Goal: Information Seeking & Learning: Learn about a topic

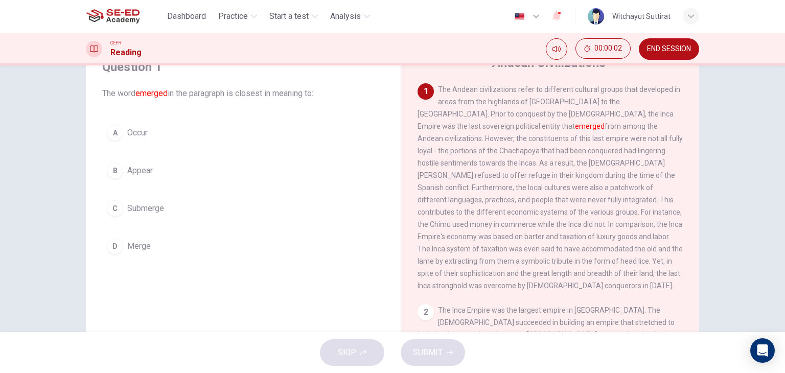
scroll to position [51, 0]
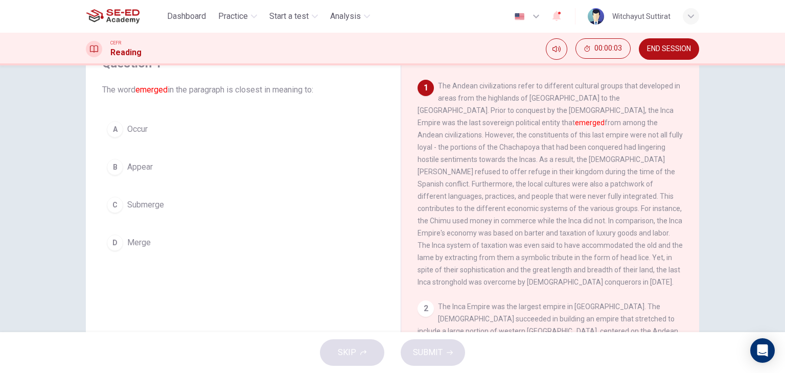
drag, startPoint x: 93, startPoint y: 86, endPoint x: 247, endPoint y: 101, distance: 154.4
click at [247, 101] on div "Question 1 The word emerged in the paragraph is closest in meaning to: A Occur …" at bounding box center [243, 155] width 298 height 221
drag, startPoint x: 241, startPoint y: 95, endPoint x: 294, endPoint y: 96, distance: 52.6
click at [294, 96] on span "The word emerged in the paragraph is closest in meaning to:" at bounding box center [243, 90] width 282 height 12
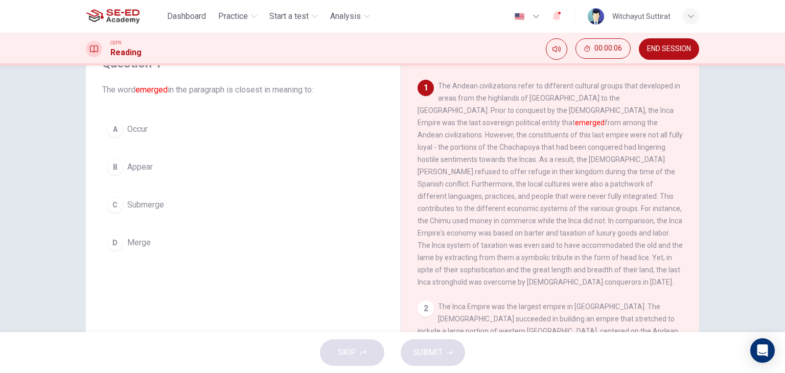
drag, startPoint x: 491, startPoint y: 108, endPoint x: 599, endPoint y: 116, distance: 107.6
click at [599, 116] on div "1 The Andean civilizations refer to different cultural groups that developed in…" at bounding box center [550, 184] width 266 height 208
drag, startPoint x: 595, startPoint y: 121, endPoint x: 603, endPoint y: 119, distance: 8.8
click at [603, 119] on span "The Andean civilizations refer to different cultural groups that developed in a…" at bounding box center [549, 184] width 265 height 204
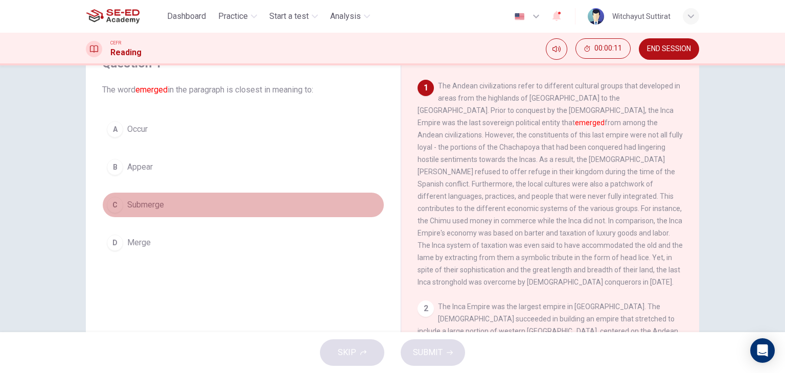
click at [108, 207] on div "C" at bounding box center [115, 205] width 16 height 16
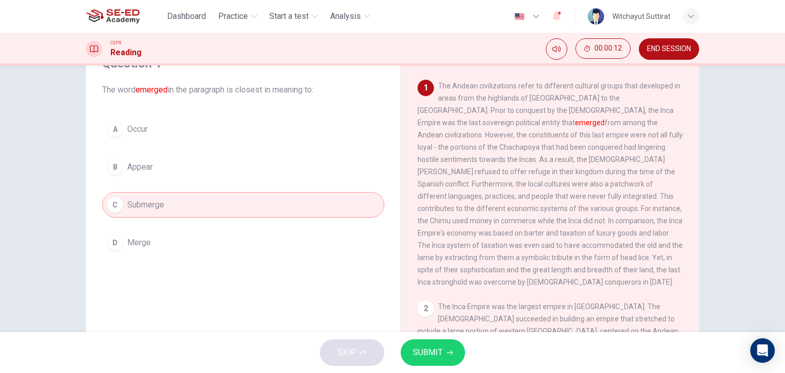
click at [112, 242] on div "D" at bounding box center [115, 242] width 16 height 16
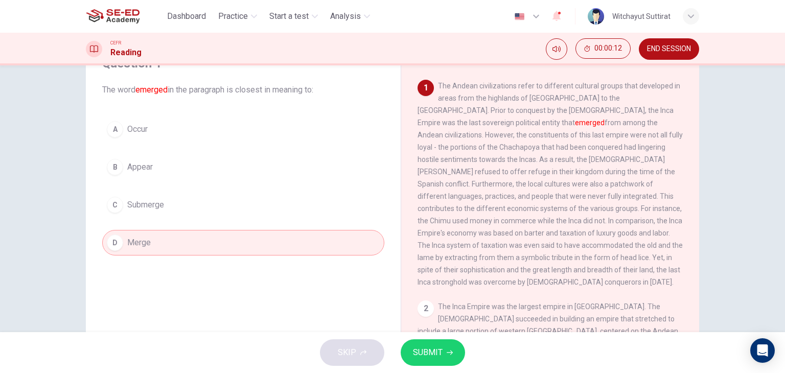
click at [116, 203] on div "C" at bounding box center [115, 205] width 16 height 16
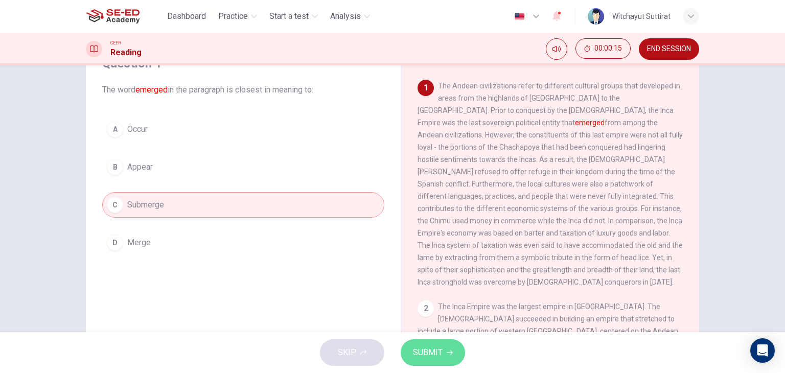
click at [414, 348] on span "SUBMIT" at bounding box center [428, 352] width 30 height 14
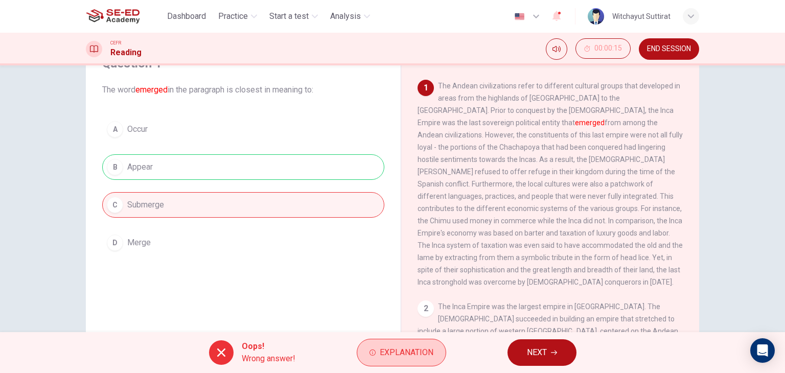
click at [370, 339] on button "Explanation" at bounding box center [401, 353] width 89 height 28
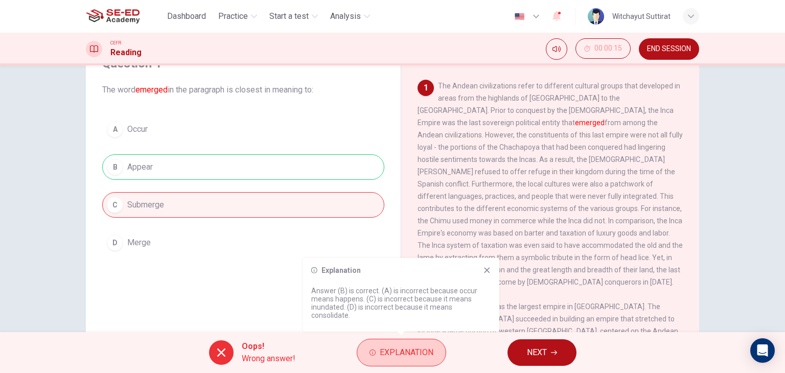
click at [382, 347] on span "Explanation" at bounding box center [407, 352] width 54 height 14
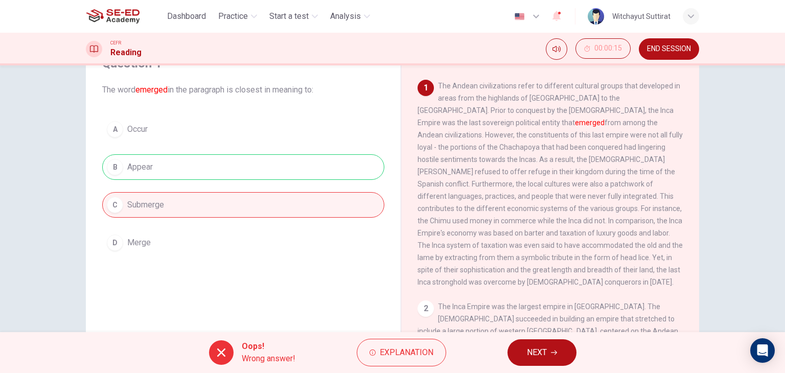
click at [542, 358] on span "NEXT" at bounding box center [537, 352] width 20 height 14
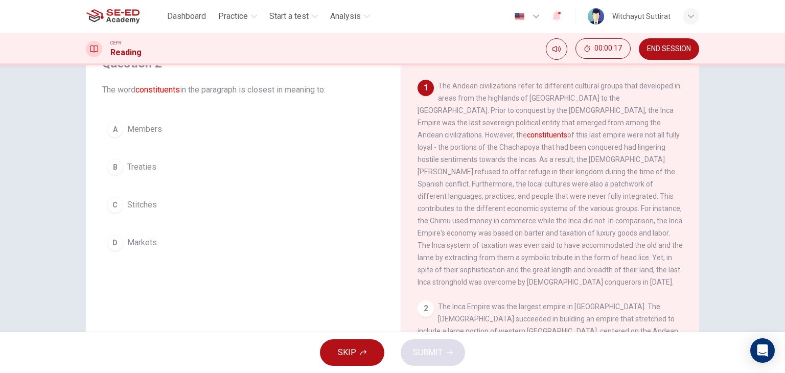
drag, startPoint x: 599, startPoint y: 121, endPoint x: 651, endPoint y: 132, distance: 52.8
click at [651, 132] on span "The Andean civilizations refer to different cultural groups that developed in a…" at bounding box center [549, 184] width 265 height 204
drag, startPoint x: 644, startPoint y: 135, endPoint x: 656, endPoint y: 157, distance: 25.2
click at [658, 157] on div "1 The Andean civilizations refer to different cultural groups that developed in…" at bounding box center [550, 184] width 266 height 208
click at [146, 127] on span "Members" at bounding box center [144, 129] width 35 height 12
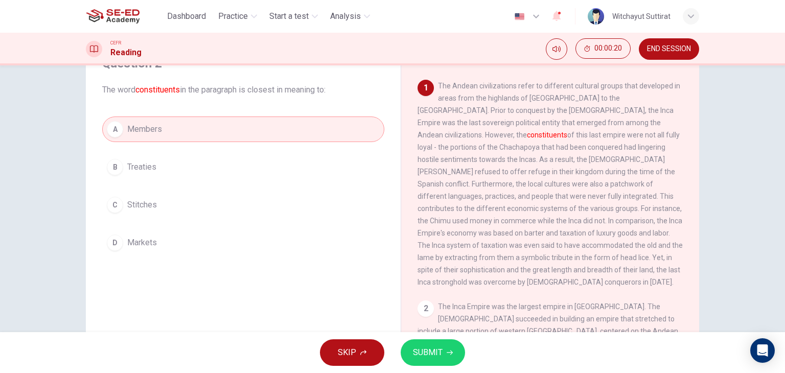
click at [447, 353] on icon "button" at bounding box center [450, 352] width 6 height 6
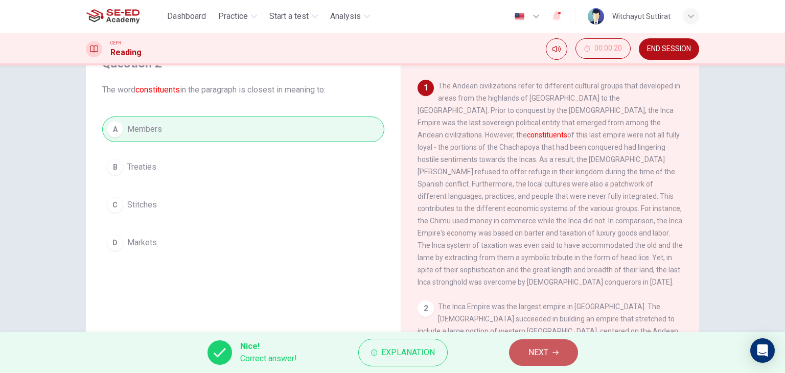
click at [576, 351] on button "NEXT" at bounding box center [543, 352] width 69 height 27
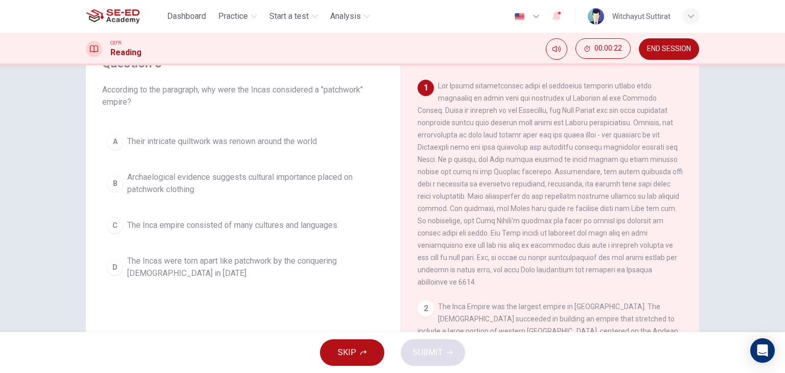
drag, startPoint x: 94, startPoint y: 86, endPoint x: 156, endPoint y: 84, distance: 61.8
click at [156, 84] on div "Question 3 According to the paragraph, why were the Incas considered a "patchwo…" at bounding box center [243, 169] width 298 height 249
drag, startPoint x: 156, startPoint y: 84, endPoint x: 283, endPoint y: 90, distance: 126.8
click at [280, 90] on span "According to the paragraph, why were the Incas considered a "patchwork" empire?" at bounding box center [243, 96] width 282 height 25
drag, startPoint x: 284, startPoint y: 90, endPoint x: 342, endPoint y: 93, distance: 58.3
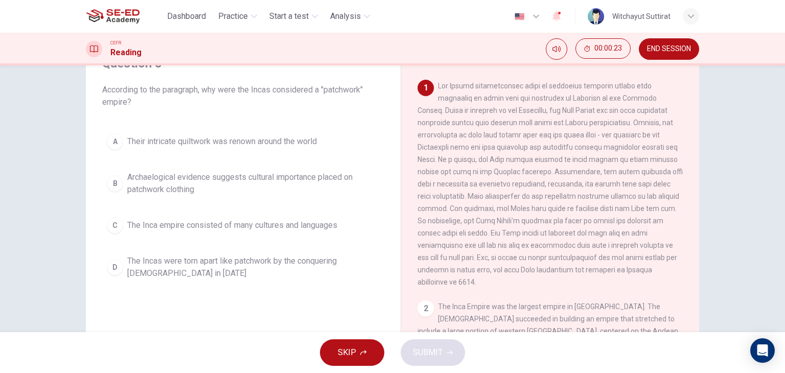
click at [335, 92] on span "According to the paragraph, why were the Incas considered a "patchwork" empire?" at bounding box center [243, 96] width 282 height 25
drag, startPoint x: 501, startPoint y: 100, endPoint x: 542, endPoint y: 175, distance: 85.7
click at [537, 172] on span at bounding box center [549, 184] width 265 height 204
drag, startPoint x: 544, startPoint y: 122, endPoint x: 574, endPoint y: 133, distance: 32.6
click at [574, 133] on span at bounding box center [549, 184] width 265 height 204
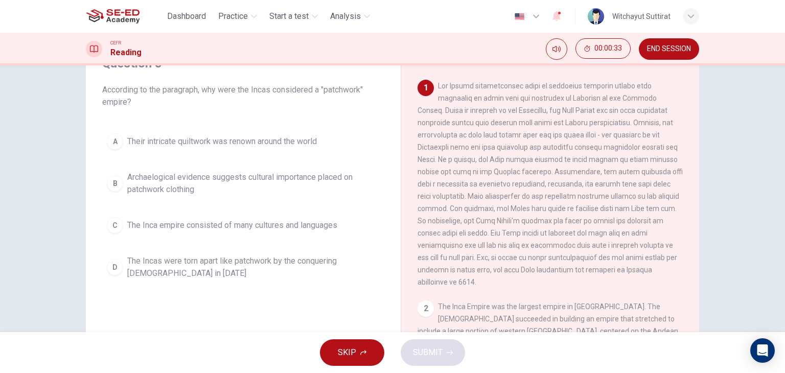
drag, startPoint x: 573, startPoint y: 133, endPoint x: 582, endPoint y: 160, distance: 28.1
click at [582, 160] on span at bounding box center [549, 184] width 265 height 204
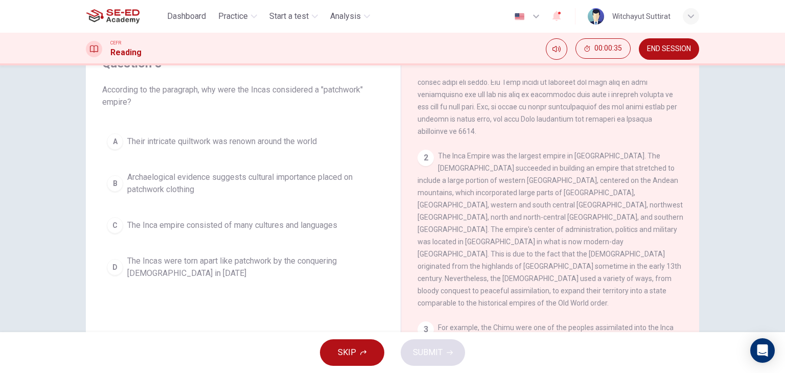
scroll to position [153, 0]
click at [221, 180] on span "Archaelogical evidence suggests cultural importance placed on patchwork clothing" at bounding box center [253, 183] width 252 height 25
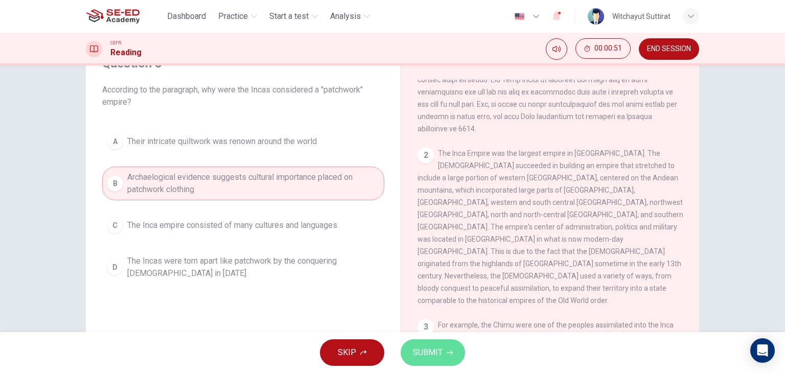
click at [423, 344] on button "SUBMIT" at bounding box center [433, 352] width 64 height 27
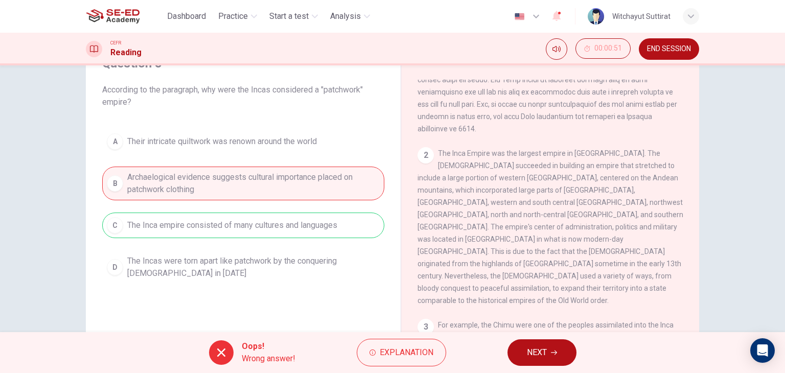
click at [544, 352] on span "NEXT" at bounding box center [537, 352] width 20 height 14
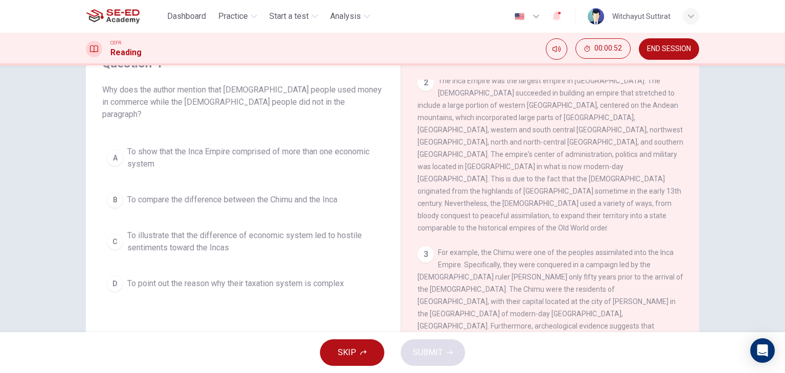
scroll to position [255, 0]
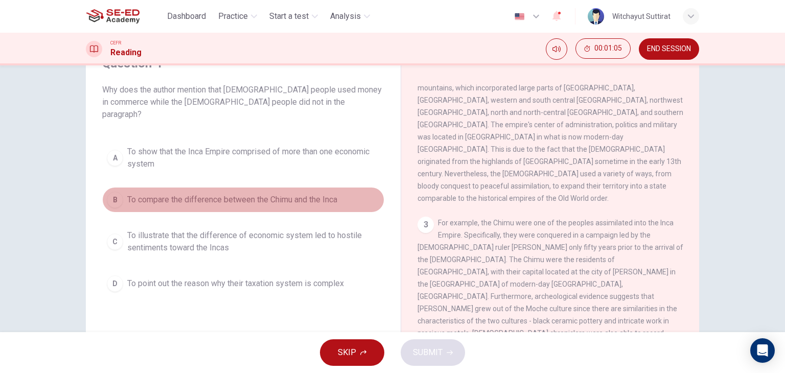
click at [315, 197] on button "B To compare the difference between the Chimu and the Inca" at bounding box center [243, 200] width 282 height 26
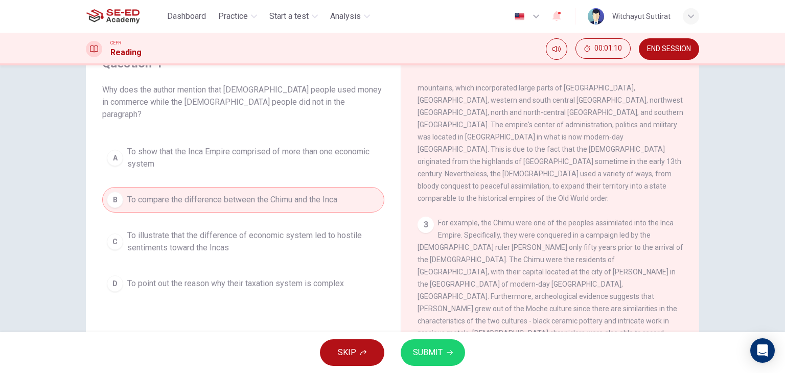
drag, startPoint x: 435, startPoint y: 199, endPoint x: 631, endPoint y: 192, distance: 196.3
click at [631, 219] on span "For example, the Chimu were one of the peoples assimilated into the Inca Empire…" at bounding box center [550, 290] width 266 height 143
drag, startPoint x: 511, startPoint y: 260, endPoint x: 589, endPoint y: 259, distance: 77.1
click at [586, 259] on span "For example, the Chimu were one of the peoples assimilated into the Inca Empire…" at bounding box center [550, 290] width 266 height 143
drag, startPoint x: 552, startPoint y: 280, endPoint x: 620, endPoint y: 286, distance: 68.6
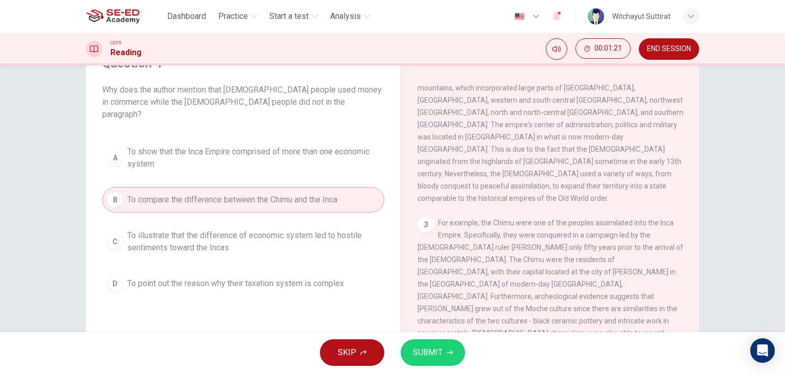
click at [620, 286] on div "3 For example, the Chimu were one of the peoples assimilated into the Inca Empi…" at bounding box center [550, 290] width 266 height 147
drag, startPoint x: 620, startPoint y: 286, endPoint x: 560, endPoint y: 281, distance: 60.4
click at [560, 281] on span "For example, the Chimu were one of the peoples assimilated into the Inca Empire…" at bounding box center [550, 290] width 266 height 143
drag, startPoint x: 509, startPoint y: 260, endPoint x: 576, endPoint y: 257, distance: 67.0
click at [576, 257] on span "For example, the Chimu were one of the peoples assimilated into the Inca Empire…" at bounding box center [550, 290] width 266 height 143
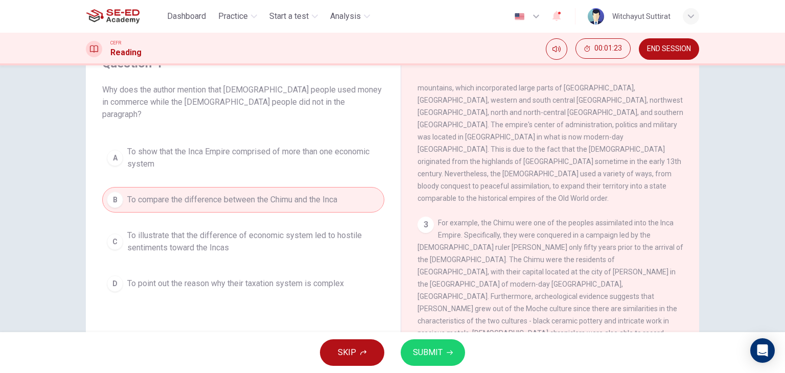
click at [576, 257] on span "For example, the Chimu were one of the peoples assimilated into the Inca Empire…" at bounding box center [550, 290] width 266 height 143
drag, startPoint x: 509, startPoint y: 245, endPoint x: 589, endPoint y: 235, distance: 80.3
click at [588, 236] on span "For example, the Chimu were one of the peoples assimilated into the Inca Empire…" at bounding box center [550, 290] width 266 height 143
drag, startPoint x: 593, startPoint y: 223, endPoint x: 619, endPoint y: 219, distance: 26.0
click at [619, 219] on span "For example, the Chimu were one of the peoples assimilated into the Inca Empire…" at bounding box center [550, 290] width 266 height 143
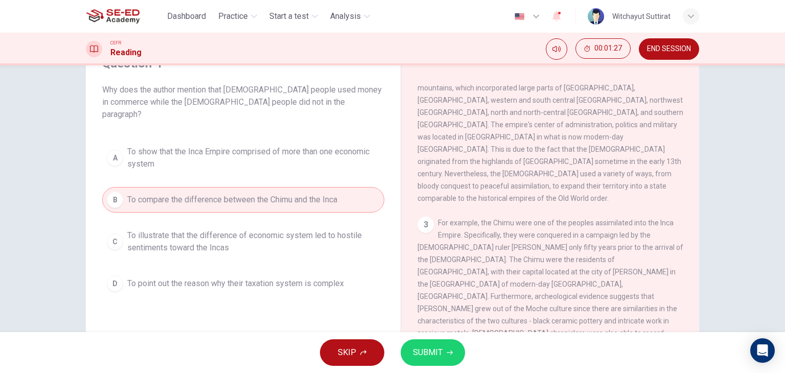
click at [619, 219] on span "For example, the Chimu were one of the peoples assimilated into the Inca Empire…" at bounding box center [550, 290] width 266 height 143
click at [623, 219] on span "For example, the Chimu were one of the peoples assimilated into the Inca Empire…" at bounding box center [550, 290] width 266 height 143
drag, startPoint x: 623, startPoint y: 210, endPoint x: 524, endPoint y: 221, distance: 99.2
click at [622, 219] on span "For example, the Chimu were one of the peoples assimilated into the Inca Empire…" at bounding box center [550, 290] width 266 height 143
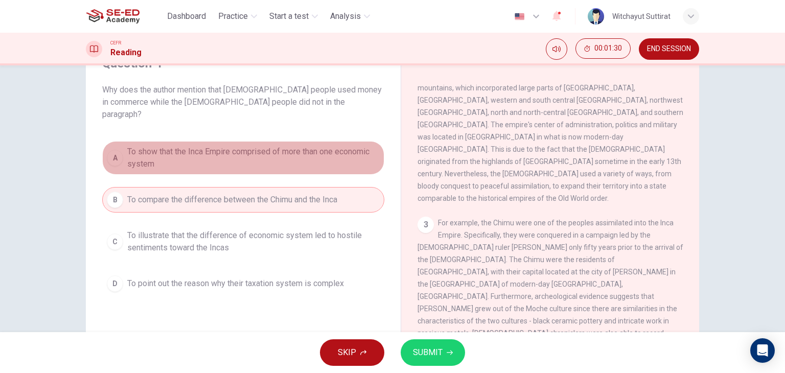
click at [261, 151] on span "To show that the Inca Empire comprised of more than one economic system" at bounding box center [253, 158] width 252 height 25
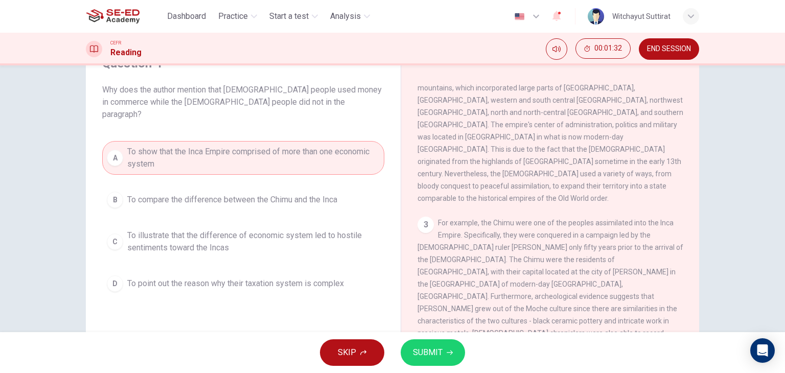
click at [280, 233] on span "To illustrate that the difference of economic system led to hostile sentiments …" at bounding box center [253, 241] width 252 height 25
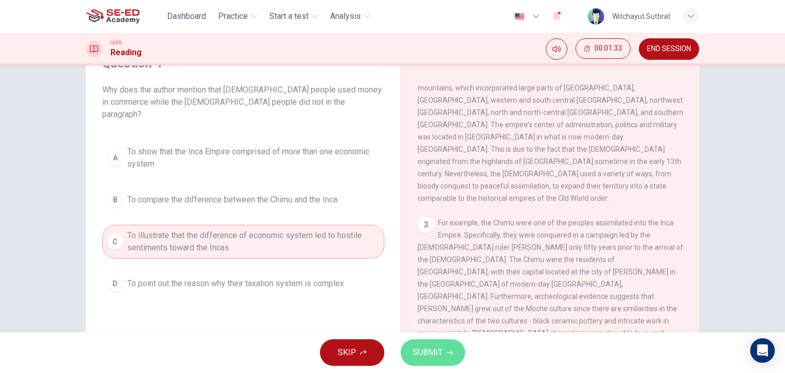
drag, startPoint x: 462, startPoint y: 360, endPoint x: 456, endPoint y: 358, distance: 6.5
click at [461, 360] on button "SUBMIT" at bounding box center [433, 352] width 64 height 27
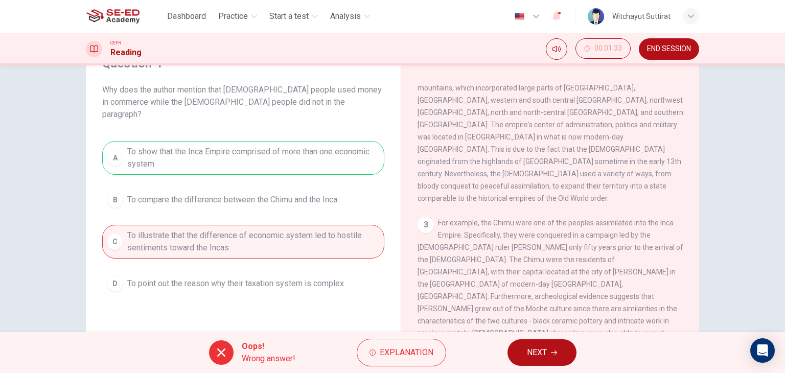
click at [548, 362] on button "NEXT" at bounding box center [541, 352] width 69 height 27
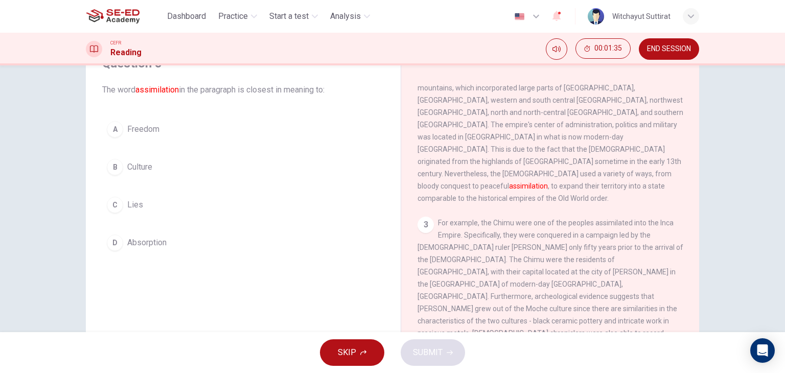
drag, startPoint x: 505, startPoint y: 149, endPoint x: 535, endPoint y: 149, distance: 30.7
click at [535, 149] on span "The Inca Empire was the largest empire in Pre-Columbian America. The Incas succ…" at bounding box center [550, 124] width 266 height 155
click at [171, 161] on button "B Culture" at bounding box center [243, 167] width 282 height 26
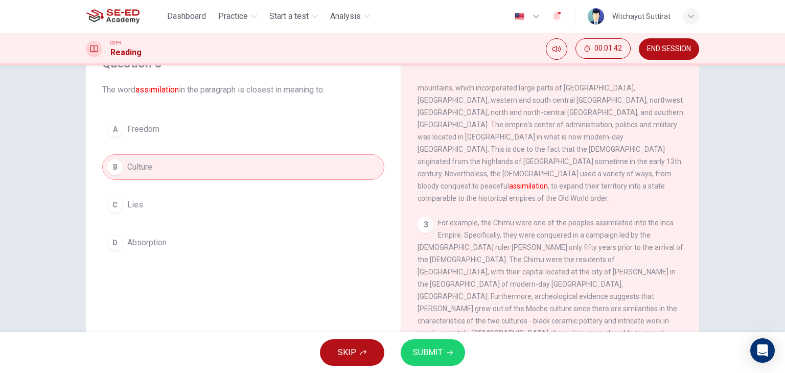
click at [193, 142] on div "A Freedom B Culture C Lies D Absorption" at bounding box center [243, 185] width 282 height 139
click at [222, 111] on div "Question 5 The word assimilation in the paragraph is closest in meaning to: A F…" at bounding box center [243, 155] width 298 height 221
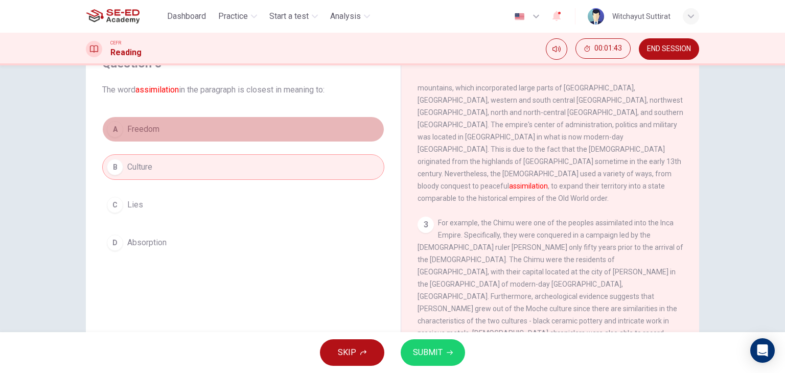
click at [222, 128] on button "A Freedom" at bounding box center [243, 129] width 282 height 26
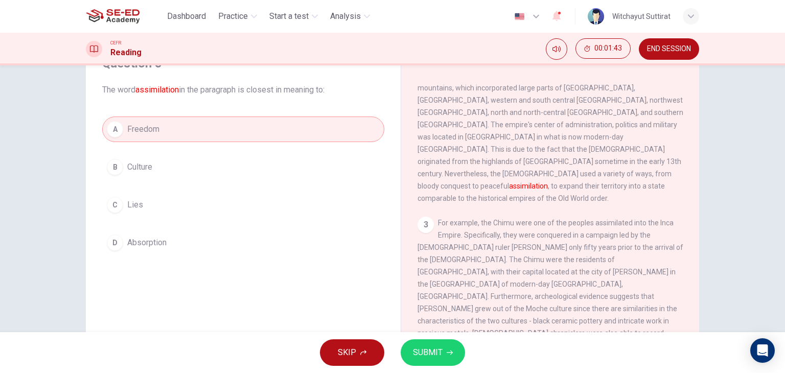
click at [387, 351] on div "SKIP SUBMIT" at bounding box center [392, 352] width 785 height 41
click at [446, 357] on button "SUBMIT" at bounding box center [433, 352] width 64 height 27
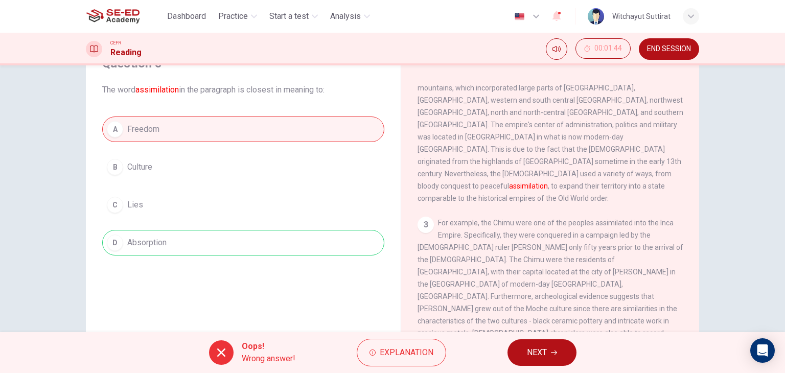
click at [525, 353] on button "NEXT" at bounding box center [541, 352] width 69 height 27
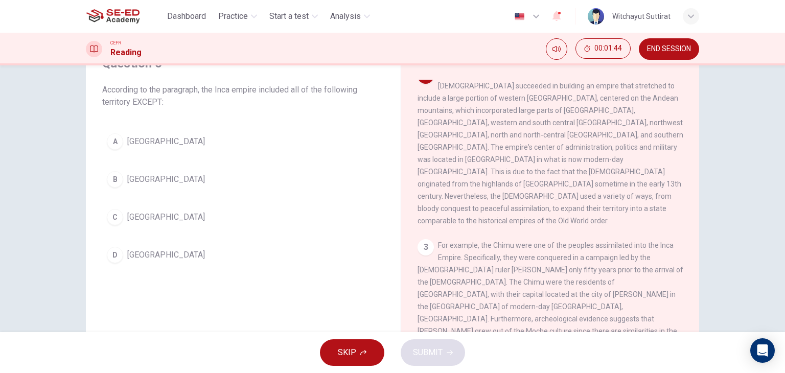
scroll to position [204, 0]
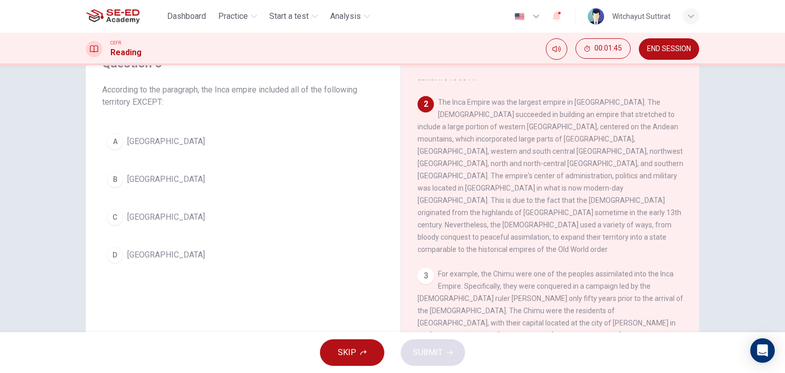
click at [684, 58] on button "END SESSION" at bounding box center [669, 48] width 60 height 21
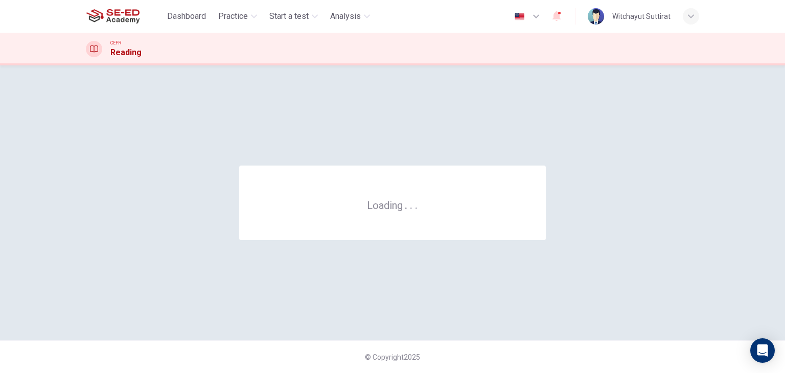
scroll to position [0, 0]
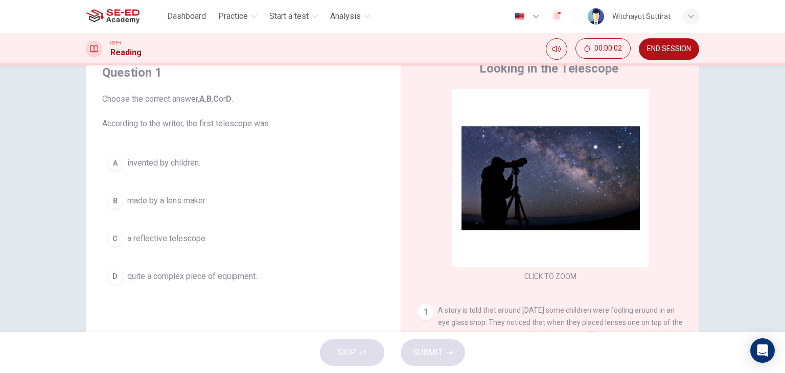
scroll to position [102, 0]
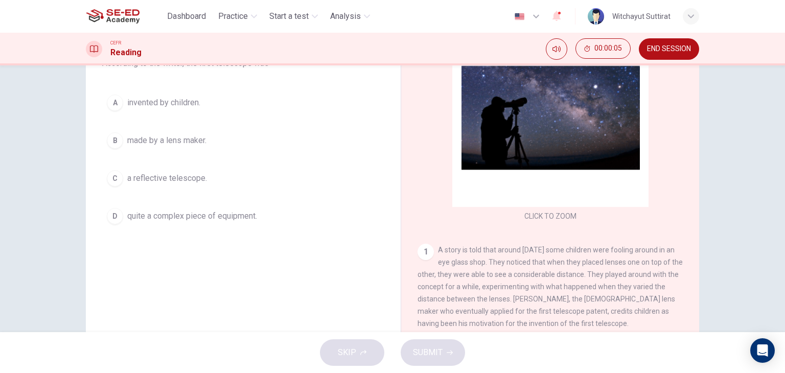
drag, startPoint x: 445, startPoint y: 252, endPoint x: 324, endPoint y: 182, distance: 139.9
click at [499, 238] on div "CLICK TO ZOOM Click to Zoom 1 A story is told that around [DATE] some children …" at bounding box center [556, 184] width 279 height 310
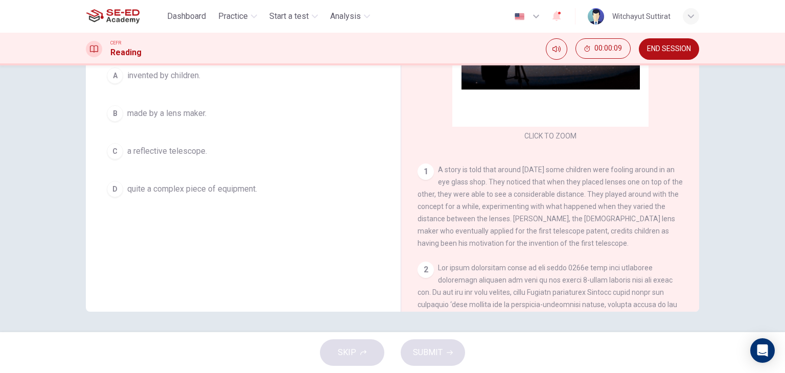
scroll to position [51, 0]
drag, startPoint x: 582, startPoint y: 182, endPoint x: 642, endPoint y: 183, distance: 59.3
click at [638, 183] on span "A story is told that around [DATE] some children were fooling around in an eye …" at bounding box center [549, 209] width 265 height 82
click at [672, 179] on div "1 A story is told that around [DATE] some children were fooling around in an ey…" at bounding box center [550, 209] width 266 height 86
drag, startPoint x: 669, startPoint y: 187, endPoint x: 592, endPoint y: 186, distance: 77.1
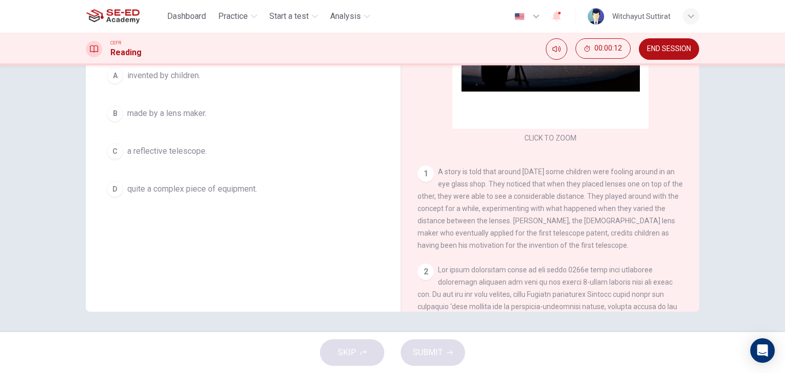
click at [592, 186] on span "A story is told that around [DATE] some children were fooling around in an eye …" at bounding box center [549, 209] width 265 height 82
drag, startPoint x: 592, startPoint y: 186, endPoint x: 608, endPoint y: 180, distance: 17.8
click at [608, 180] on span "A story is told that around [DATE] some children were fooling around in an eye …" at bounding box center [549, 209] width 265 height 82
drag, startPoint x: 598, startPoint y: 182, endPoint x: 608, endPoint y: 178, distance: 10.3
click at [608, 178] on div "1 A story is told that around [DATE] some children were fooling around in an ey…" at bounding box center [550, 209] width 266 height 86
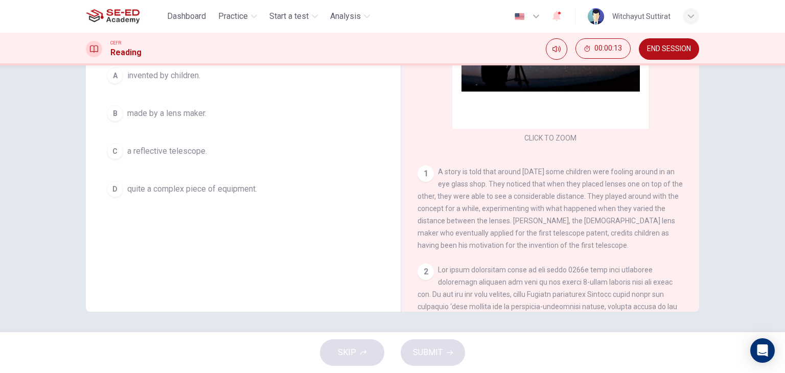
click at [608, 178] on div "1 A story is told that around [DATE] some children were fooling around in an ey…" at bounding box center [550, 209] width 266 height 86
drag, startPoint x: 609, startPoint y: 174, endPoint x: 631, endPoint y: 170, distance: 22.9
click at [631, 170] on span "A story is told that around [DATE] some children were fooling around in an eye …" at bounding box center [549, 209] width 265 height 82
drag, startPoint x: 434, startPoint y: 167, endPoint x: 550, endPoint y: 167, distance: 115.5
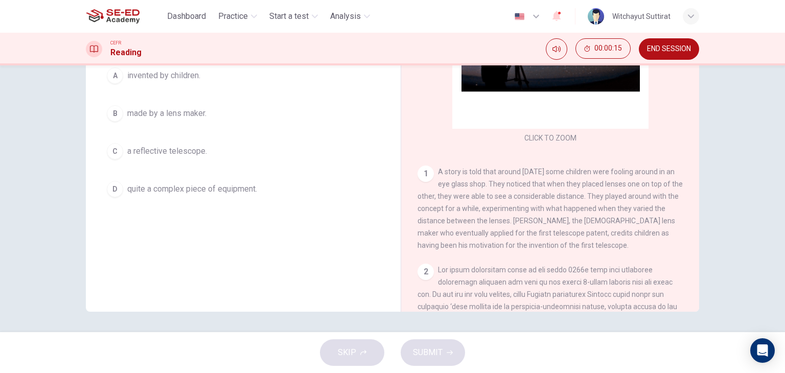
click at [550, 167] on div "1 A story is told that around [DATE] some children were fooling around in an ey…" at bounding box center [550, 209] width 266 height 86
drag, startPoint x: 562, startPoint y: 212, endPoint x: 633, endPoint y: 217, distance: 71.7
click at [633, 217] on div "1 A story is told that around [DATE] some children were fooling around in an ey…" at bounding box center [550, 209] width 266 height 86
drag, startPoint x: 632, startPoint y: 217, endPoint x: 560, endPoint y: 219, distance: 72.1
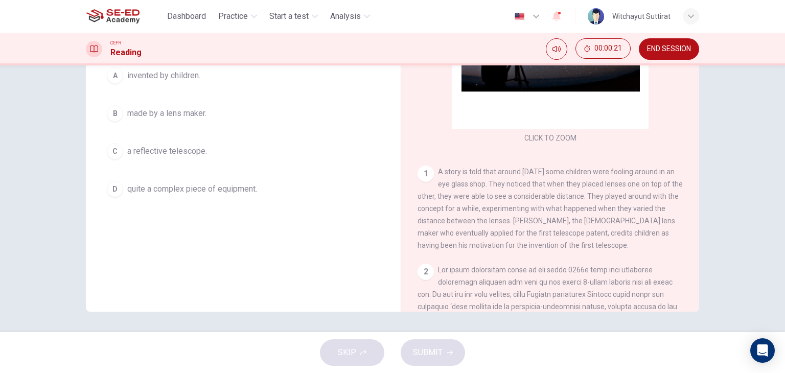
click at [560, 219] on span "A story is told that around [DATE] some children were fooling around in an eye …" at bounding box center [549, 209] width 265 height 82
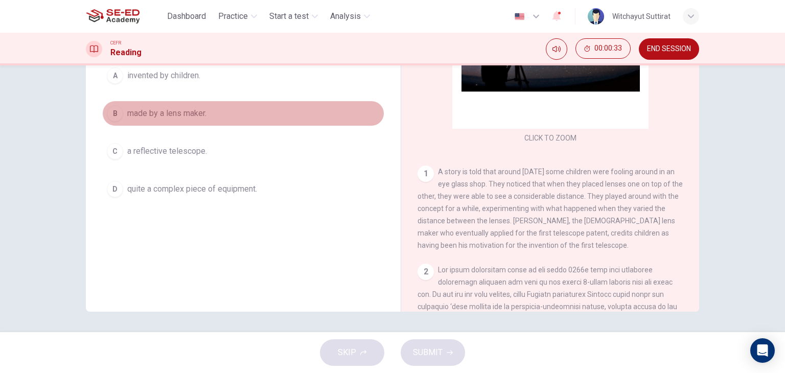
click at [228, 113] on button "B made by a lens maker." at bounding box center [243, 114] width 282 height 26
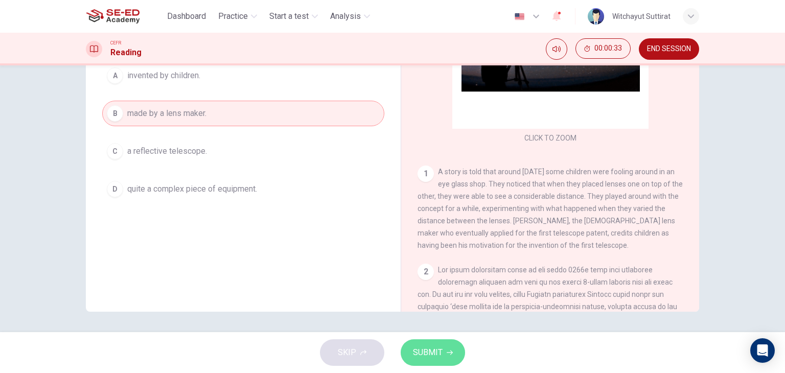
click at [418, 343] on button "SUBMIT" at bounding box center [433, 352] width 64 height 27
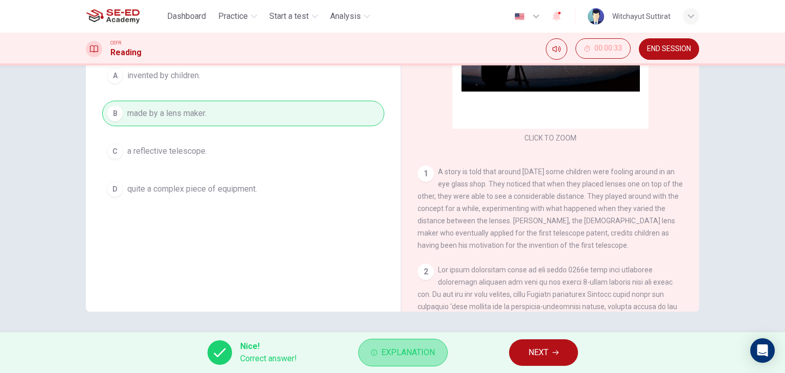
click at [434, 350] on span "Explanation" at bounding box center [408, 352] width 54 height 14
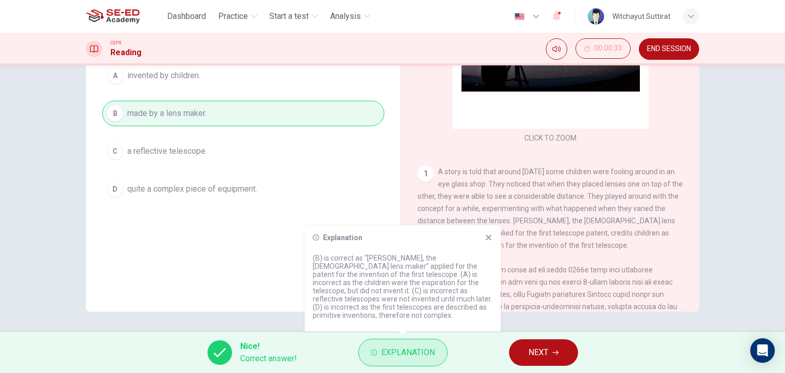
click at [417, 347] on span "Explanation" at bounding box center [408, 352] width 54 height 14
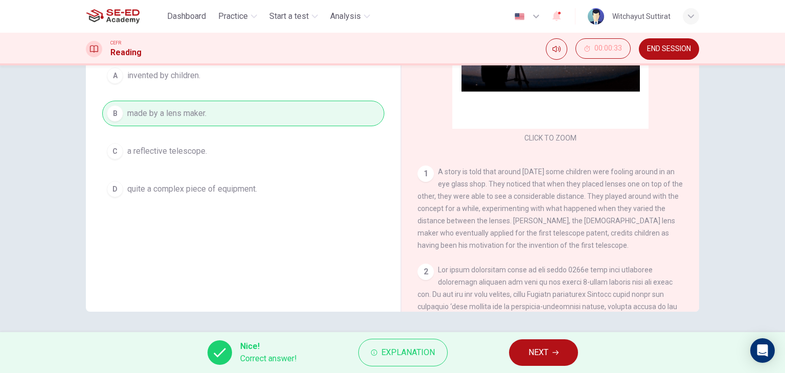
click at [523, 348] on button "NEXT" at bounding box center [543, 352] width 69 height 27
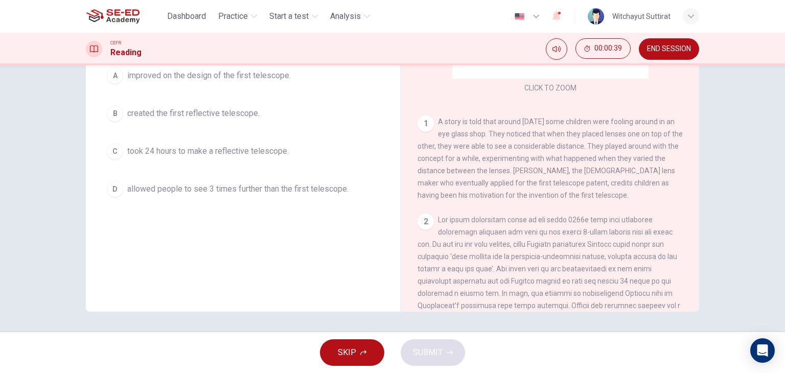
scroll to position [102, 0]
drag, startPoint x: 503, startPoint y: 218, endPoint x: 556, endPoint y: 221, distance: 53.2
click at [556, 221] on span at bounding box center [548, 311] width 263 height 192
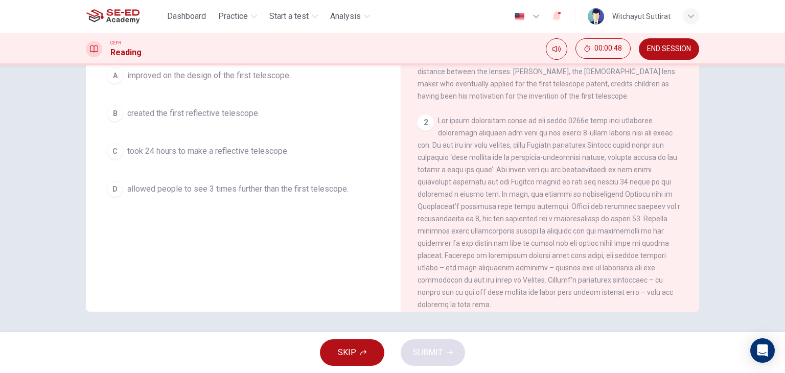
scroll to position [204, 0]
drag, startPoint x: 445, startPoint y: 205, endPoint x: 596, endPoint y: 203, distance: 151.2
click at [596, 203] on span at bounding box center [548, 208] width 263 height 192
drag, startPoint x: 619, startPoint y: 226, endPoint x: 670, endPoint y: 231, distance: 51.3
click at [670, 231] on div "2" at bounding box center [550, 208] width 266 height 196
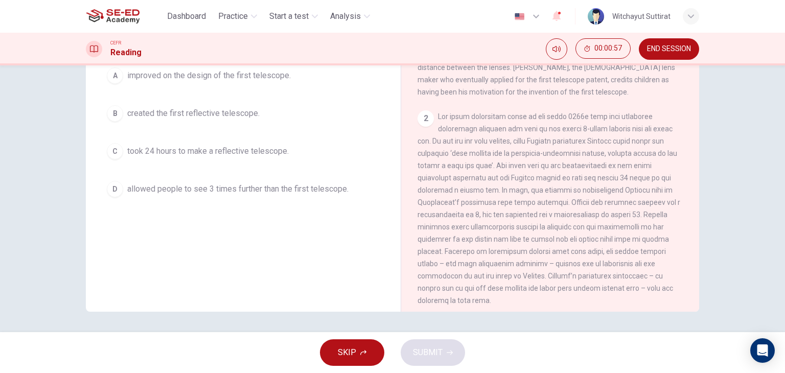
drag, startPoint x: 447, startPoint y: 269, endPoint x: 670, endPoint y: 261, distance: 223.4
click at [672, 260] on div "2" at bounding box center [550, 208] width 266 height 196
drag, startPoint x: 497, startPoint y: 285, endPoint x: 638, endPoint y: 287, distance: 141.0
click at [638, 287] on span at bounding box center [548, 208] width 263 height 192
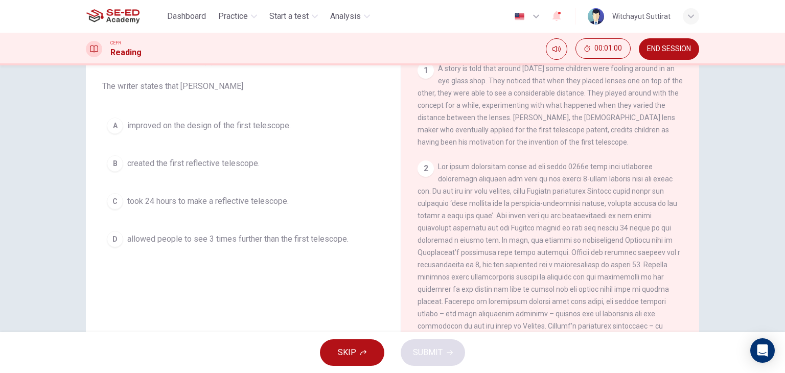
scroll to position [78, 0]
click at [221, 131] on span "improved on the design of the first telescope." at bounding box center [208, 127] width 163 height 12
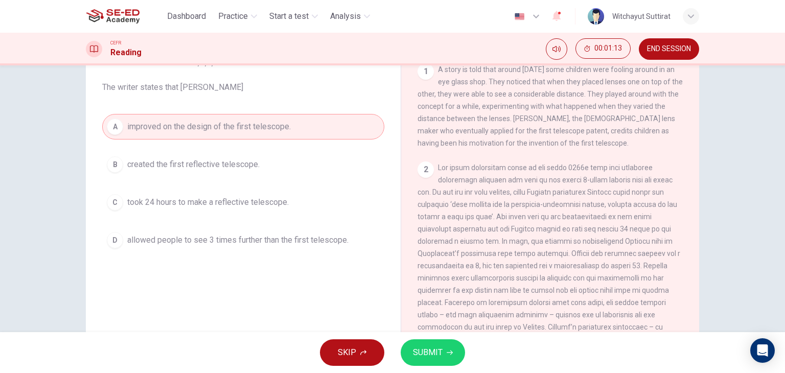
click at [433, 363] on button "SUBMIT" at bounding box center [433, 352] width 64 height 27
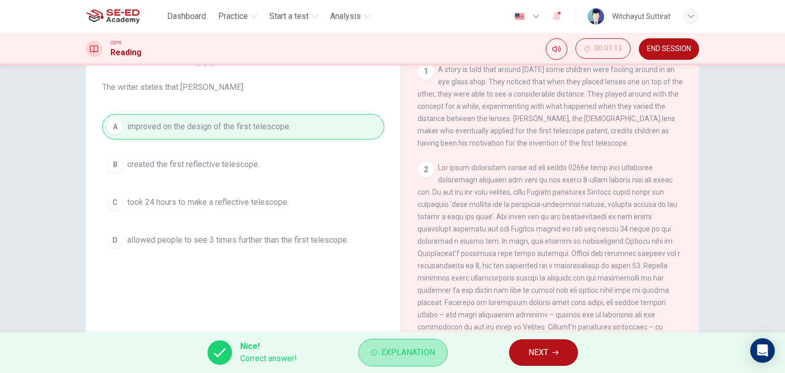
drag, startPoint x: 417, startPoint y: 355, endPoint x: 548, endPoint y: 335, distance: 132.8
click at [548, 335] on div "Nice! Correct answer! Explanation NEXT" at bounding box center [392, 352] width 785 height 41
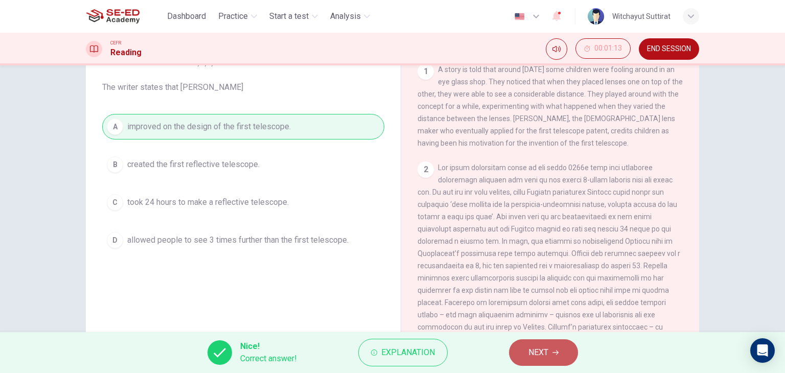
click at [535, 354] on span "NEXT" at bounding box center [538, 352] width 20 height 14
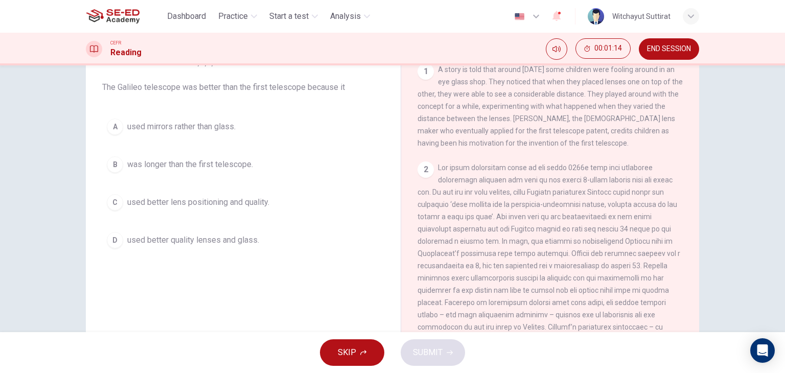
drag, startPoint x: 154, startPoint y: 87, endPoint x: 353, endPoint y: 97, distance: 199.5
click at [353, 97] on div "Question 3 Choose the correct answer, A , B , C or D . The Galileo telescope wa…" at bounding box center [243, 140] width 298 height 245
drag, startPoint x: 332, startPoint y: 85, endPoint x: 222, endPoint y: 95, distance: 110.7
click at [222, 95] on div "Question 3 Choose the correct answer, A , B , C or D . The Galileo telescope wa…" at bounding box center [243, 140] width 298 height 245
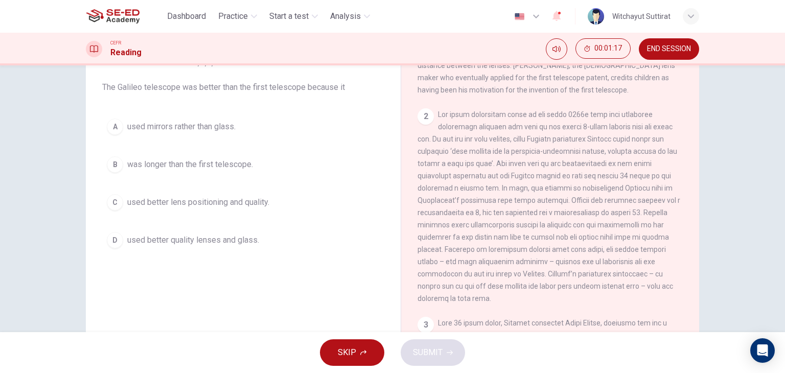
scroll to position [255, 0]
drag, startPoint x: 486, startPoint y: 181, endPoint x: 537, endPoint y: 205, distance: 56.7
click at [537, 205] on span at bounding box center [548, 208] width 263 height 192
drag, startPoint x: 564, startPoint y: 201, endPoint x: 611, endPoint y: 208, distance: 47.1
click at [611, 208] on div "2" at bounding box center [550, 208] width 266 height 196
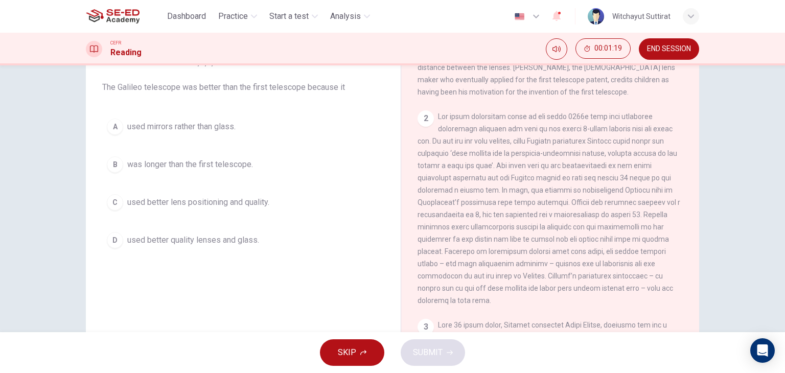
drag, startPoint x: 613, startPoint y: 208, endPoint x: 597, endPoint y: 209, distance: 15.9
click at [619, 209] on span at bounding box center [548, 208] width 263 height 192
click at [247, 202] on span "used better lens positioning and quality." at bounding box center [198, 202] width 142 height 12
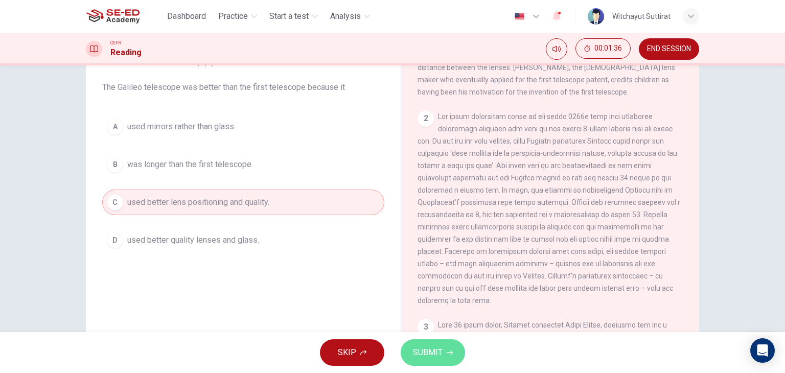
click at [450, 358] on button "SUBMIT" at bounding box center [433, 352] width 64 height 27
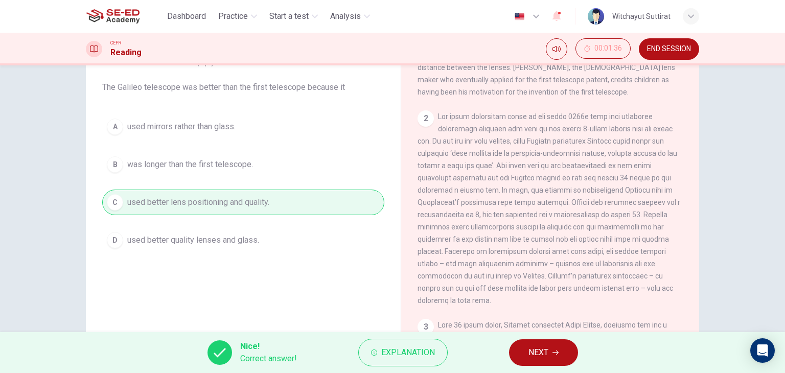
click at [495, 354] on div "Nice! Correct answer! Explanation NEXT" at bounding box center [392, 352] width 785 height 41
click at [535, 352] on span "NEXT" at bounding box center [538, 352] width 20 height 14
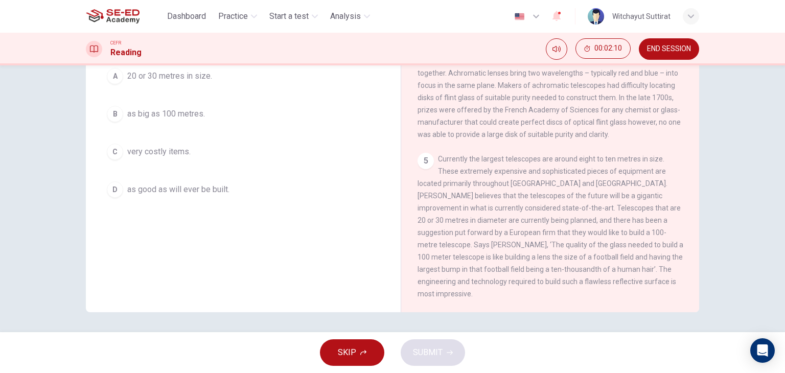
scroll to position [129, 0]
drag, startPoint x: 555, startPoint y: 272, endPoint x: 640, endPoint y: 275, distance: 84.9
click at [640, 275] on div "5 Currently the largest telescopes are around eight to ten metres in size. Thes…" at bounding box center [550, 225] width 266 height 147
drag, startPoint x: 646, startPoint y: 276, endPoint x: 537, endPoint y: 276, distance: 108.8
click at [537, 276] on span "Currently the largest telescopes are around eight to ten metres in size. These …" at bounding box center [550, 225] width 266 height 143
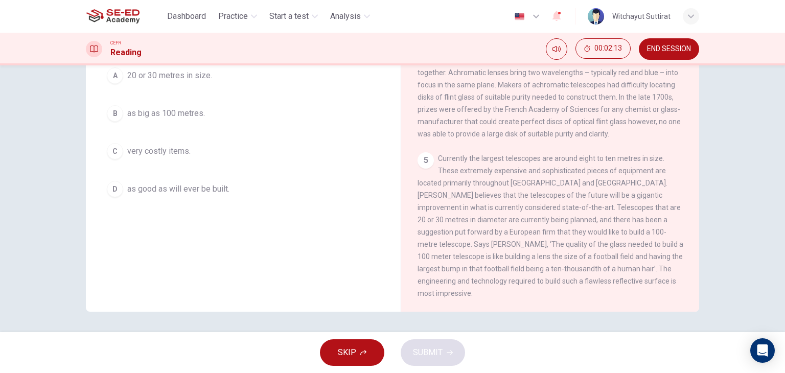
drag, startPoint x: 536, startPoint y: 264, endPoint x: 517, endPoint y: 274, distance: 21.2
click at [517, 274] on div "5 Currently the largest telescopes are around eight to ten metres in size. Thes…" at bounding box center [550, 225] width 266 height 147
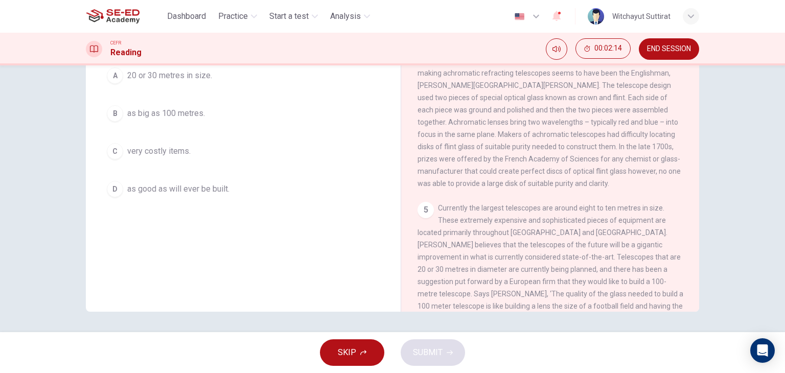
scroll to position [688, 0]
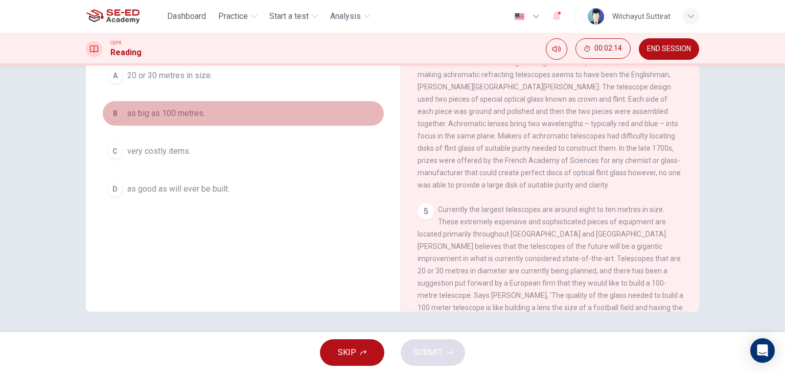
click at [135, 115] on span "as big as 100 metres." at bounding box center [166, 113] width 78 height 12
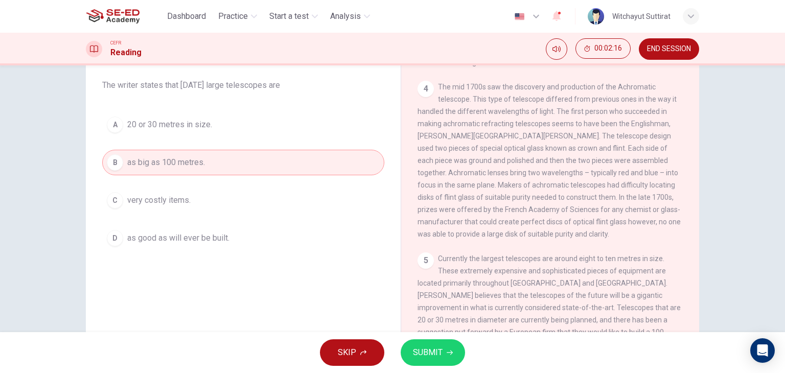
scroll to position [78, 0]
click at [433, 344] on button "SUBMIT" at bounding box center [433, 352] width 64 height 27
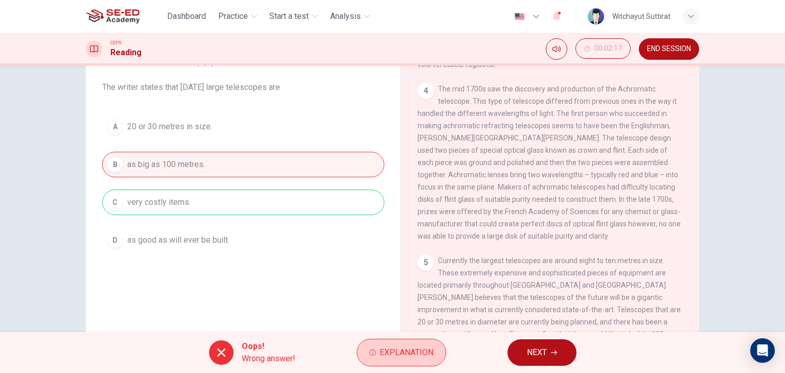
click at [391, 355] on span "Explanation" at bounding box center [407, 352] width 54 height 14
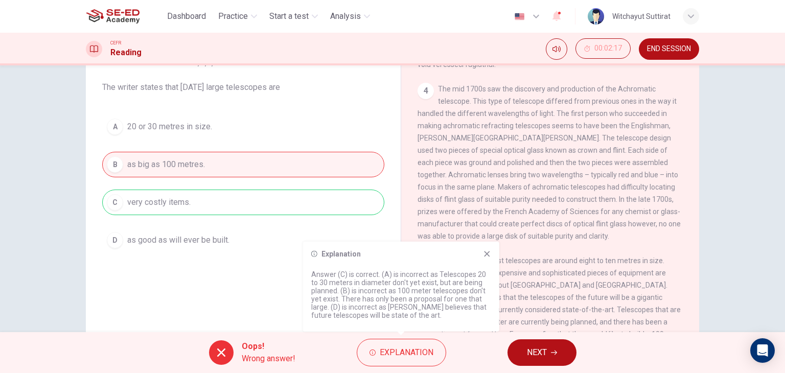
drag, startPoint x: 384, startPoint y: 274, endPoint x: 445, endPoint y: 285, distance: 62.2
click at [445, 285] on p "Answer (C) is correct. (A) is incorrect as Telescopes 20 to 30 meters in diamet…" at bounding box center [401, 294] width 180 height 49
drag, startPoint x: 445, startPoint y: 285, endPoint x: 441, endPoint y: 301, distance: 17.3
click at [430, 295] on p "Answer (C) is correct. (A) is incorrect as Telescopes 20 to 30 meters in diamet…" at bounding box center [401, 294] width 180 height 49
click at [512, 345] on button "NEXT" at bounding box center [541, 352] width 69 height 27
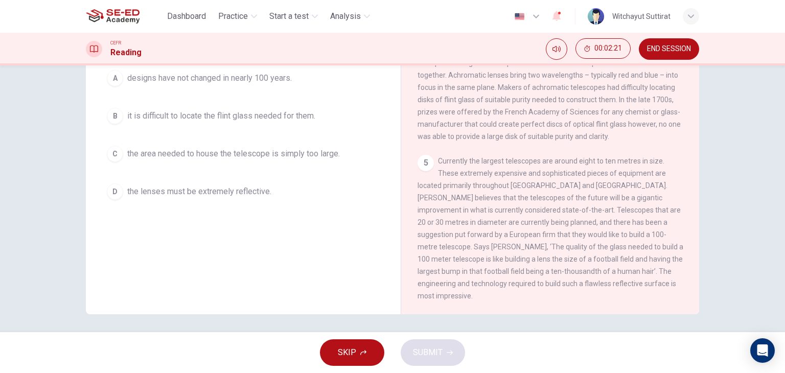
scroll to position [129, 0]
drag, startPoint x: 477, startPoint y: 173, endPoint x: 574, endPoint y: 203, distance: 101.6
click at [574, 203] on div "5 Currently the largest telescopes are around eight to ten metres in size. Thes…" at bounding box center [550, 225] width 266 height 147
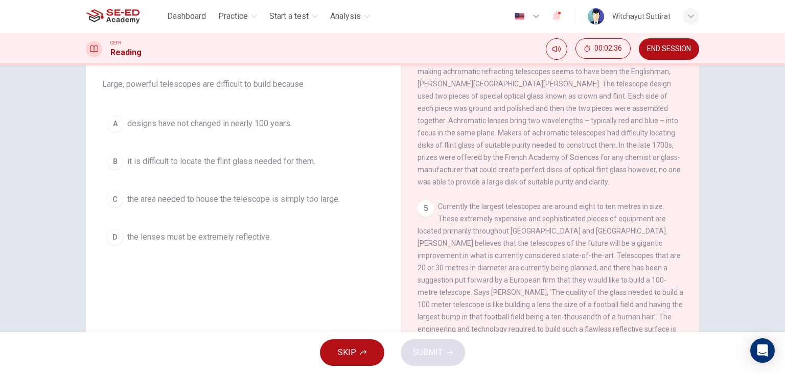
scroll to position [78, 0]
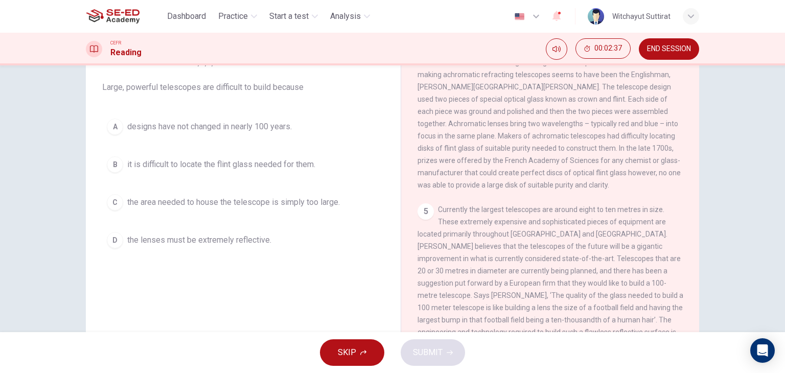
click at [277, 175] on button "B it is difficult to locate the flint glass needed for them." at bounding box center [243, 165] width 282 height 26
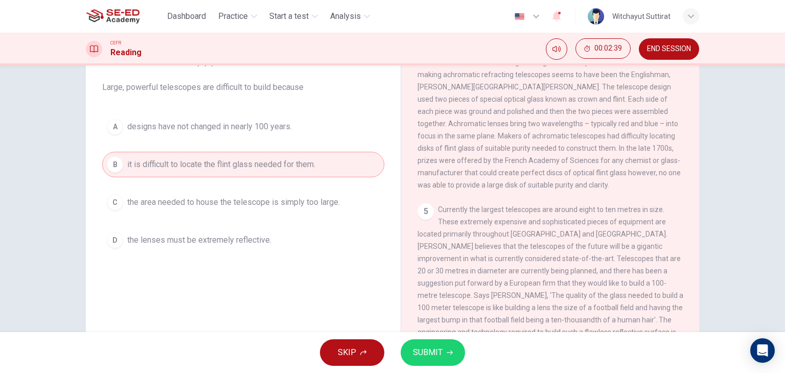
click at [450, 360] on button "SUBMIT" at bounding box center [433, 352] width 64 height 27
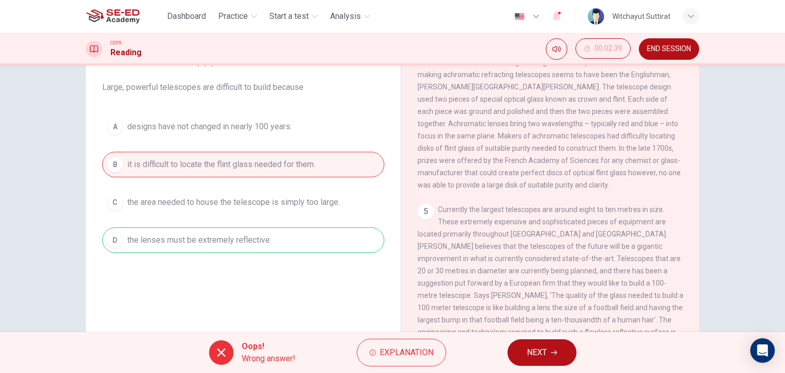
click at [518, 351] on button "NEXT" at bounding box center [541, 352] width 69 height 27
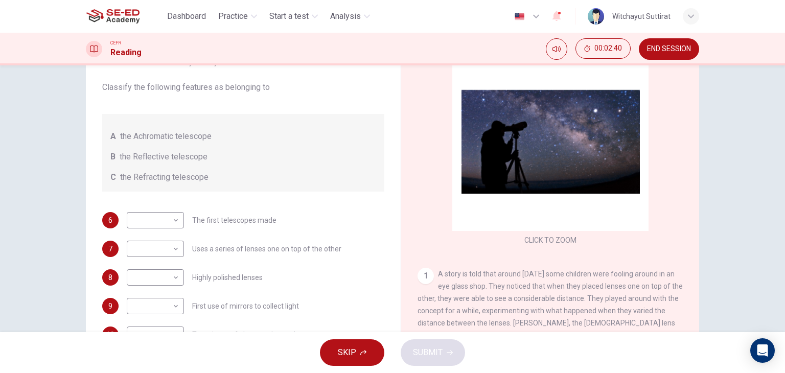
scroll to position [0, 0]
click at [170, 218] on body "This site uses cookies, as explained in our Privacy Policy . If you agree to th…" at bounding box center [392, 186] width 785 height 373
click at [170, 218] on div at bounding box center [392, 186] width 785 height 373
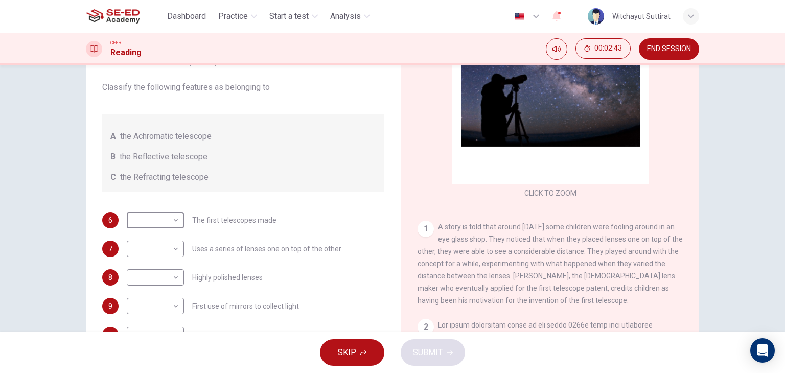
scroll to position [51, 0]
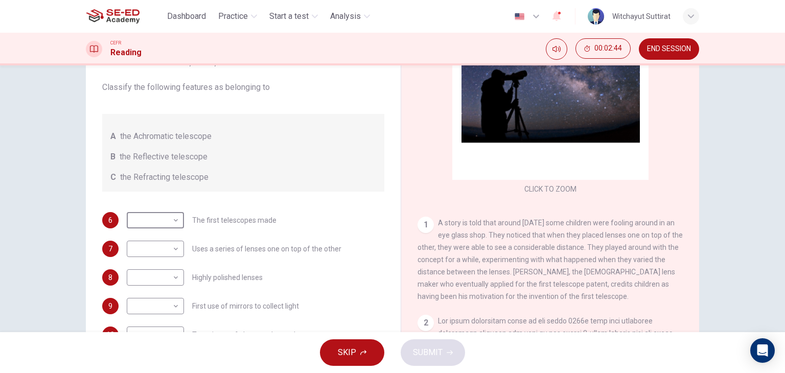
click at [184, 227] on div "​ ​ The first telescopes made" at bounding box center [202, 220] width 150 height 16
drag, startPoint x: 550, startPoint y: 238, endPoint x: 618, endPoint y: 252, distance: 69.5
click at [618, 252] on div "1 A story is told that around [DATE] some children were fooling around in an ey…" at bounding box center [550, 260] width 266 height 86
drag, startPoint x: 618, startPoint y: 252, endPoint x: 628, endPoint y: 230, distance: 24.7
click at [628, 230] on div "1 A story is told that around [DATE] some children were fooling around in an ey…" at bounding box center [550, 260] width 266 height 86
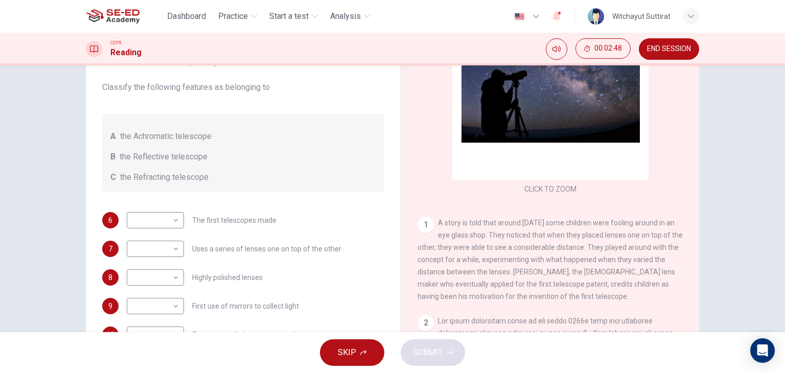
drag, startPoint x: 628, startPoint y: 229, endPoint x: 582, endPoint y: 222, distance: 46.6
click at [582, 222] on div "1 A story is told that around [DATE] some children were fooling around in an ey…" at bounding box center [550, 260] width 266 height 86
drag, startPoint x: 582, startPoint y: 222, endPoint x: 572, endPoint y: 229, distance: 12.8
click at [581, 223] on span "A story is told that around [DATE] some children were fooling around in an eye …" at bounding box center [549, 260] width 265 height 82
drag, startPoint x: 572, startPoint y: 229, endPoint x: 611, endPoint y: 238, distance: 40.2
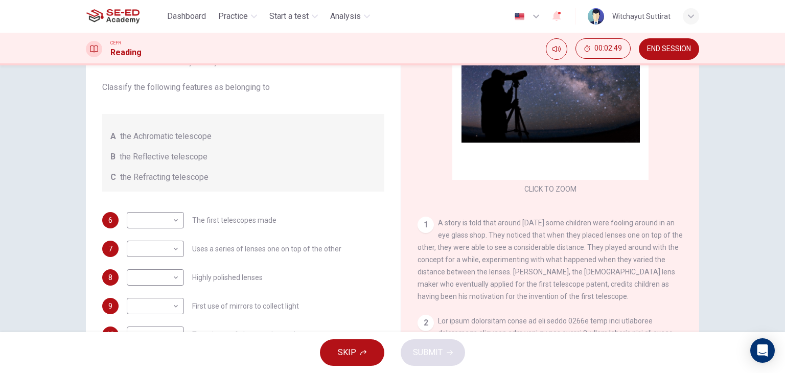
click at [604, 236] on div "1 A story is told that around [DATE] some children were fooling around in an ey…" at bounding box center [550, 260] width 266 height 86
click at [611, 238] on span "A story is told that around [DATE] some children were fooling around in an eye …" at bounding box center [549, 260] width 265 height 82
drag, startPoint x: 606, startPoint y: 246, endPoint x: 597, endPoint y: 254, distance: 12.7
click at [597, 254] on div "1 A story is told that around [DATE] some children were fooling around in an ey…" at bounding box center [550, 260] width 266 height 86
click at [596, 254] on div "1 A story is told that around [DATE] some children were fooling around in an ey…" at bounding box center [550, 260] width 266 height 86
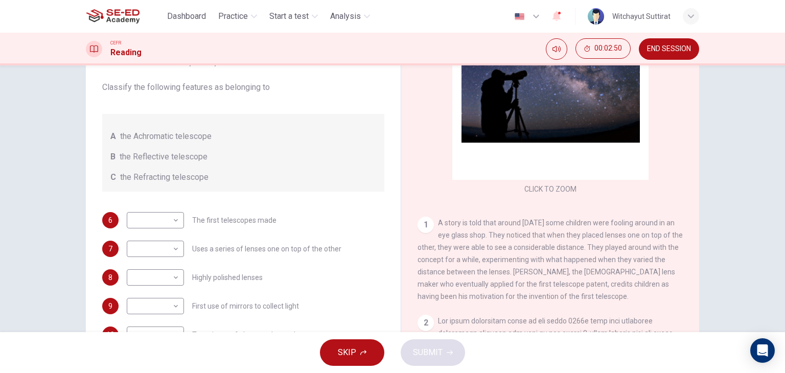
drag, startPoint x: 556, startPoint y: 260, endPoint x: 437, endPoint y: 258, distance: 118.5
click at [511, 265] on div "1 A story is told that around [DATE] some children were fooling around in an ey…" at bounding box center [550, 260] width 266 height 86
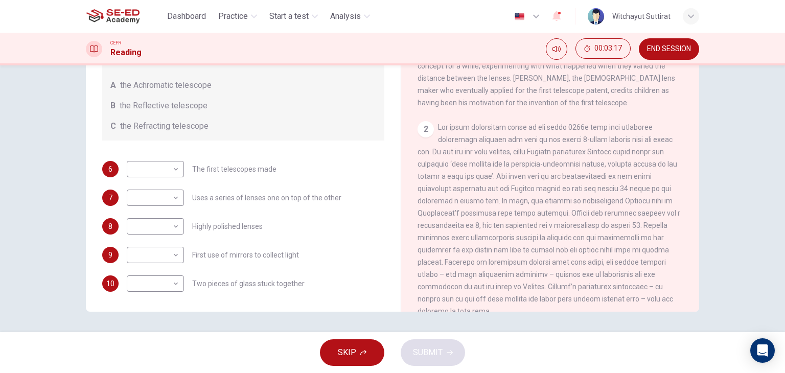
scroll to position [511, 0]
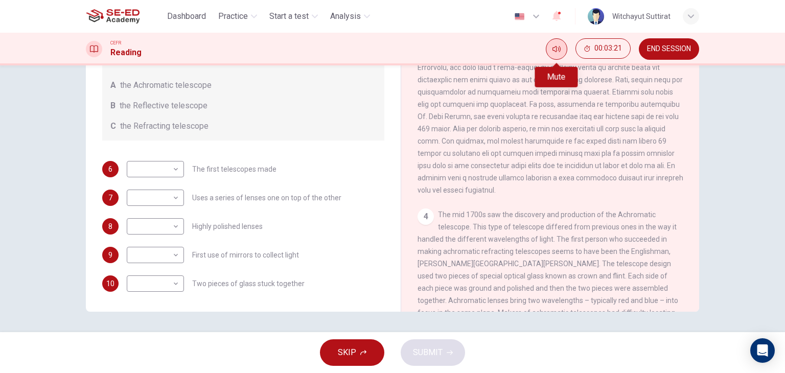
click at [554, 42] on button "Mute" at bounding box center [556, 48] width 21 height 21
click at [555, 55] on button "Unmute" at bounding box center [556, 48] width 21 height 21
drag, startPoint x: 475, startPoint y: 237, endPoint x: 508, endPoint y: 238, distance: 32.7
click at [507, 238] on div "4 The mid 1700s saw the discovery and production of the Achromatic telescope. T…" at bounding box center [550, 287] width 266 height 159
drag, startPoint x: 523, startPoint y: 232, endPoint x: 546, endPoint y: 233, distance: 23.0
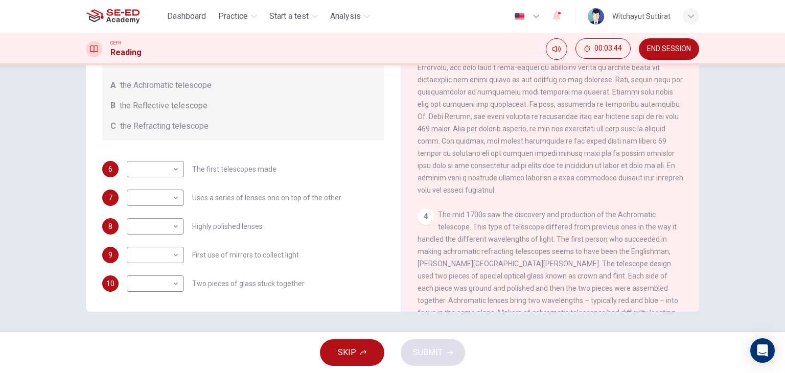
click at [546, 233] on span "The mid 1700s saw the discovery and production of the Achromatic telescope. Thi…" at bounding box center [548, 287] width 263 height 155
click at [535, 243] on span "The mid 1700s saw the discovery and production of the Achromatic telescope. Thi…" at bounding box center [548, 287] width 263 height 155
click at [170, 253] on body "This site uses cookies, as explained in our Privacy Policy . If you agree to th…" at bounding box center [392, 186] width 785 height 373
click at [147, 274] on li "A" at bounding box center [152, 271] width 57 height 16
type input "A"
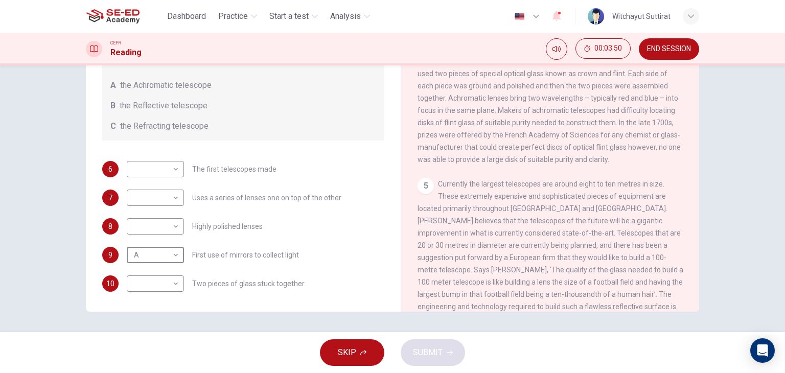
scroll to position [715, 0]
drag, startPoint x: 601, startPoint y: 282, endPoint x: 570, endPoint y: 238, distance: 54.0
click at [571, 239] on span "Currently the largest telescopes are around eight to ten metres in size. These …" at bounding box center [550, 249] width 266 height 143
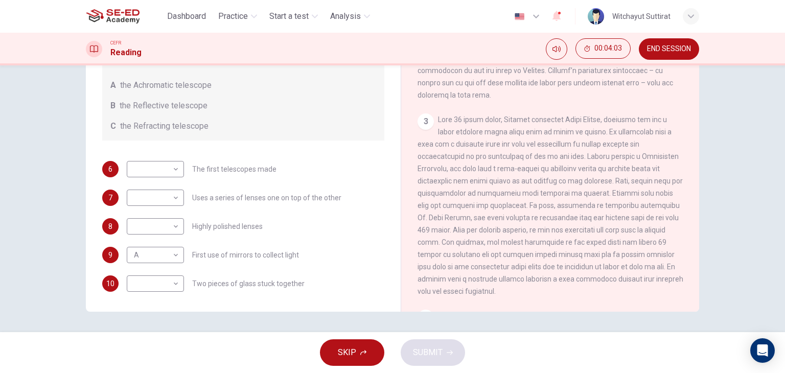
scroll to position [409, 0]
drag, startPoint x: 575, startPoint y: 201, endPoint x: 610, endPoint y: 207, distance: 35.8
click at [610, 207] on span at bounding box center [550, 206] width 266 height 180
drag, startPoint x: 625, startPoint y: 173, endPoint x: 546, endPoint y: 193, distance: 81.7
click at [548, 193] on div "3" at bounding box center [550, 206] width 266 height 184
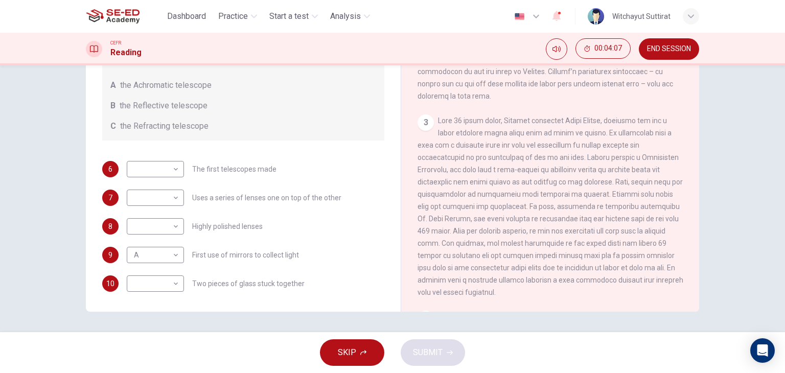
drag, startPoint x: 546, startPoint y: 177, endPoint x: 590, endPoint y: 182, distance: 44.2
click at [590, 182] on span at bounding box center [550, 206] width 266 height 180
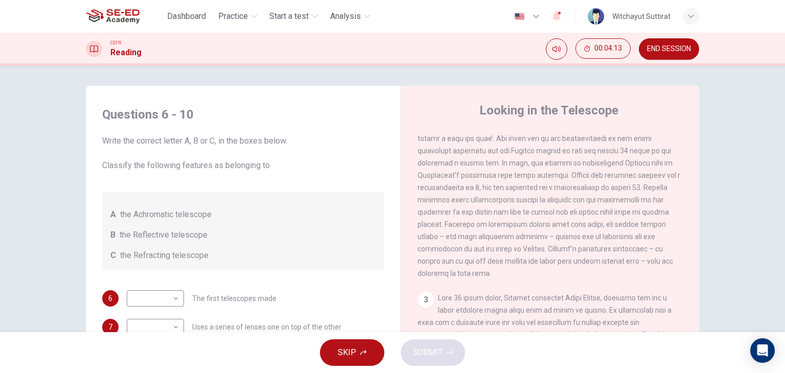
scroll to position [358, 0]
drag, startPoint x: 652, startPoint y: 239, endPoint x: 564, endPoint y: 228, distance: 88.5
click at [564, 228] on div "2" at bounding box center [550, 184] width 266 height 196
drag, startPoint x: 625, startPoint y: 163, endPoint x: 617, endPoint y: 183, distance: 21.5
click at [617, 183] on div "2" at bounding box center [550, 184] width 266 height 196
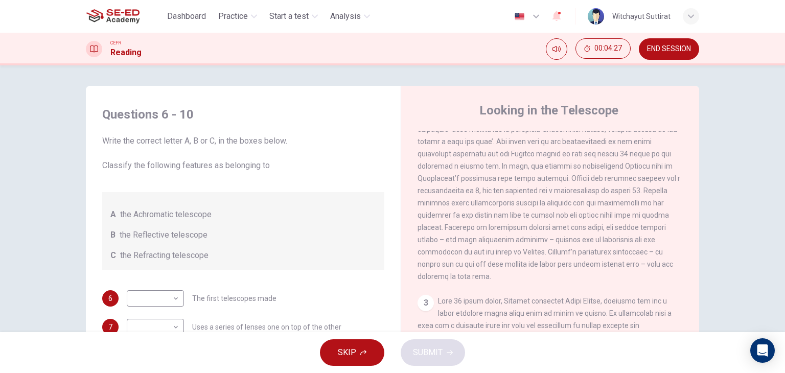
drag, startPoint x: 529, startPoint y: 147, endPoint x: 586, endPoint y: 152, distance: 57.4
click at [586, 152] on div "2" at bounding box center [550, 184] width 266 height 196
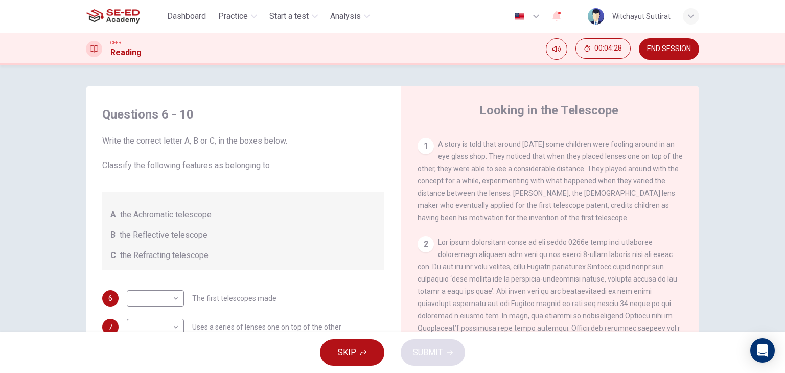
scroll to position [153, 0]
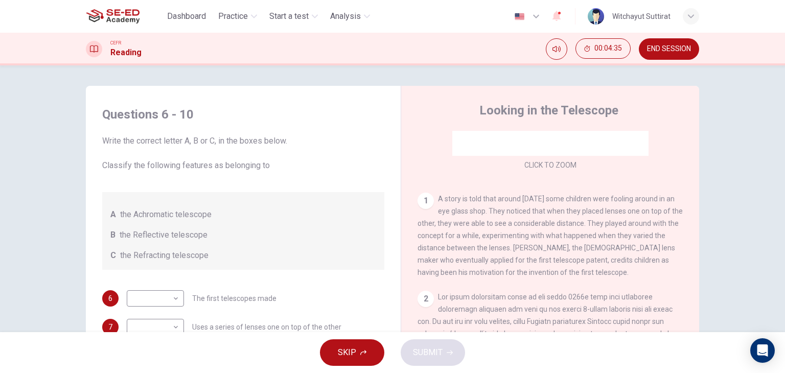
drag, startPoint x: 497, startPoint y: 198, endPoint x: 488, endPoint y: 229, distance: 31.7
click at [488, 229] on div "1 A story is told that around [DATE] some children were fooling around in an ey…" at bounding box center [550, 236] width 266 height 86
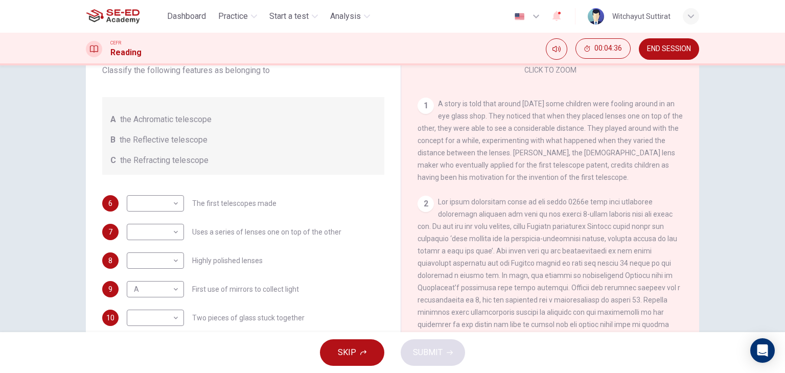
scroll to position [102, 0]
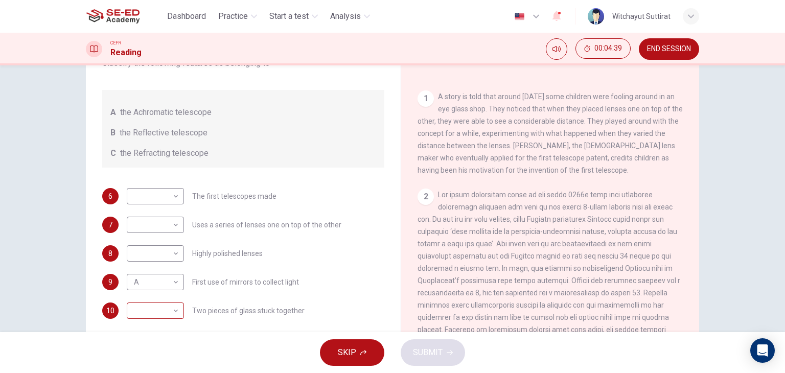
click at [167, 303] on body "This site uses cookies, as explained in our Privacy Policy . If you agree to th…" at bounding box center [392, 186] width 785 height 373
click at [162, 338] on li "B" at bounding box center [152, 340] width 57 height 16
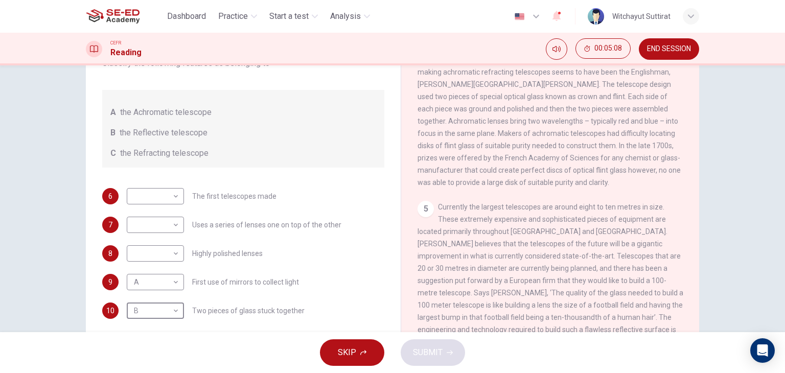
scroll to position [688, 0]
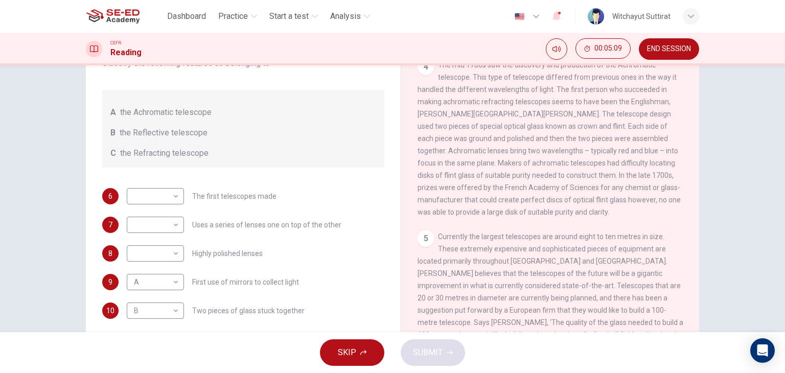
drag, startPoint x: 609, startPoint y: 143, endPoint x: 573, endPoint y: 154, distance: 38.1
click at [573, 154] on span "The mid 1700s saw the discovery and production of the Achromatic telescope. Thi…" at bounding box center [548, 138] width 263 height 155
drag, startPoint x: 573, startPoint y: 154, endPoint x: 605, endPoint y: 189, distance: 47.4
click at [605, 189] on div "4 The mid 1700s saw the discovery and production of the Achromatic telescope. T…" at bounding box center [550, 138] width 266 height 159
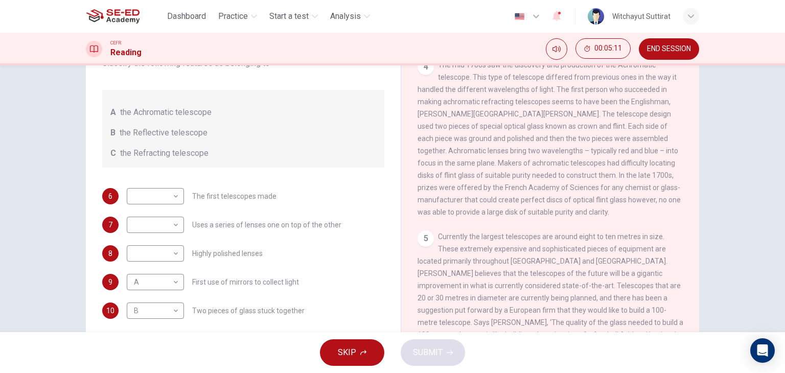
drag, startPoint x: 627, startPoint y: 182, endPoint x: 550, endPoint y: 176, distance: 77.9
click at [550, 177] on span "The mid 1700s saw the discovery and production of the Achromatic telescope. Thi…" at bounding box center [548, 138] width 263 height 155
drag, startPoint x: 566, startPoint y: 193, endPoint x: 607, endPoint y: 197, distance: 41.1
click at [607, 197] on span "The mid 1700s saw the discovery and production of the Achromatic telescope. Thi…" at bounding box center [548, 138] width 263 height 155
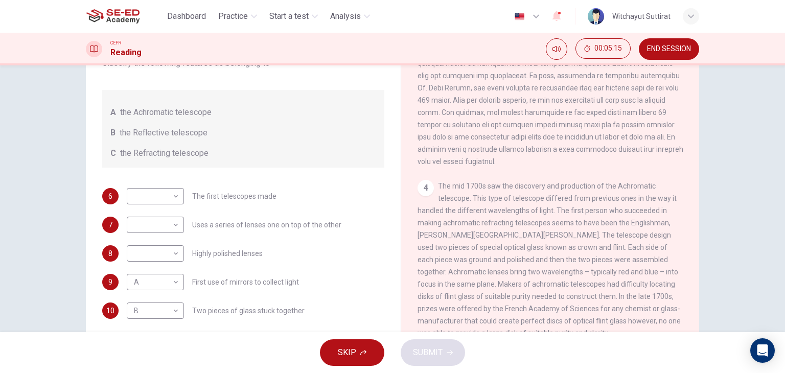
scroll to position [534, 0]
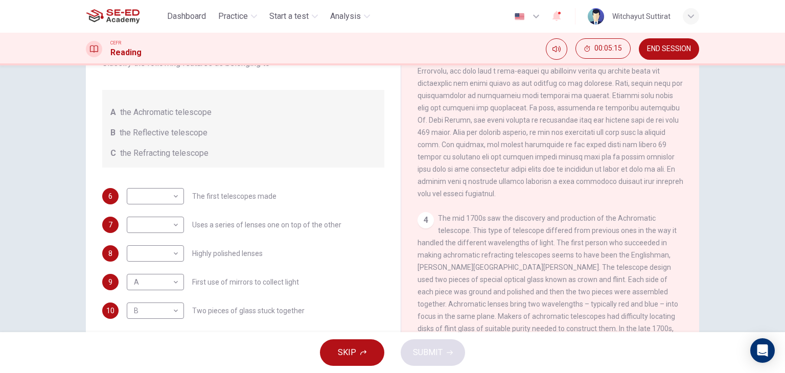
drag, startPoint x: 528, startPoint y: 215, endPoint x: 576, endPoint y: 216, distance: 48.0
click at [576, 216] on div "4 The mid 1700s saw the discovery and production of the Achromatic telescope. T…" at bounding box center [550, 291] width 266 height 159
drag, startPoint x: 572, startPoint y: 221, endPoint x: 608, endPoint y: 229, distance: 36.8
click at [608, 229] on span "The mid 1700s saw the discovery and production of the Achromatic telescope. Thi…" at bounding box center [548, 291] width 263 height 155
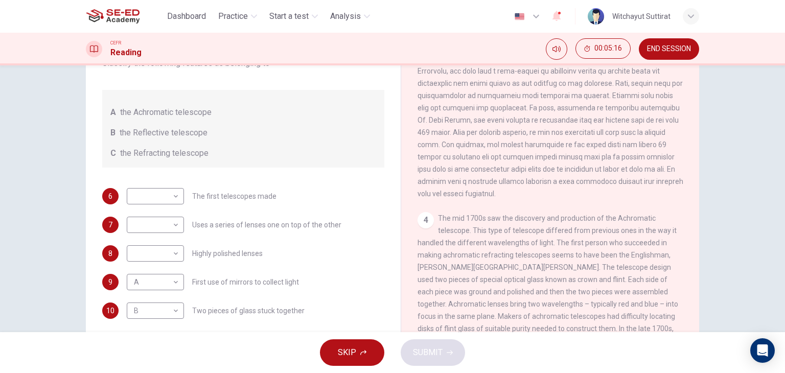
click at [608, 229] on span "The mid 1700s saw the discovery and production of the Achromatic telescope. Thi…" at bounding box center [548, 291] width 263 height 155
drag, startPoint x: 575, startPoint y: 239, endPoint x: 623, endPoint y: 243, distance: 48.7
click at [623, 243] on div "4 The mid 1700s saw the discovery and production of the Achromatic telescope. T…" at bounding box center [550, 291] width 266 height 159
click at [623, 243] on span "The mid 1700s saw the discovery and production of the Achromatic telescope. Thi…" at bounding box center [548, 291] width 263 height 155
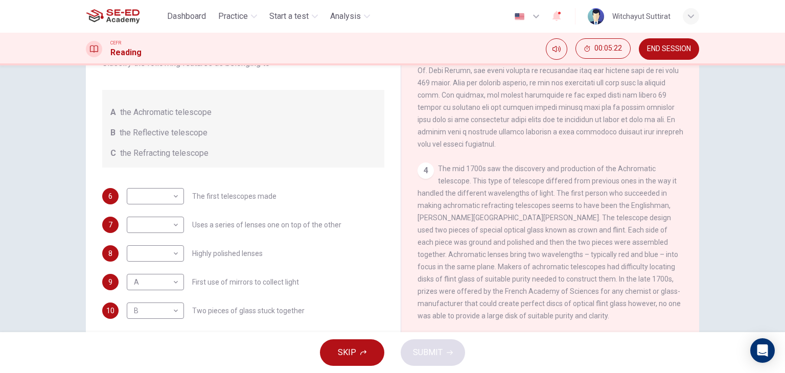
scroll to position [585, 0]
click at [161, 304] on body "This site uses cookies, as explained in our Privacy Policy . If you agree to th…" at bounding box center [392, 186] width 785 height 373
click at [160, 321] on li "A" at bounding box center [152, 324] width 57 height 16
type input "A"
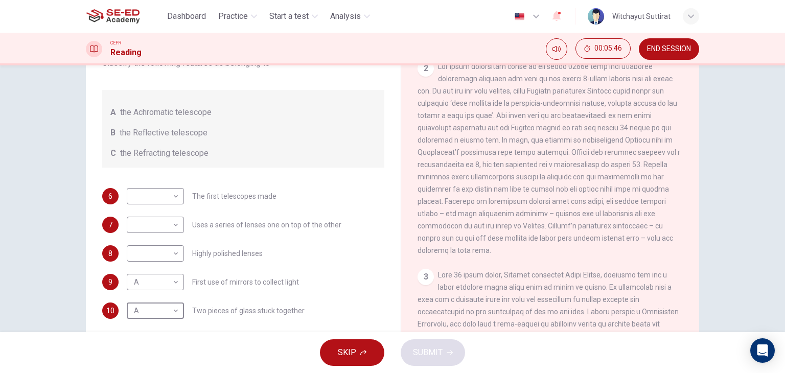
scroll to position [279, 0]
drag, startPoint x: 552, startPoint y: 100, endPoint x: 575, endPoint y: 119, distance: 29.7
click at [575, 119] on span at bounding box center [548, 161] width 263 height 192
drag, startPoint x: 575, startPoint y: 119, endPoint x: 457, endPoint y: 95, distance: 120.0
click at [411, 79] on div "Looking in the Telescope CLICK TO ZOOM Click to Zoom 1 A story is told that aro…" at bounding box center [550, 169] width 298 height 371
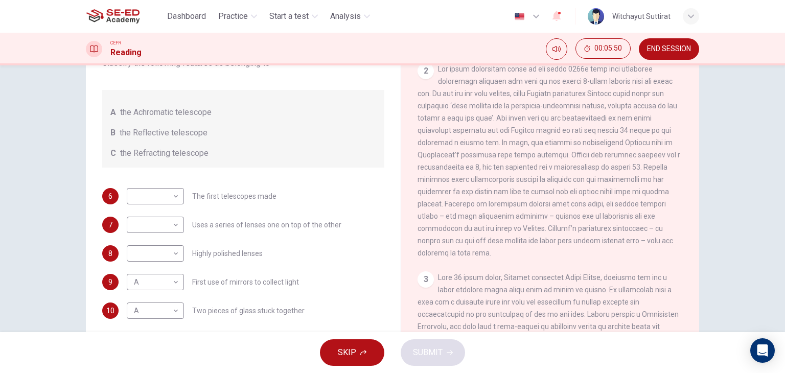
drag, startPoint x: 538, startPoint y: 113, endPoint x: 604, endPoint y: 118, distance: 66.1
click at [604, 118] on span at bounding box center [548, 161] width 263 height 192
click at [174, 273] on body "This site uses cookies, as explained in our Privacy Policy . If you agree to th…" at bounding box center [392, 186] width 785 height 373
click at [173, 327] on li "C" at bounding box center [152, 330] width 57 height 16
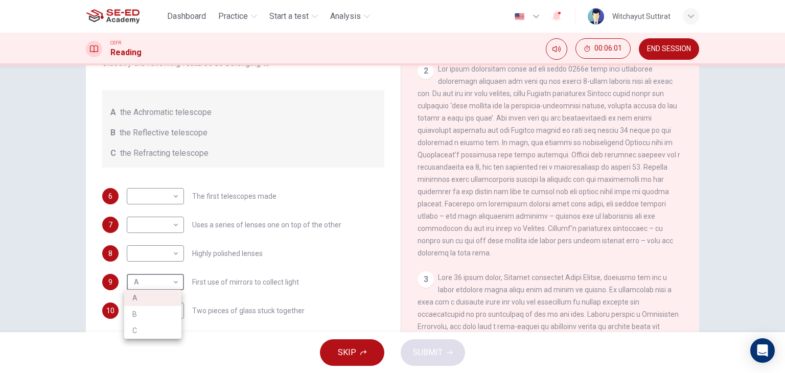
type input "C"
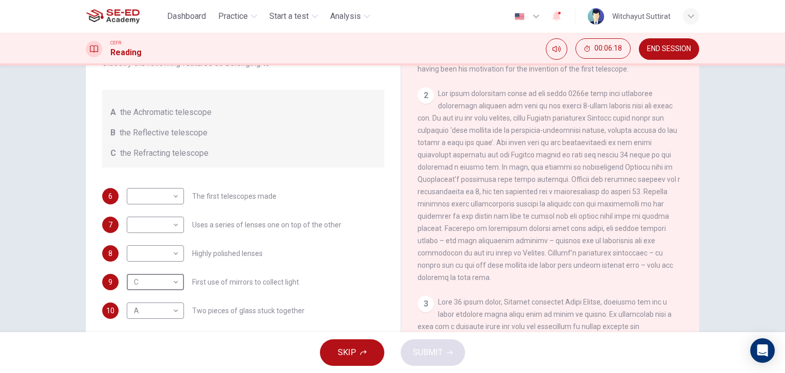
scroll to position [255, 0]
click at [146, 195] on body "This site uses cookies, as explained in our Privacy Policy . If you agree to th…" at bounding box center [392, 186] width 785 height 373
click at [171, 243] on li "C" at bounding box center [152, 245] width 57 height 16
type input "C"
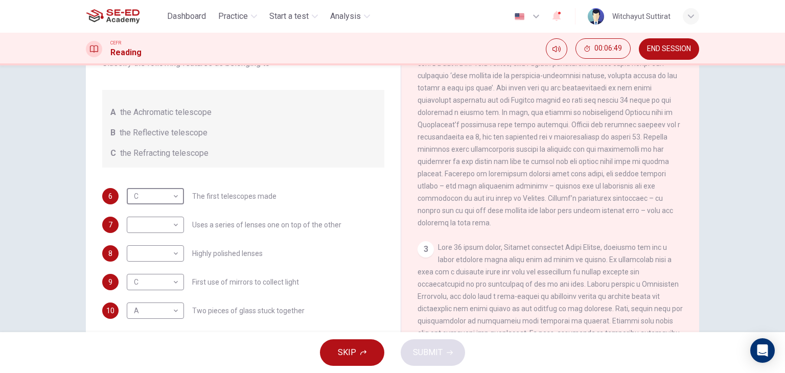
scroll to position [307, 0]
click at [171, 253] on body "This site uses cookies, as explained in our Privacy Policy . If you agree to th…" at bounding box center [392, 186] width 785 height 373
click at [158, 299] on li "C" at bounding box center [152, 302] width 57 height 16
type input "C"
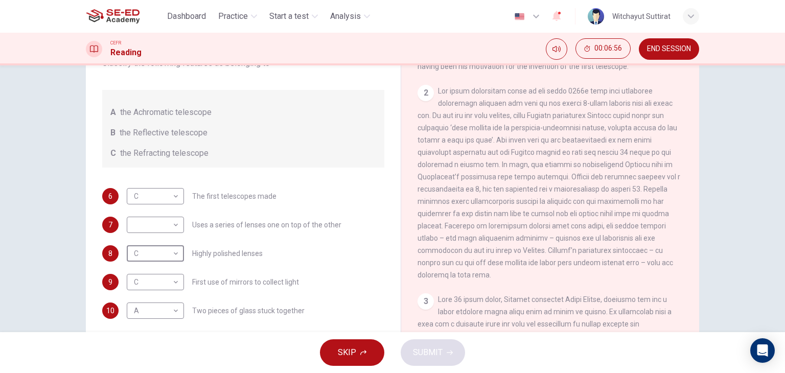
scroll to position [255, 0]
click at [146, 225] on body "This site uses cookies, as explained in our Privacy Policy . If you agree to th…" at bounding box center [392, 186] width 785 height 373
click at [147, 252] on li "B" at bounding box center [152, 257] width 57 height 16
type input "B"
click at [415, 353] on span "SUBMIT" at bounding box center [428, 352] width 30 height 14
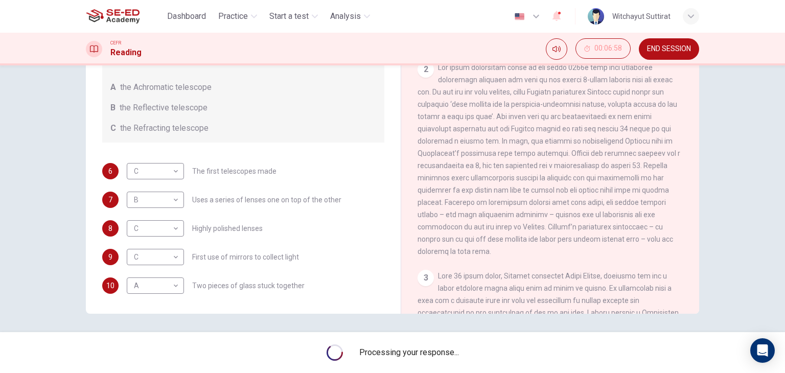
scroll to position [129, 0]
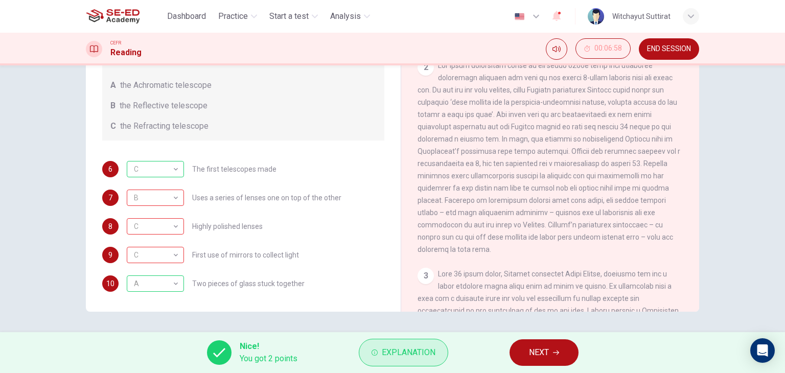
click at [396, 358] on span "Explanation" at bounding box center [409, 352] width 54 height 14
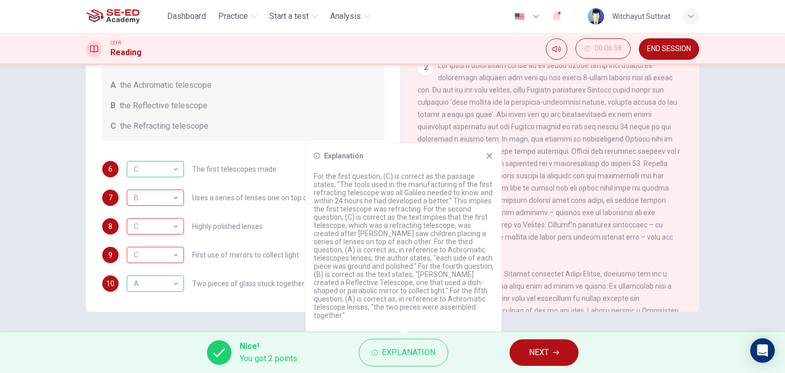
click at [71, 188] on div "Questions 6 - 10 Write the correct letter A, B or C, in the boxes below. Classi…" at bounding box center [392, 134] width 646 height 355
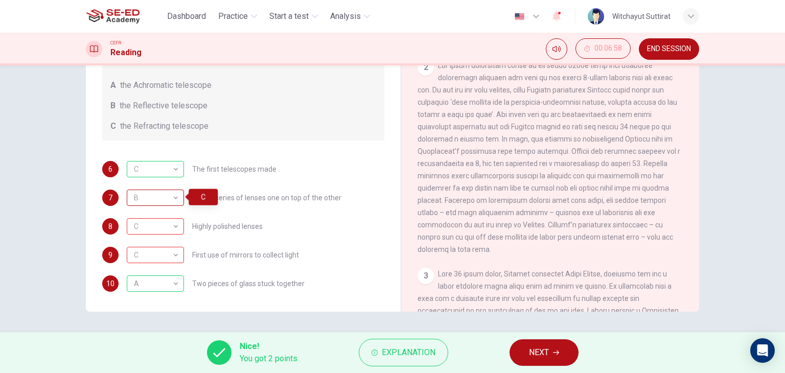
click at [136, 194] on div "B" at bounding box center [154, 197] width 54 height 29
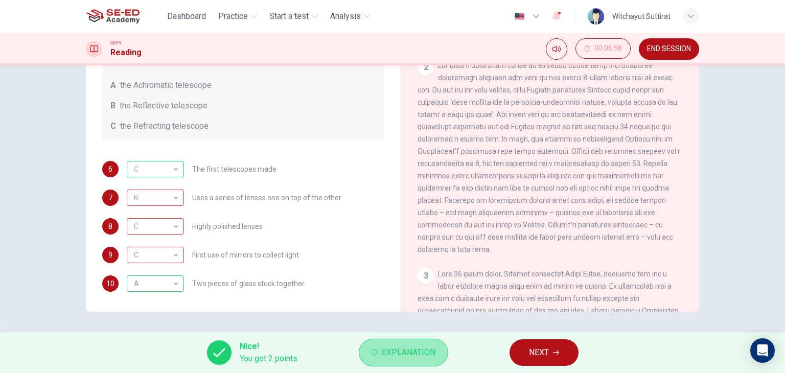
click at [411, 359] on span "Explanation" at bounding box center [409, 352] width 54 height 14
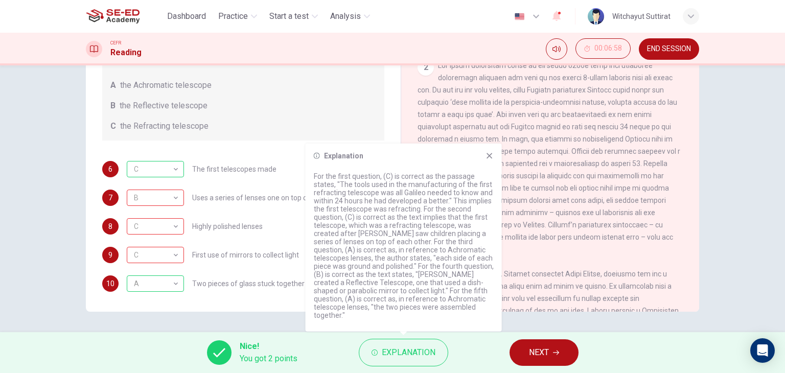
click at [486, 160] on icon at bounding box center [489, 156] width 8 height 8
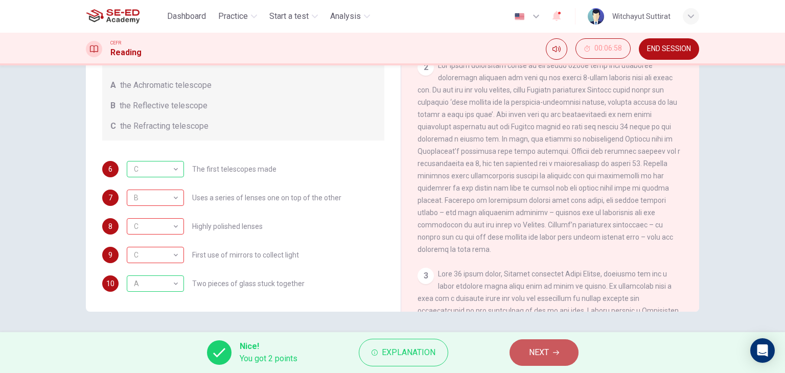
click at [530, 347] on span "NEXT" at bounding box center [539, 352] width 20 height 14
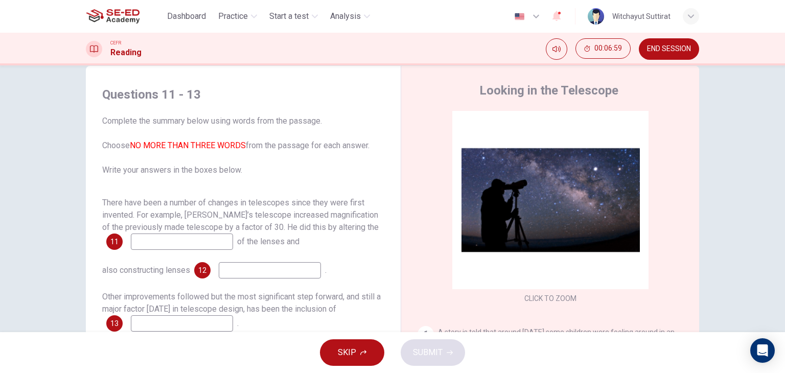
scroll to position [0, 0]
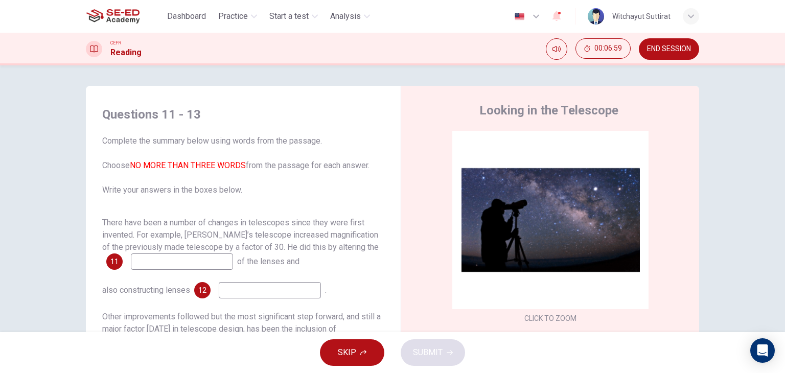
click at [185, 264] on input at bounding box center [182, 261] width 102 height 16
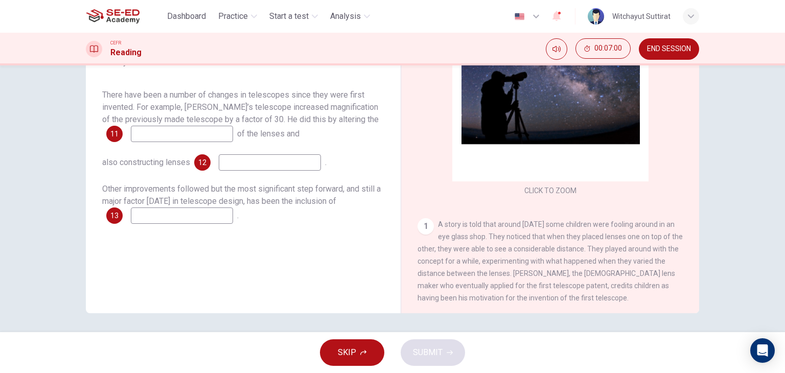
scroll to position [129, 0]
click at [678, 45] on span "END SESSION" at bounding box center [669, 49] width 44 height 8
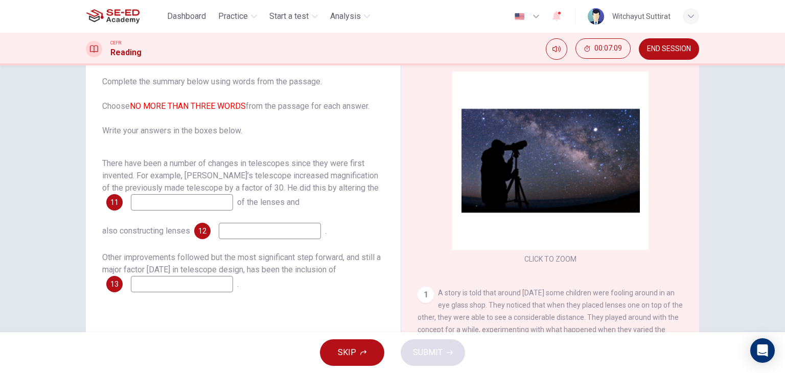
scroll to position [102, 0]
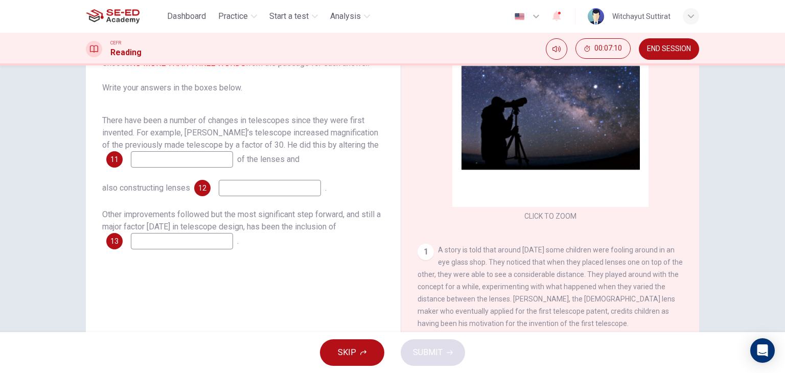
drag, startPoint x: 129, startPoint y: 131, endPoint x: 265, endPoint y: 131, distance: 135.9
click at [265, 131] on span "There have been a number of changes in telescopes since they were first invente…" at bounding box center [240, 132] width 276 height 34
drag, startPoint x: 265, startPoint y: 131, endPoint x: 284, endPoint y: 132, distance: 19.4
click at [284, 132] on span "There have been a number of changes in telescopes since they were first invente…" at bounding box center [240, 132] width 276 height 34
drag, startPoint x: 284, startPoint y: 132, endPoint x: 301, endPoint y: 133, distance: 16.9
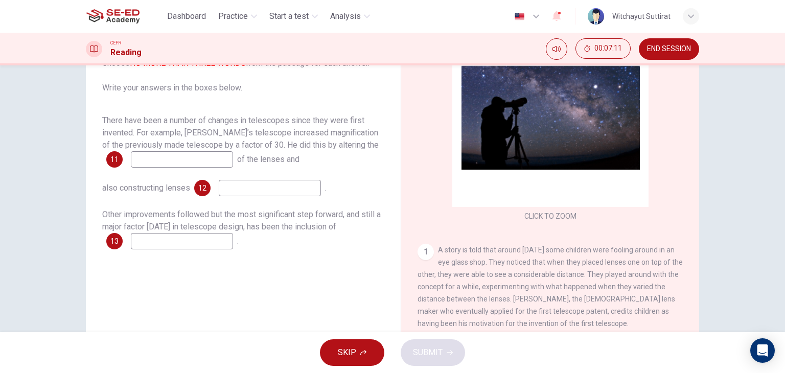
click at [301, 133] on span "There have been a number of changes in telescopes since they were first invente…" at bounding box center [240, 132] width 276 height 34
click at [192, 152] on input at bounding box center [182, 159] width 102 height 16
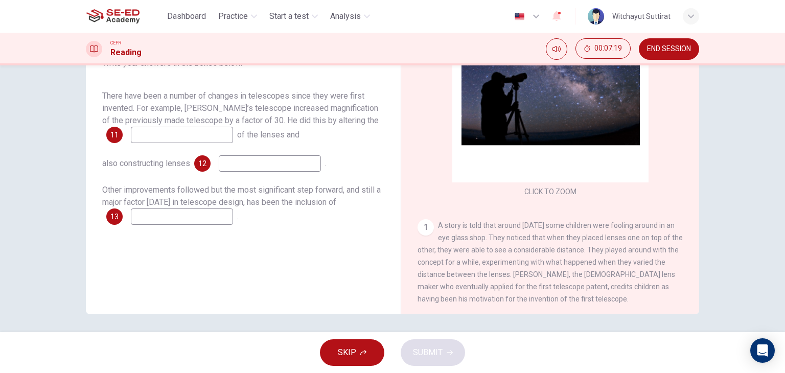
scroll to position [129, 0]
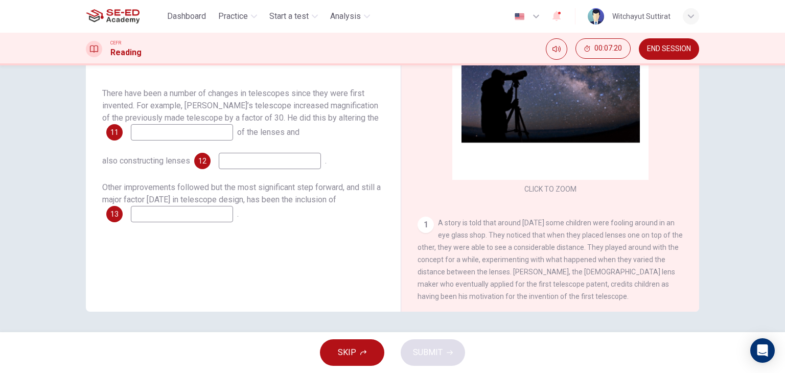
click at [235, 160] on input at bounding box center [270, 161] width 102 height 16
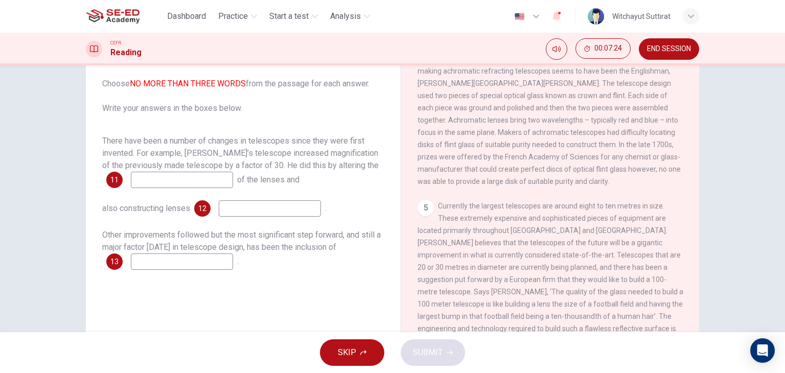
scroll to position [0, 0]
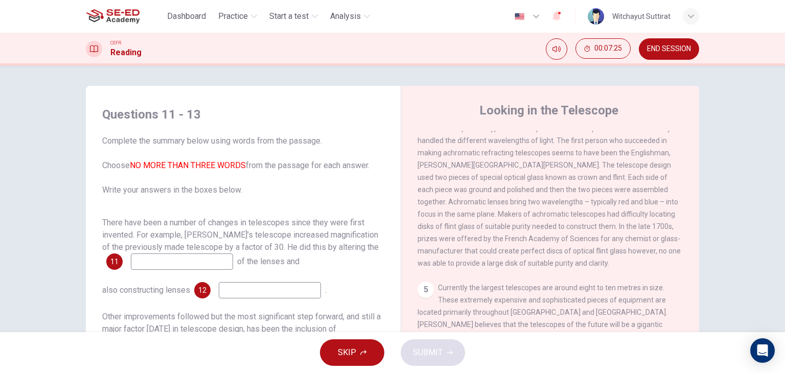
drag, startPoint x: 151, startPoint y: 160, endPoint x: 192, endPoint y: 164, distance: 41.1
click at [176, 162] on span "Complete the summary below using words from the passage. Choose NO MORE THAN TH…" at bounding box center [243, 165] width 282 height 61
drag, startPoint x: 196, startPoint y: 164, endPoint x: 261, endPoint y: 166, distance: 64.4
click at [260, 166] on span "Complete the summary below using words from the passage. Choose NO MORE THAN TH…" at bounding box center [243, 165] width 282 height 61
click at [262, 166] on span "Complete the summary below using words from the passage. Choose NO MORE THAN TH…" at bounding box center [243, 165] width 282 height 61
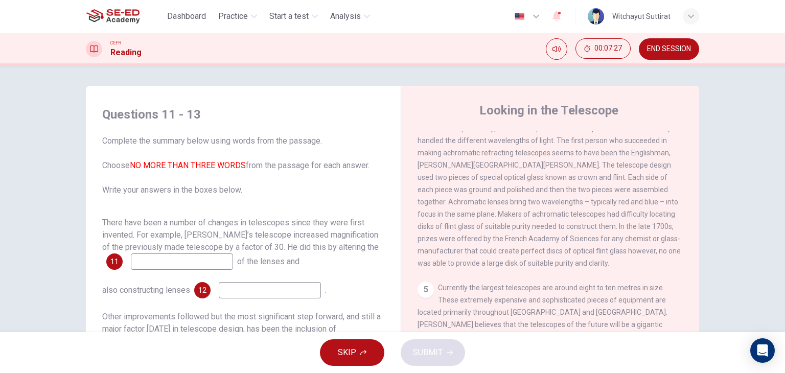
click at [185, 251] on span "There have been a number of changes in telescopes since they were first invente…" at bounding box center [240, 235] width 276 height 34
drag, startPoint x: 107, startPoint y: 225, endPoint x: 266, endPoint y: 231, distance: 159.0
click at [266, 231] on span "There have been a number of changes in telescopes since they were first invente…" at bounding box center [240, 235] width 276 height 34
drag, startPoint x: 272, startPoint y: 225, endPoint x: 317, endPoint y: 229, distance: 44.7
click at [317, 229] on div "There have been a number of changes in telescopes since they were first invente…" at bounding box center [243, 243] width 282 height 53
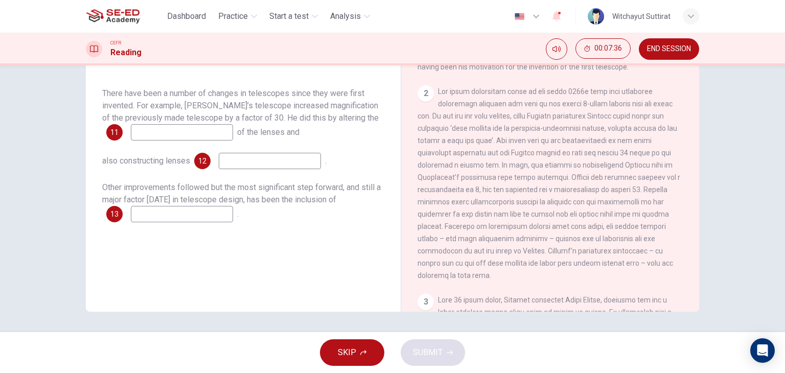
scroll to position [228, 0]
click at [247, 154] on input at bounding box center [270, 161] width 102 height 16
drag, startPoint x: 143, startPoint y: 192, endPoint x: 290, endPoint y: 195, distance: 147.7
click at [290, 195] on span "Other improvements followed but the most significant step forward, and still a …" at bounding box center [241, 193] width 278 height 22
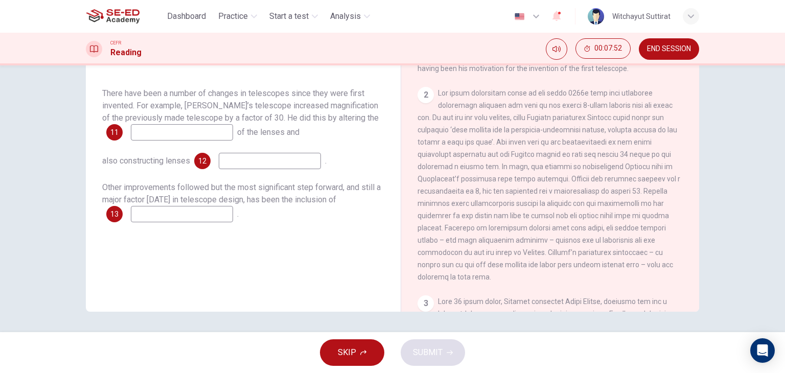
drag, startPoint x: 292, startPoint y: 195, endPoint x: 353, endPoint y: 199, distance: 61.0
click at [353, 199] on div "Other improvements followed but the most significant step forward, and still a …" at bounding box center [243, 201] width 282 height 41
click at [178, 212] on input at bounding box center [182, 214] width 102 height 16
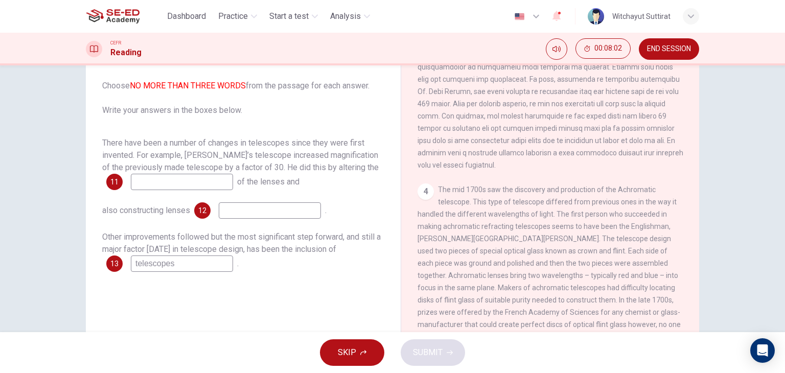
scroll to position [78, 0]
type input "telescopes"
click at [213, 183] on input at bounding box center [182, 183] width 102 height 16
click at [213, 172] on div "There have been a number of changes in telescopes since they were first invente…" at bounding box center [243, 164] width 282 height 53
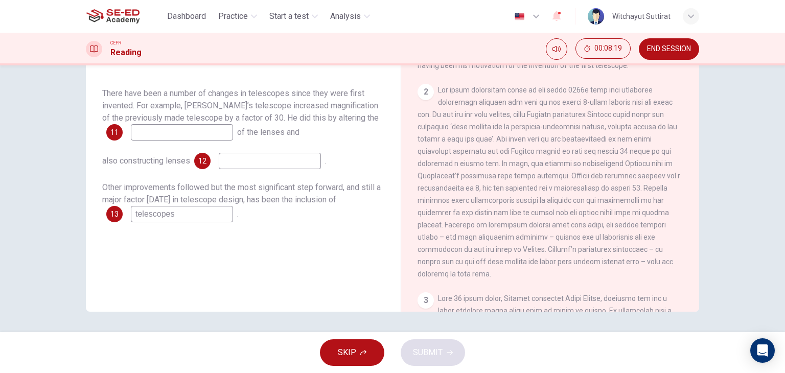
scroll to position [228, 0]
drag, startPoint x: 597, startPoint y: 209, endPoint x: 548, endPoint y: 209, distance: 48.5
click at [548, 209] on span at bounding box center [548, 185] width 263 height 192
drag, startPoint x: 538, startPoint y: 207, endPoint x: 554, endPoint y: 202, distance: 16.0
click at [554, 203] on div "2" at bounding box center [550, 185] width 266 height 196
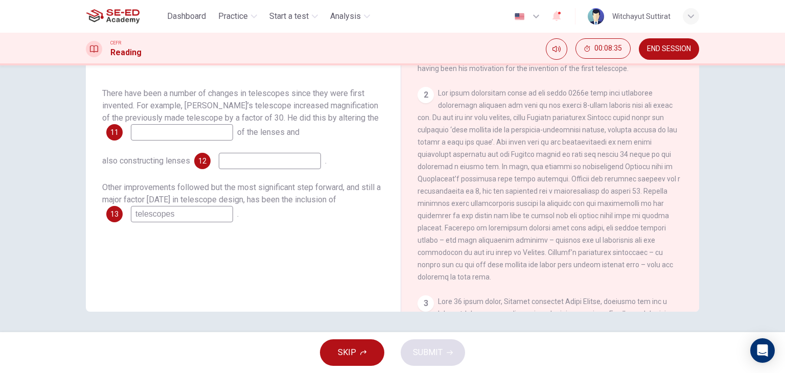
drag, startPoint x: 571, startPoint y: 225, endPoint x: 570, endPoint y: 218, distance: 7.7
click at [570, 218] on span at bounding box center [548, 185] width 263 height 192
drag, startPoint x: 574, startPoint y: 203, endPoint x: 539, endPoint y: 205, distance: 34.3
click at [539, 205] on span at bounding box center [548, 185] width 263 height 192
drag, startPoint x: 539, startPoint y: 205, endPoint x: 539, endPoint y: 194, distance: 10.7
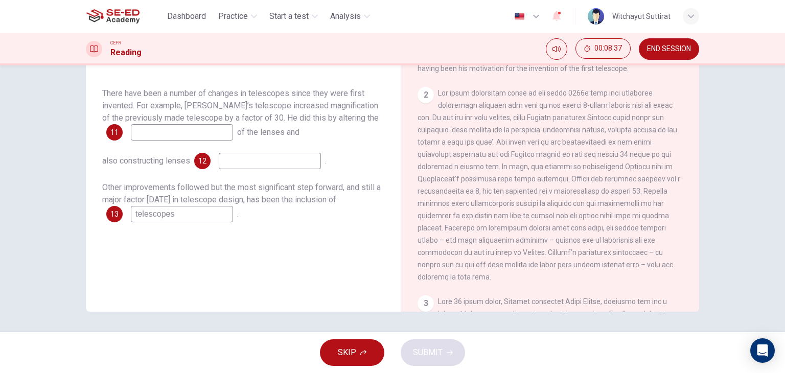
click at [539, 194] on span at bounding box center [548, 185] width 263 height 192
click at [190, 139] on input at bounding box center [182, 132] width 102 height 16
type input "combination and the position"
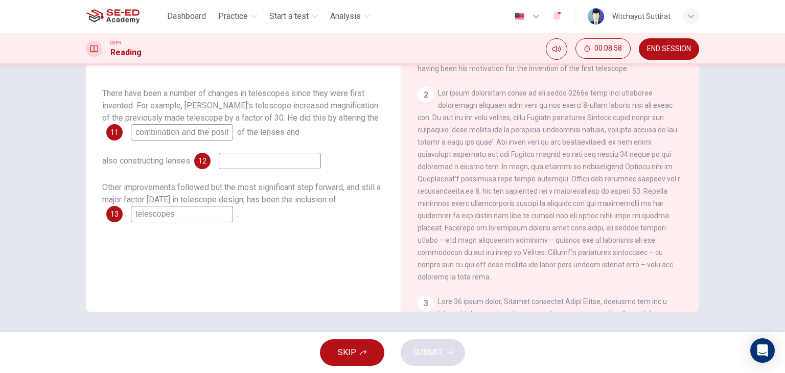
click at [243, 156] on input at bounding box center [270, 161] width 102 height 16
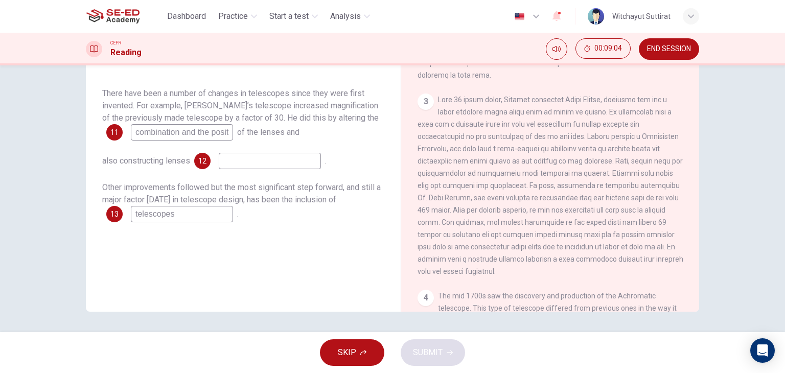
scroll to position [432, 0]
drag, startPoint x: 617, startPoint y: 193, endPoint x: 625, endPoint y: 200, distance: 11.2
click at [625, 200] on div "3" at bounding box center [550, 183] width 266 height 184
click at [304, 167] on input at bounding box center [270, 161] width 102 height 16
click at [265, 159] on input at bounding box center [270, 161] width 102 height 16
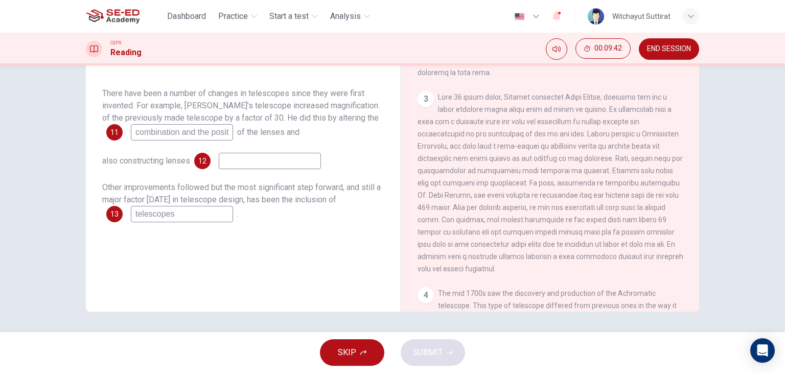
drag, startPoint x: 642, startPoint y: 258, endPoint x: 526, endPoint y: 187, distance: 136.2
click at [526, 187] on div "3" at bounding box center [550, 183] width 266 height 184
click at [525, 183] on span at bounding box center [550, 183] width 266 height 180
click at [279, 153] on input at bounding box center [270, 161] width 102 height 16
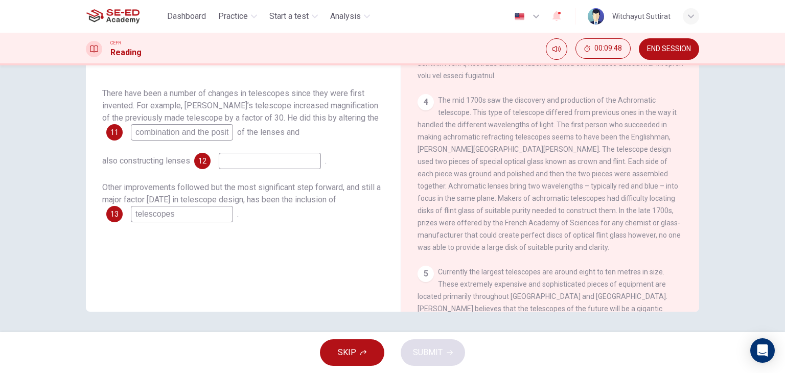
scroll to position [637, 0]
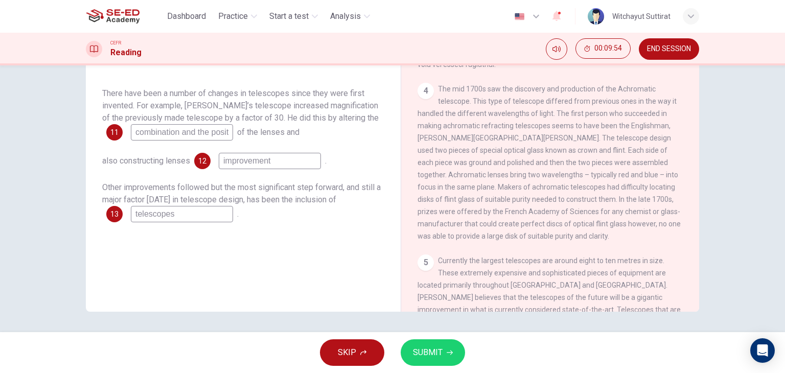
type input "improvement"
click at [432, 359] on span "SUBMIT" at bounding box center [428, 352] width 30 height 14
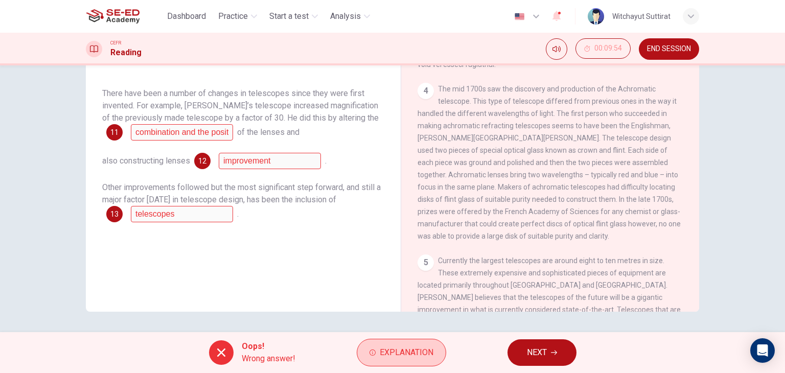
click at [380, 348] on span "Explanation" at bounding box center [407, 352] width 54 height 14
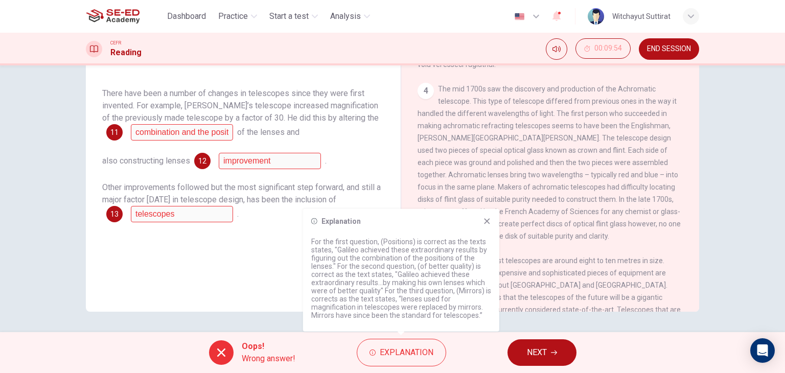
drag, startPoint x: 394, startPoint y: 248, endPoint x: 459, endPoint y: 253, distance: 65.1
click at [459, 253] on p "For the first question, (Positions) is correct as the texts states, "Galileo ac…" at bounding box center [401, 279] width 180 height 82
click at [558, 353] on button "NEXT" at bounding box center [541, 352] width 69 height 27
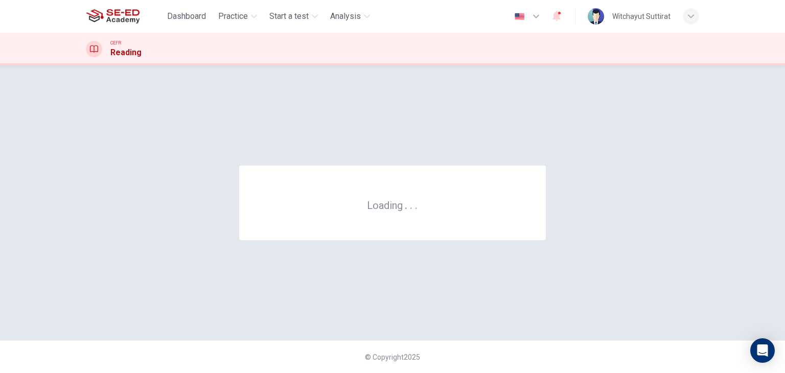
scroll to position [0, 0]
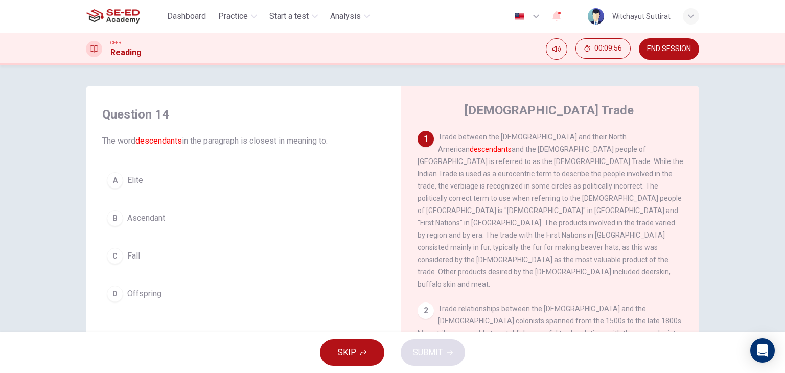
drag, startPoint x: 471, startPoint y: 150, endPoint x: 517, endPoint y: 184, distance: 56.9
click at [517, 184] on span "Trade between the [DEMOGRAPHIC_DATA] and their [DEMOGRAPHIC_DATA] descendants a…" at bounding box center [550, 210] width 266 height 155
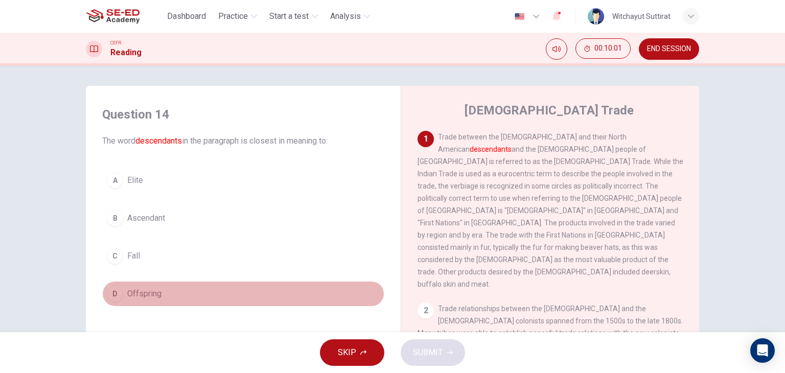
click at [160, 294] on button "D Offspring" at bounding box center [243, 294] width 282 height 26
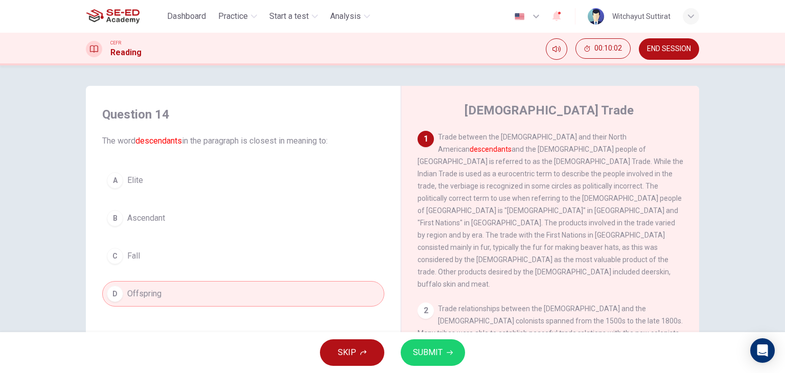
click at [423, 344] on button "SUBMIT" at bounding box center [433, 352] width 64 height 27
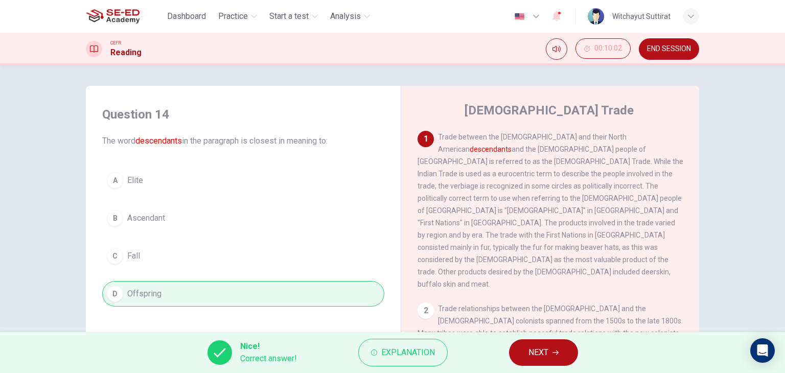
click at [544, 350] on span "NEXT" at bounding box center [538, 352] width 20 height 14
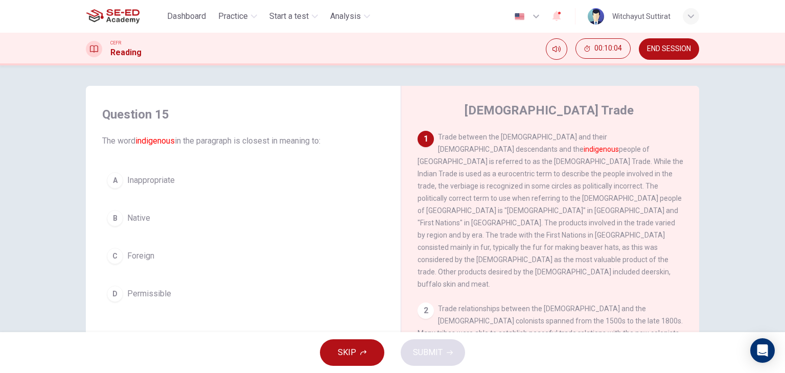
drag, startPoint x: 450, startPoint y: 146, endPoint x: 598, endPoint y: 144, distance: 148.2
click at [598, 144] on div "1 Trade between the [DEMOGRAPHIC_DATA] and their [DEMOGRAPHIC_DATA] descendants…" at bounding box center [550, 210] width 266 height 159
drag, startPoint x: 594, startPoint y: 148, endPoint x: 644, endPoint y: 154, distance: 50.9
click at [650, 149] on div "1 Trade between the [DEMOGRAPHIC_DATA] and their [DEMOGRAPHIC_DATA] descendants…" at bounding box center [550, 210] width 266 height 159
click at [171, 220] on button "B Native" at bounding box center [243, 218] width 282 height 26
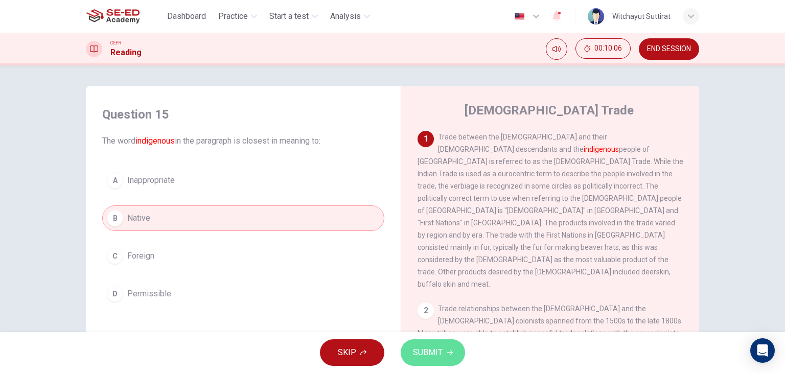
click at [426, 355] on span "SUBMIT" at bounding box center [428, 352] width 30 height 14
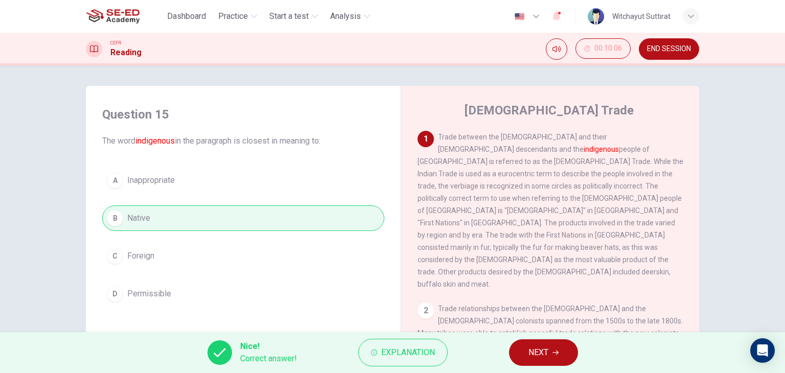
click at [506, 348] on div "Nice! Correct answer! Explanation NEXT" at bounding box center [392, 352] width 785 height 41
click at [520, 350] on button "NEXT" at bounding box center [543, 352] width 69 height 27
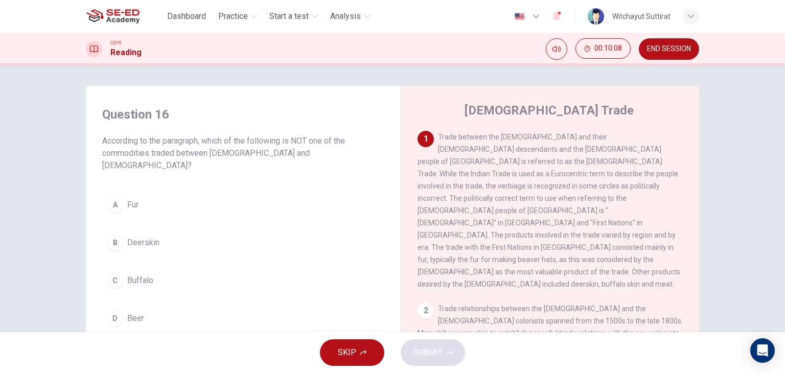
drag, startPoint x: 109, startPoint y: 145, endPoint x: 287, endPoint y: 154, distance: 178.0
click at [287, 154] on span "According to the paragraph, which of the following is NOT one of the commoditie…" at bounding box center [243, 153] width 282 height 37
drag, startPoint x: 471, startPoint y: 138, endPoint x: 533, endPoint y: 180, distance: 75.8
click at [533, 180] on div "1 Trade between the [DEMOGRAPHIC_DATA] and their [DEMOGRAPHIC_DATA] descendants…" at bounding box center [550, 210] width 266 height 159
drag, startPoint x: 529, startPoint y: 223, endPoint x: 573, endPoint y: 228, distance: 44.2
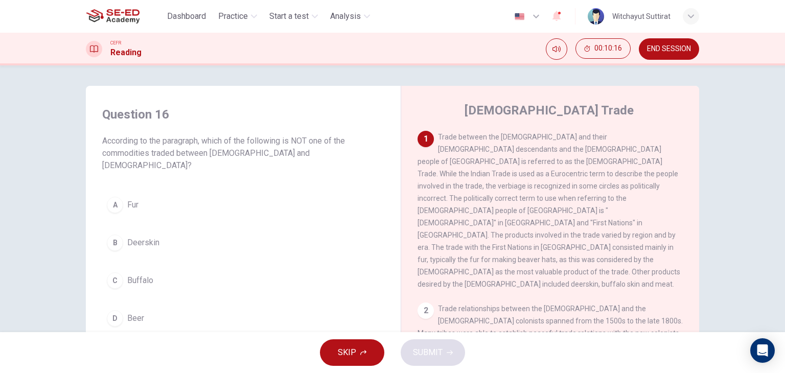
click at [573, 228] on span "Trade between the [DEMOGRAPHIC_DATA] and their [DEMOGRAPHIC_DATA] descendants a…" at bounding box center [548, 210] width 263 height 155
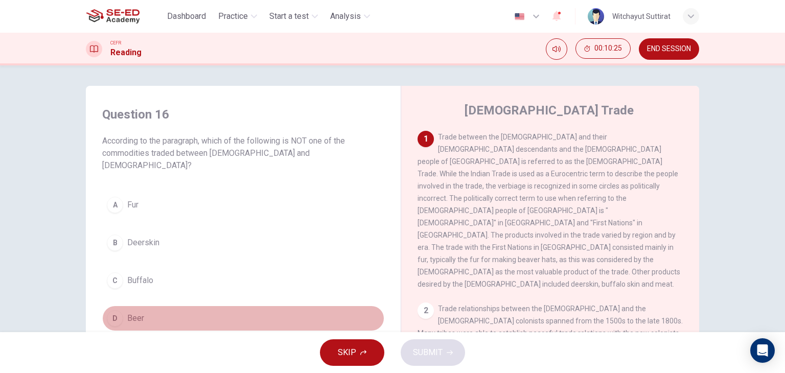
click at [200, 306] on button "D Beer" at bounding box center [243, 319] width 282 height 26
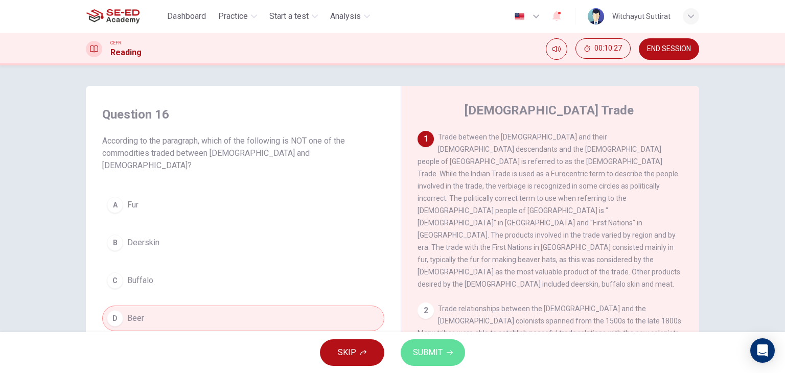
click at [427, 349] on span "SUBMIT" at bounding box center [428, 352] width 30 height 14
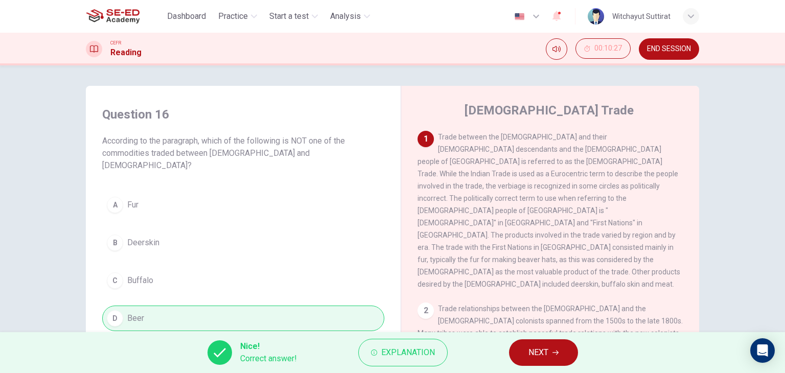
click at [527, 349] on button "NEXT" at bounding box center [543, 352] width 69 height 27
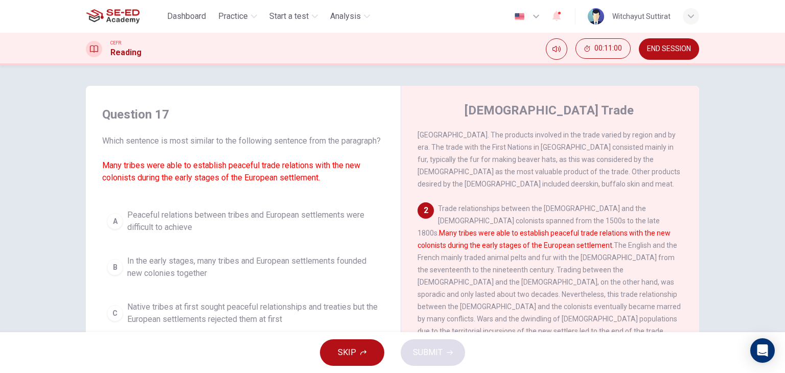
scroll to position [102, 0]
drag, startPoint x: 467, startPoint y: 212, endPoint x: 518, endPoint y: 213, distance: 51.1
click at [518, 227] on font "Many tribes were able to establish peaceful trade relations with the new coloni…" at bounding box center [543, 237] width 253 height 20
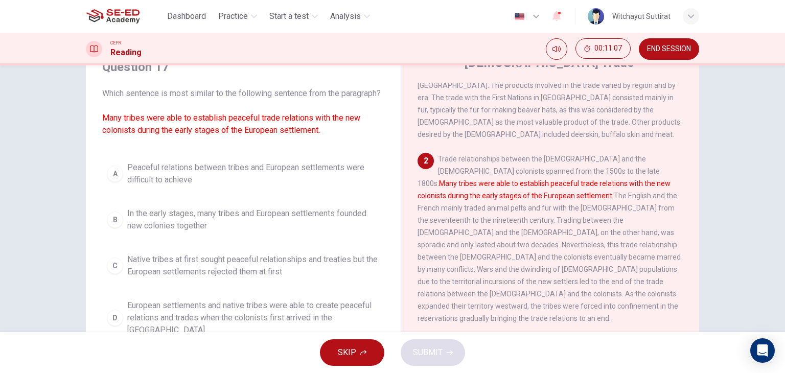
scroll to position [51, 0]
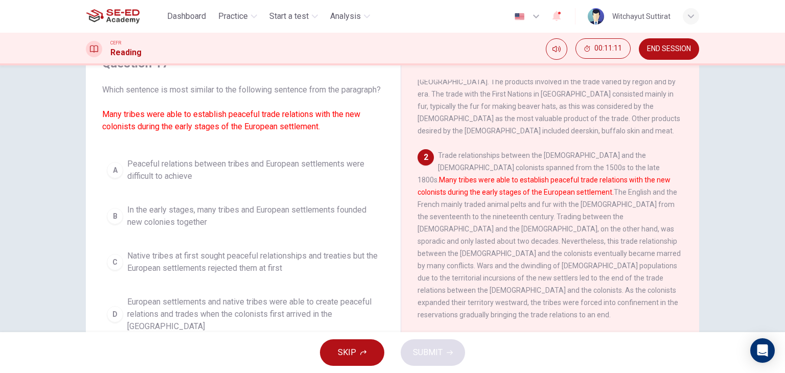
drag, startPoint x: 110, startPoint y: 127, endPoint x: 189, endPoint y: 127, distance: 78.7
click at [189, 127] on font "Many tribes were able to establish peaceful trade relations with the new coloni…" at bounding box center [231, 120] width 258 height 22
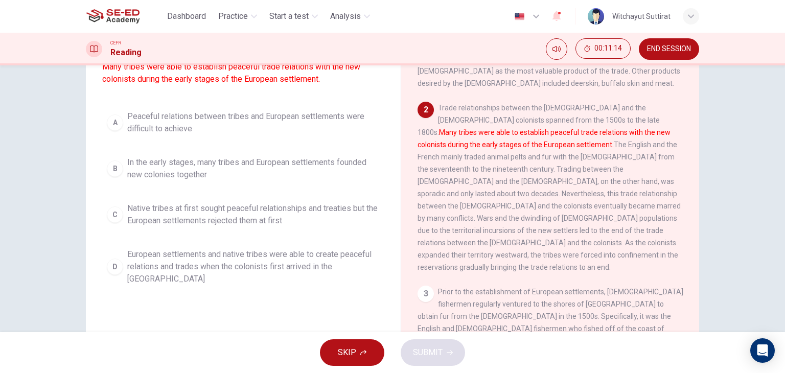
scroll to position [102, 0]
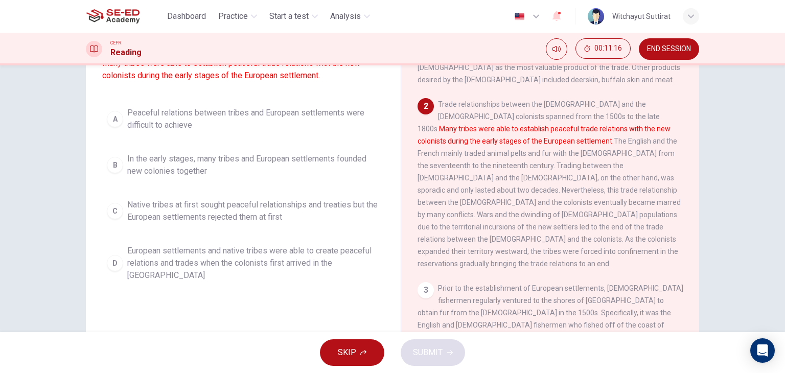
click at [221, 264] on span "European settlements and native tribes were able to create peaceful relations a…" at bounding box center [253, 263] width 252 height 37
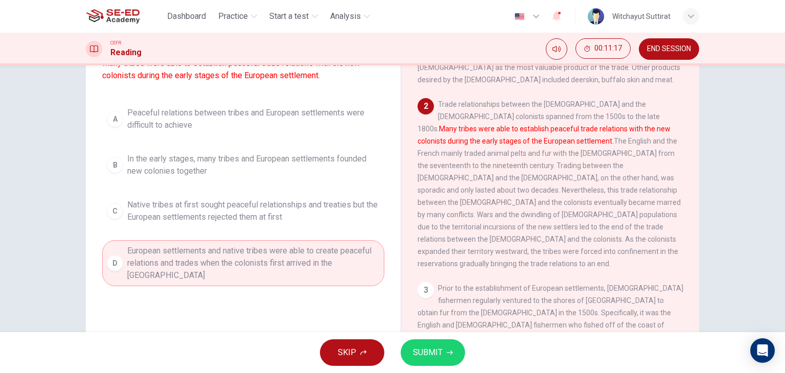
click at [422, 360] on button "SUBMIT" at bounding box center [433, 352] width 64 height 27
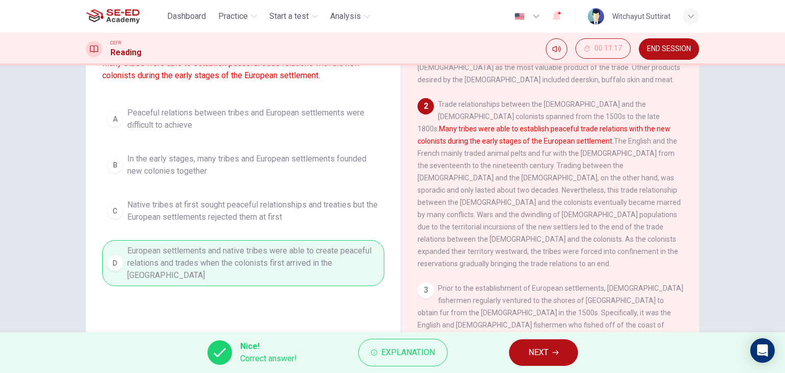
click at [557, 349] on icon "button" at bounding box center [555, 352] width 6 height 6
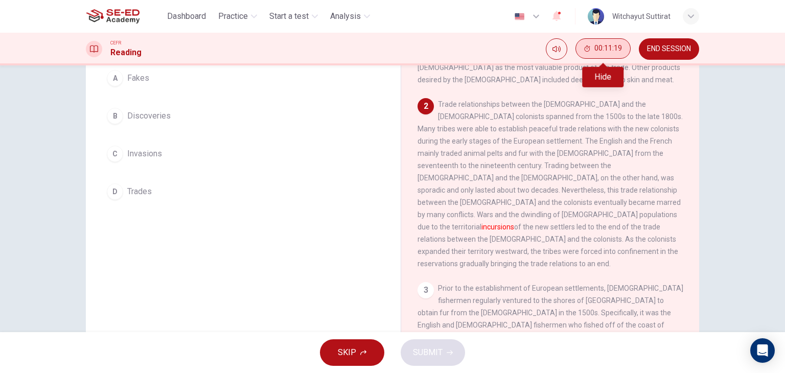
click at [616, 52] on span "00:11:19" at bounding box center [608, 48] width 28 height 8
click at [626, 48] on button "Show" at bounding box center [620, 48] width 20 height 20
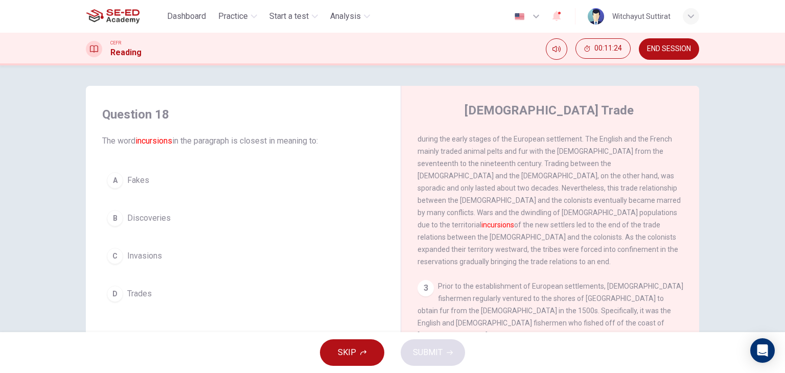
scroll to position [204, 0]
click at [274, 212] on button "B Discoveries" at bounding box center [243, 218] width 282 height 26
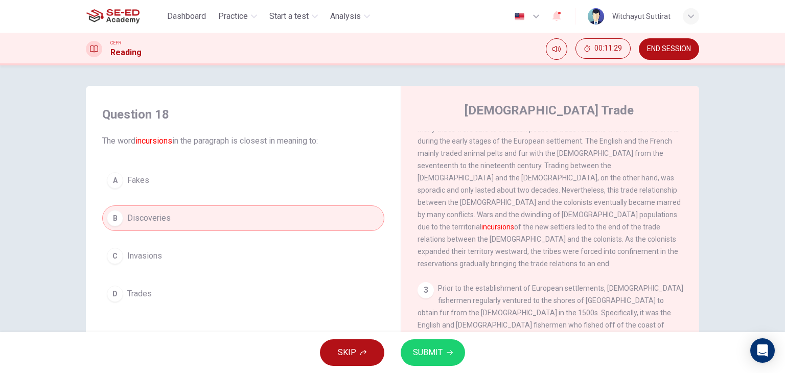
click at [436, 354] on span "SUBMIT" at bounding box center [428, 352] width 30 height 14
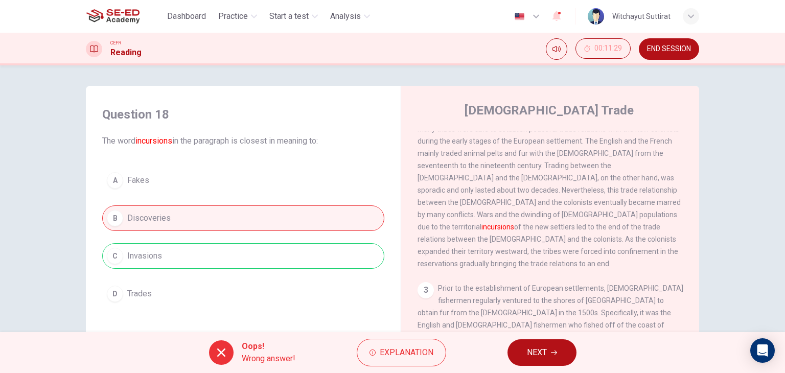
click at [529, 352] on span "NEXT" at bounding box center [537, 352] width 20 height 14
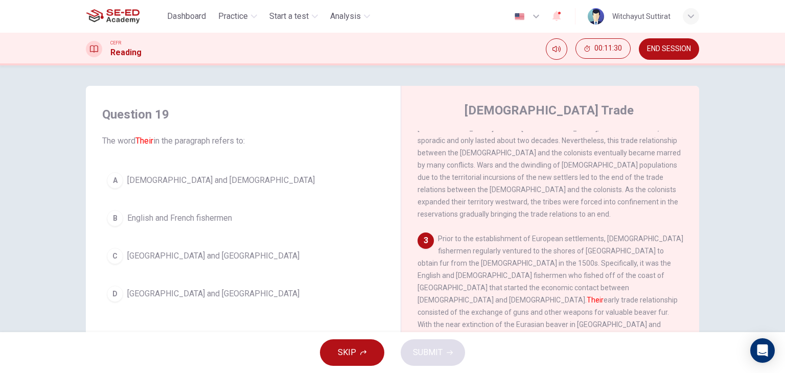
scroll to position [255, 0]
click at [242, 174] on span "[DEMOGRAPHIC_DATA] and [DEMOGRAPHIC_DATA]" at bounding box center [220, 180] width 187 height 12
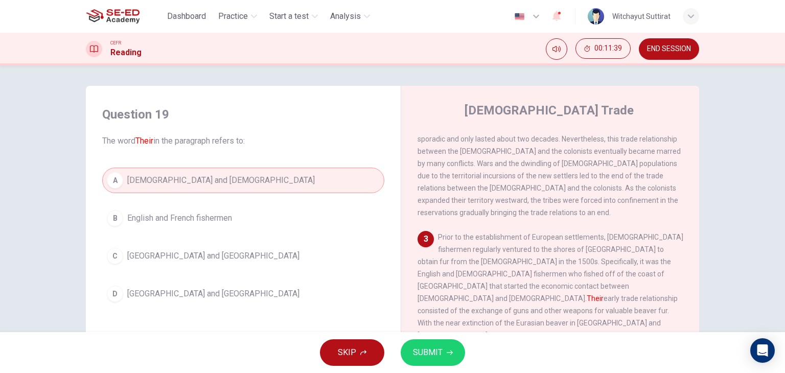
click at [435, 351] on span "SUBMIT" at bounding box center [428, 352] width 30 height 14
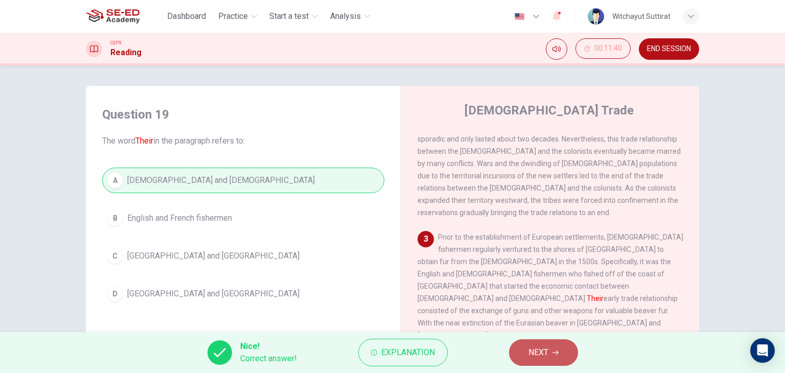
click at [524, 352] on button "NEXT" at bounding box center [543, 352] width 69 height 27
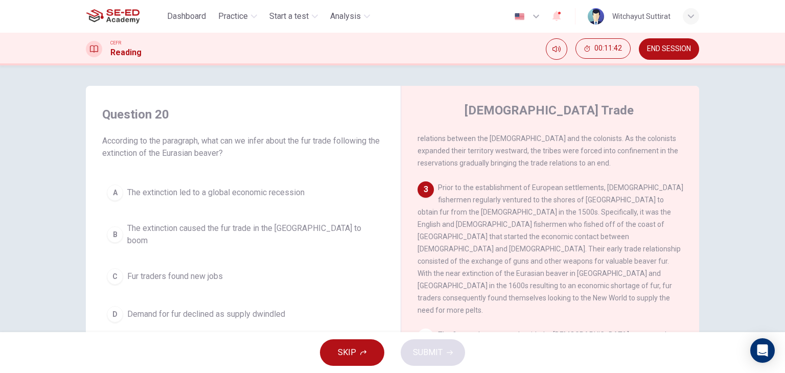
scroll to position [307, 0]
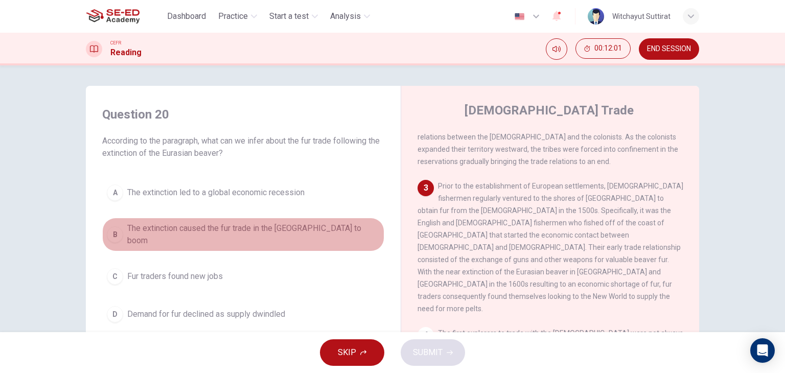
click at [286, 221] on button "B The extinction caused the fur trade in the [GEOGRAPHIC_DATA] to boom" at bounding box center [243, 235] width 282 height 34
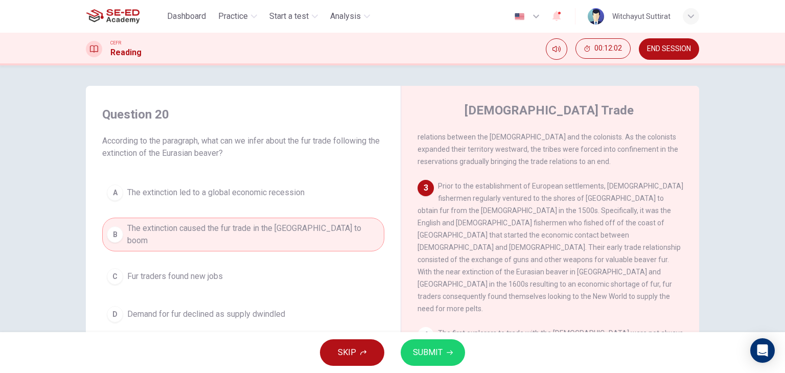
click at [282, 201] on button "A The extinction led to a global economic recession" at bounding box center [243, 193] width 282 height 26
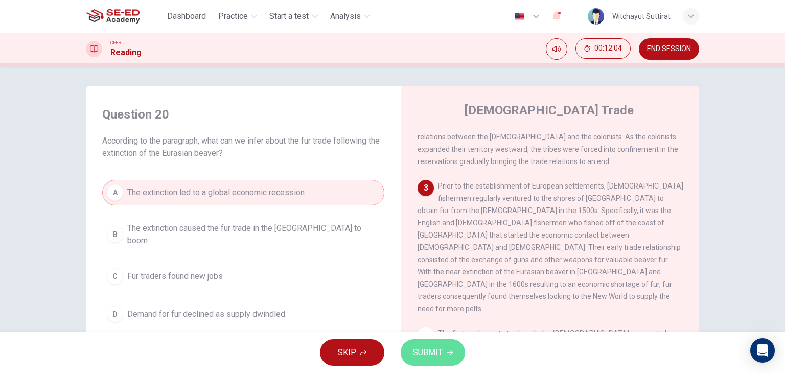
click at [424, 355] on span "SUBMIT" at bounding box center [428, 352] width 30 height 14
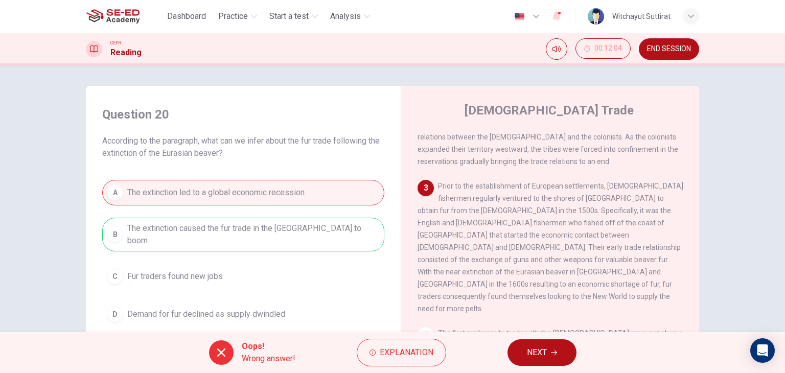
click at [530, 350] on span "NEXT" at bounding box center [537, 352] width 20 height 14
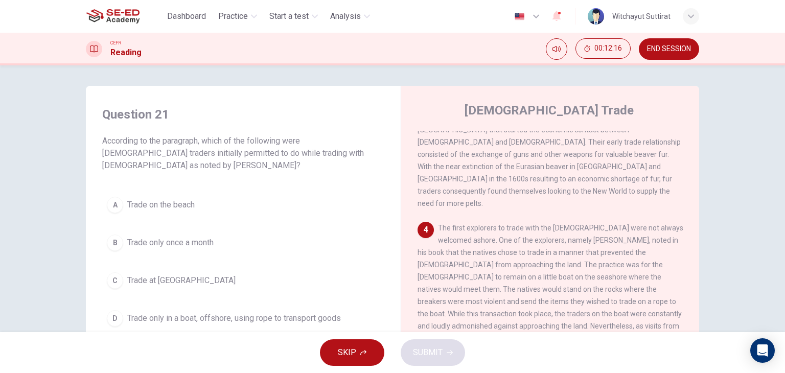
scroll to position [409, 0]
drag, startPoint x: 474, startPoint y: 182, endPoint x: 533, endPoint y: 176, distance: 59.6
click at [533, 225] on div "4 The first explorers to trade with the [DEMOGRAPHIC_DATA] were not always welc…" at bounding box center [550, 298] width 266 height 147
click at [562, 18] on icon "button" at bounding box center [556, 16] width 12 height 12
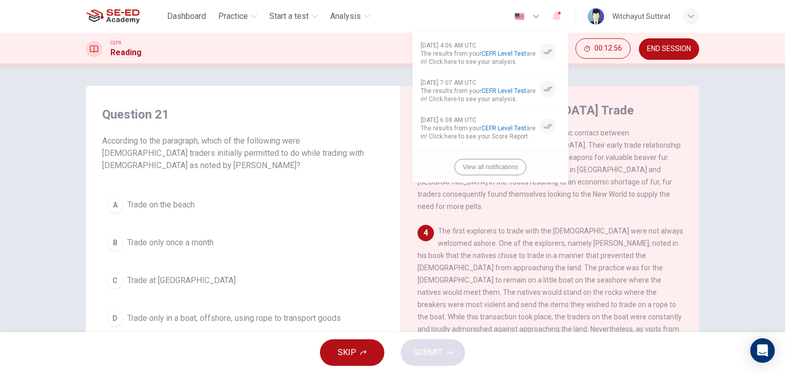
click at [564, 18] on div at bounding box center [392, 186] width 785 height 373
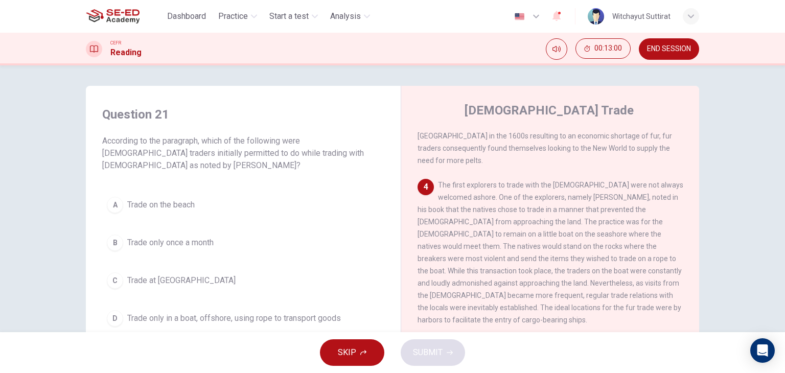
scroll to position [460, 0]
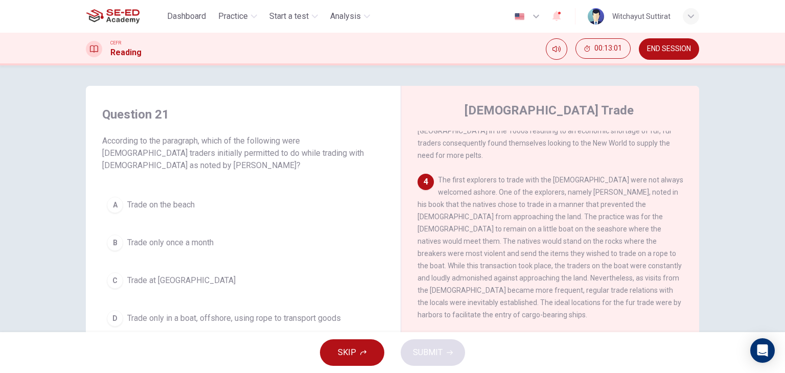
drag, startPoint x: 499, startPoint y: 164, endPoint x: 593, endPoint y: 154, distance: 94.0
click at [593, 174] on div "4 The first explorers to trade with the [DEMOGRAPHIC_DATA] were not always welc…" at bounding box center [550, 247] width 266 height 147
drag, startPoint x: 501, startPoint y: 139, endPoint x: 575, endPoint y: 142, distance: 73.6
click at [564, 176] on span "The first explorers to trade with the [DEMOGRAPHIC_DATA] were not always welcom…" at bounding box center [550, 247] width 266 height 143
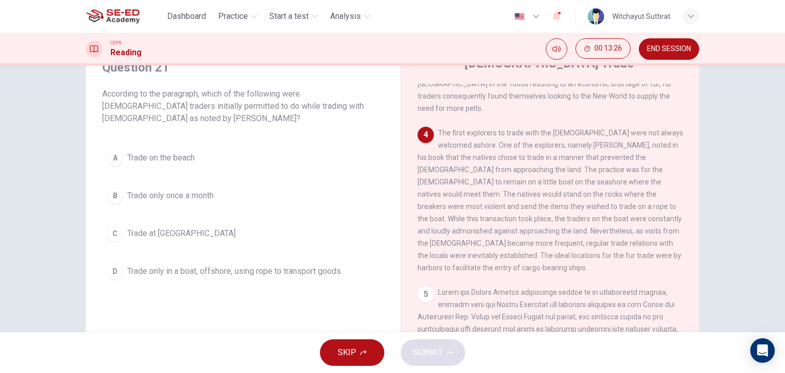
scroll to position [51, 0]
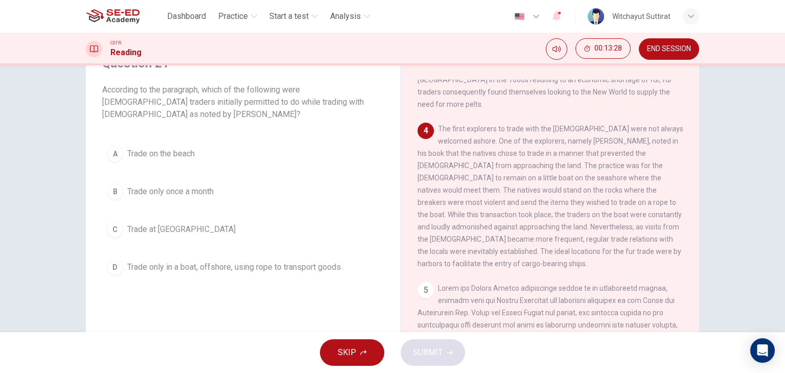
drag, startPoint x: 511, startPoint y: 153, endPoint x: 613, endPoint y: 147, distance: 101.8
click at [600, 148] on span "The first explorers to trade with the [DEMOGRAPHIC_DATA] were not always welcom…" at bounding box center [550, 196] width 266 height 143
drag, startPoint x: 618, startPoint y: 146, endPoint x: 490, endPoint y: 152, distance: 127.8
click at [490, 152] on div "4 The first explorers to trade with the [DEMOGRAPHIC_DATA] were not always welc…" at bounding box center [550, 196] width 266 height 147
click at [180, 270] on span "Trade only in a boat, offshore, using rope to transport goods" at bounding box center [234, 267] width 214 height 12
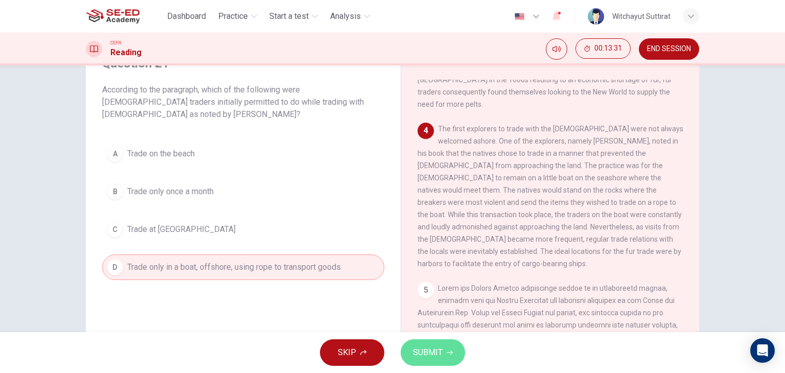
click at [447, 353] on icon "button" at bounding box center [450, 352] width 6 height 6
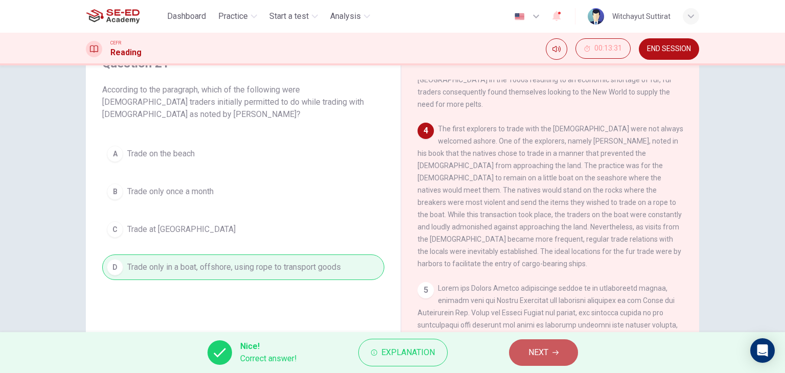
click at [515, 350] on button "NEXT" at bounding box center [543, 352] width 69 height 27
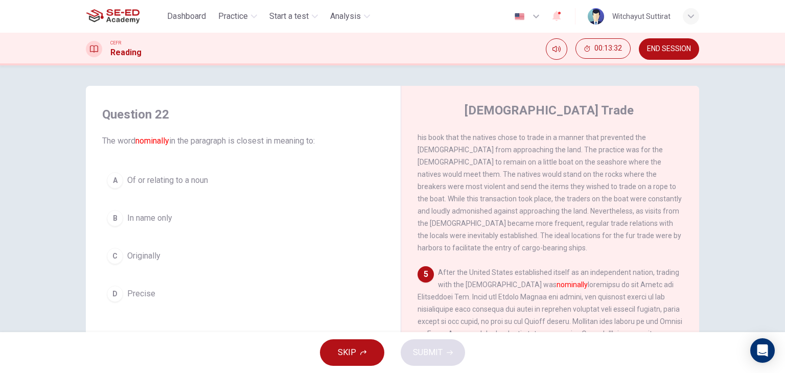
scroll to position [536, 0]
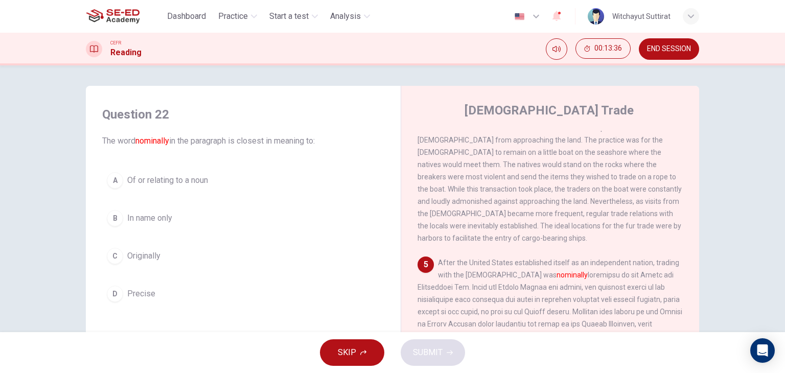
click at [307, 247] on button "C Originally" at bounding box center [243, 256] width 282 height 26
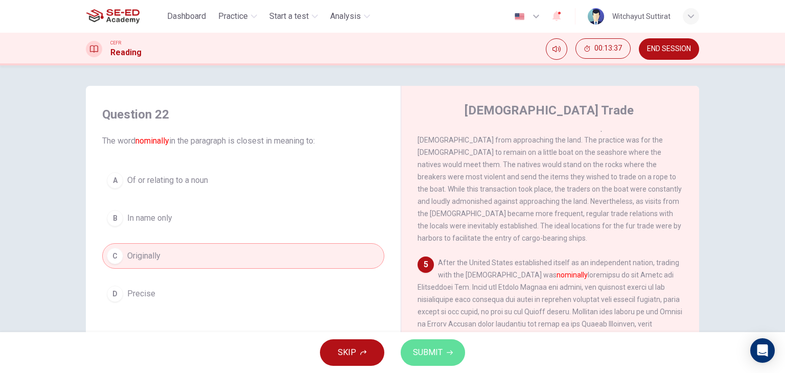
click at [436, 354] on span "SUBMIT" at bounding box center [428, 352] width 30 height 14
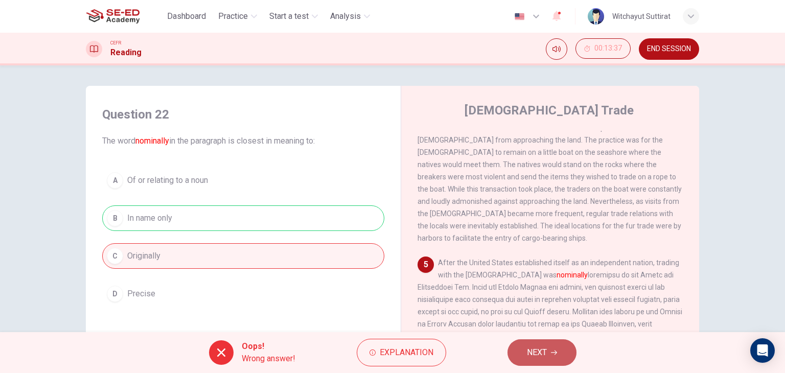
click at [537, 352] on span "NEXT" at bounding box center [537, 352] width 20 height 14
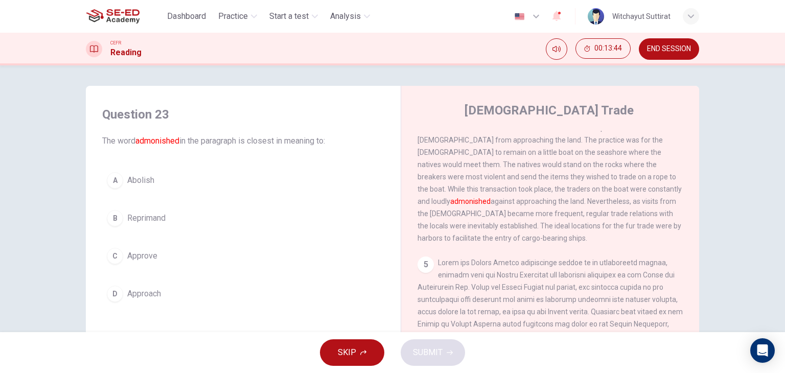
click at [214, 291] on button "D Approach" at bounding box center [243, 294] width 282 height 26
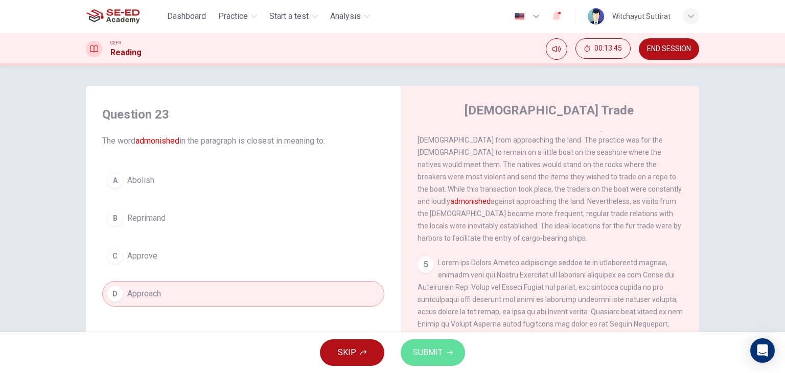
click at [409, 345] on button "SUBMIT" at bounding box center [433, 352] width 64 height 27
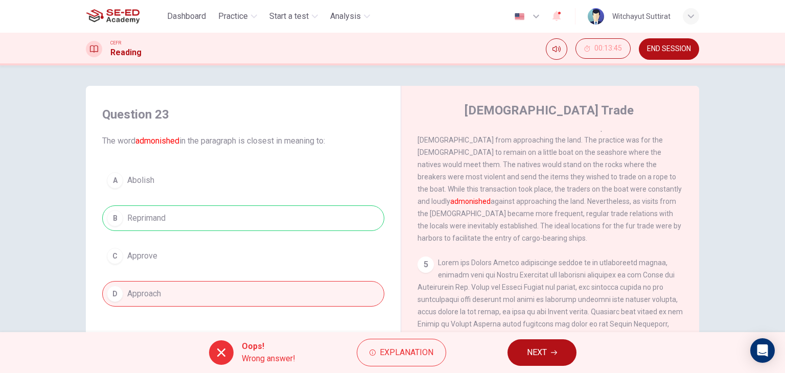
click at [546, 352] on span "NEXT" at bounding box center [537, 352] width 20 height 14
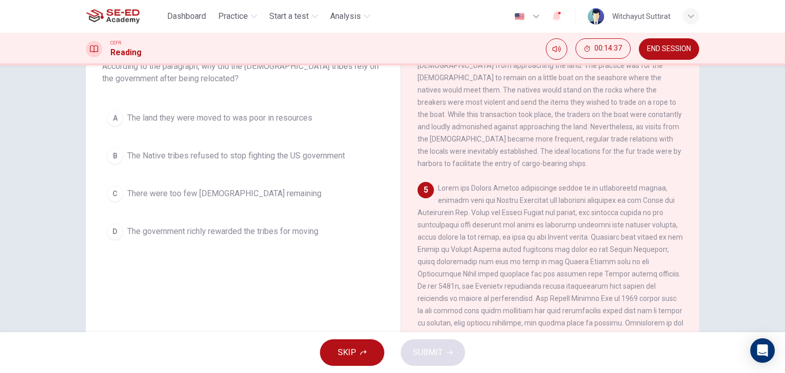
scroll to position [78, 0]
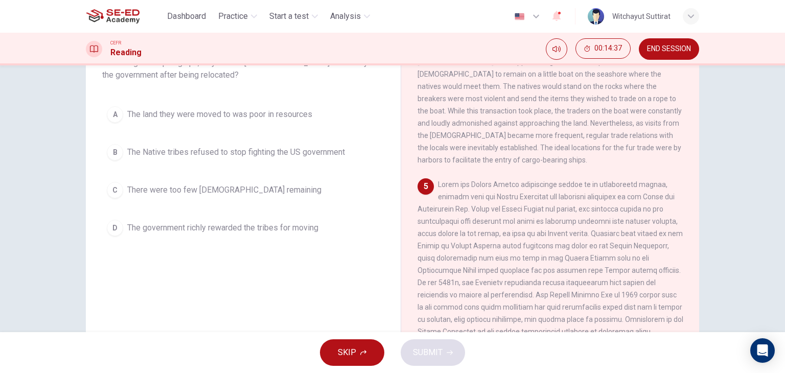
click at [320, 164] on button "B The Native tribes refused to stop fighting the US government" at bounding box center [243, 152] width 282 height 26
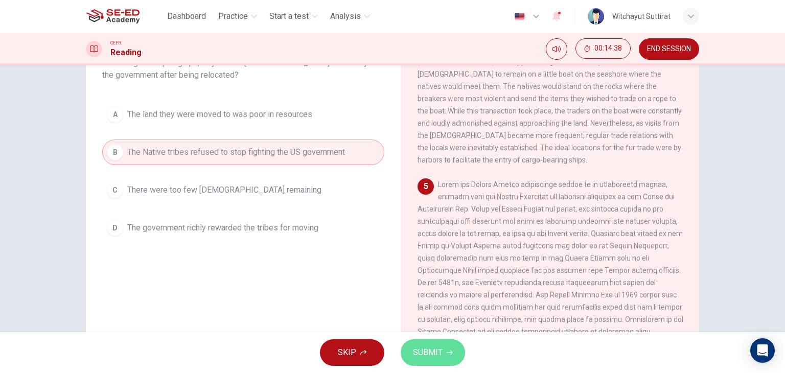
click at [417, 346] on span "SUBMIT" at bounding box center [428, 352] width 30 height 14
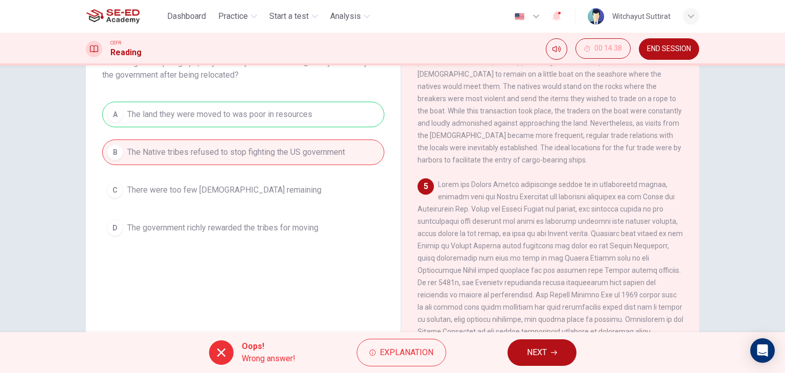
click at [532, 350] on span "NEXT" at bounding box center [537, 352] width 20 height 14
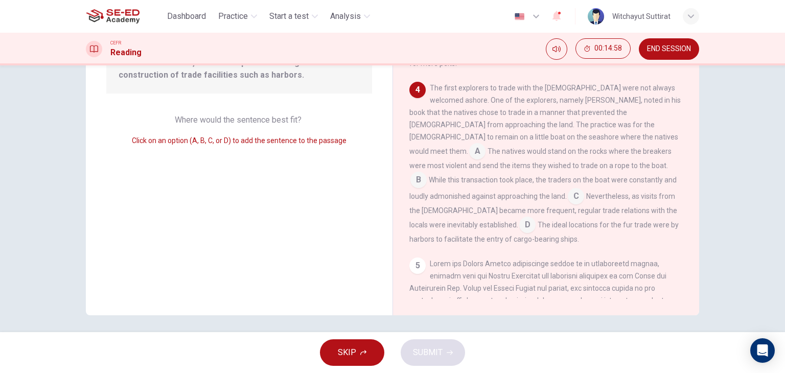
scroll to position [129, 0]
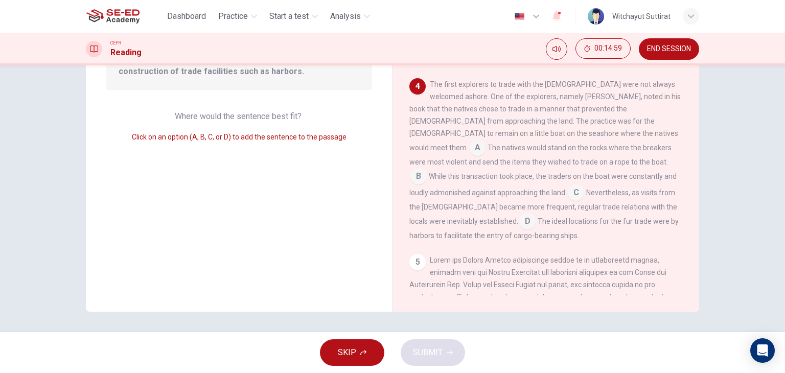
click at [535, 214] on input at bounding box center [527, 222] width 16 height 16
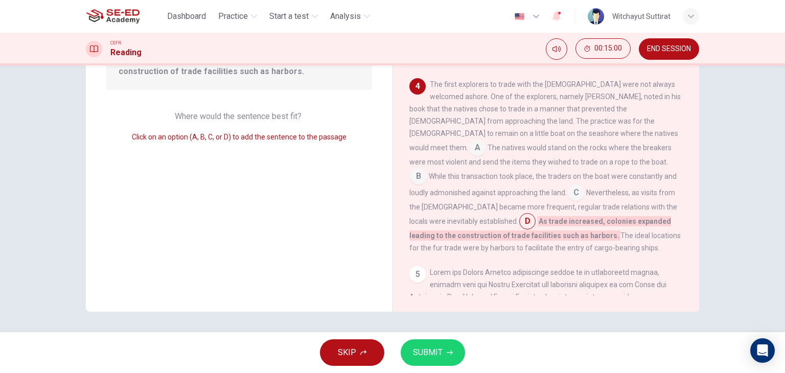
click at [427, 352] on span "SUBMIT" at bounding box center [428, 352] width 30 height 14
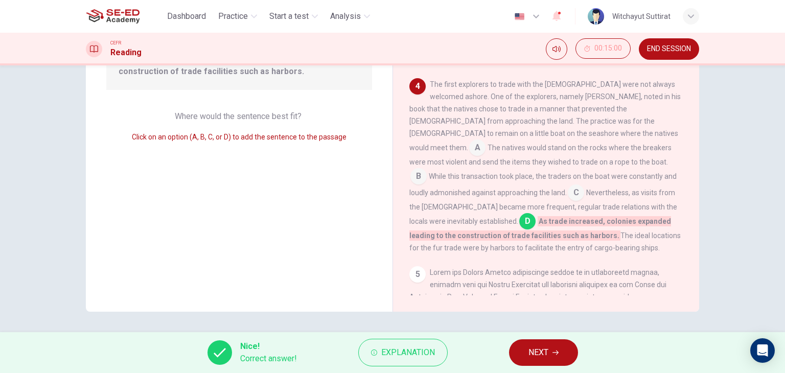
click at [528, 351] on span "NEXT" at bounding box center [538, 352] width 20 height 14
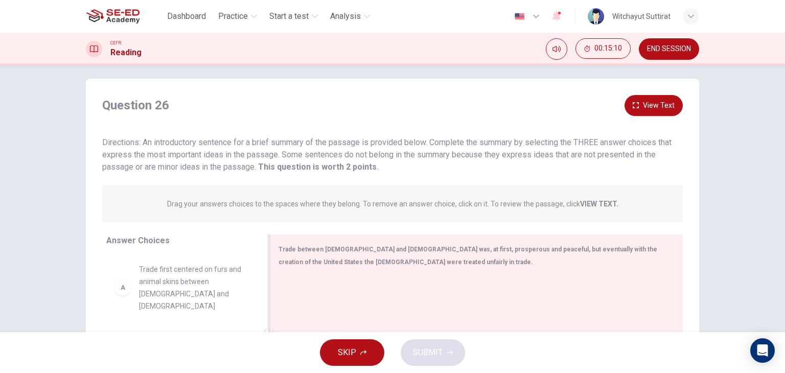
scroll to position [0, 0]
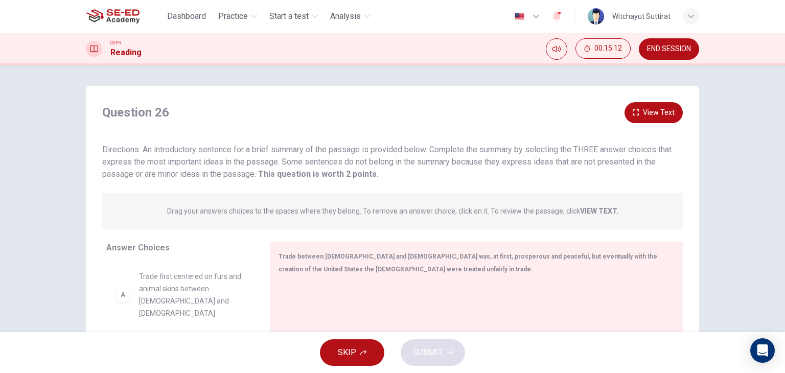
drag, startPoint x: 257, startPoint y: 150, endPoint x: 366, endPoint y: 172, distance: 111.1
click at [366, 172] on span "Directions: An introductory sentence for a brief summary of the passage is prov…" at bounding box center [386, 162] width 569 height 34
click at [366, 172] on strong "This question is worth 2 points." at bounding box center [317, 174] width 123 height 10
drag, startPoint x: 356, startPoint y: 159, endPoint x: 529, endPoint y: 151, distance: 173.4
click at [528, 151] on span "Directions: An introductory sentence for a brief summary of the passage is prov…" at bounding box center [386, 162] width 569 height 34
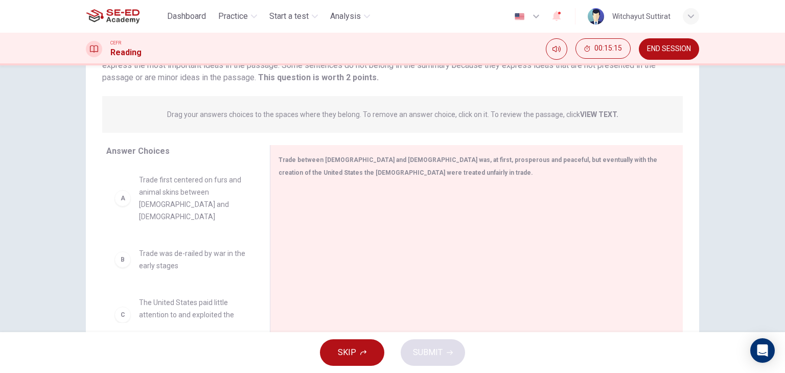
scroll to position [102, 0]
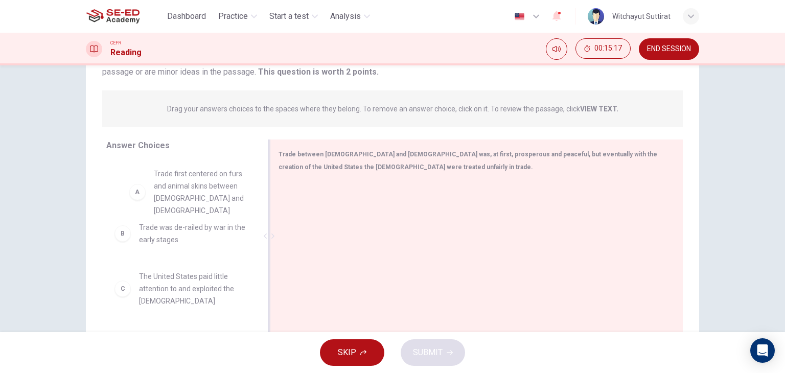
drag, startPoint x: 205, startPoint y: 179, endPoint x: 430, endPoint y: 190, distance: 225.0
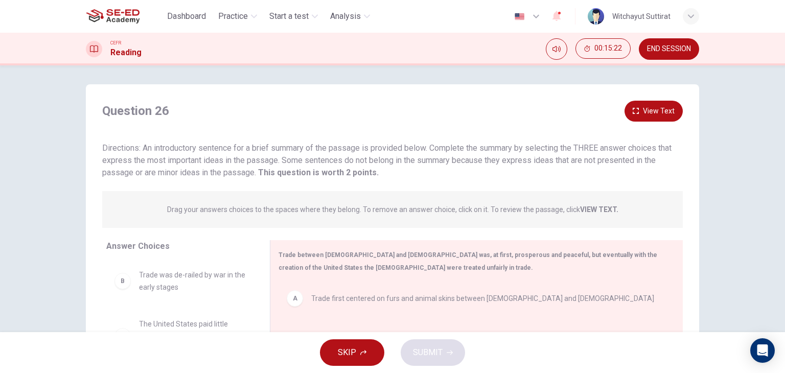
scroll to position [0, 0]
click at [667, 111] on button "View Text" at bounding box center [653, 112] width 58 height 21
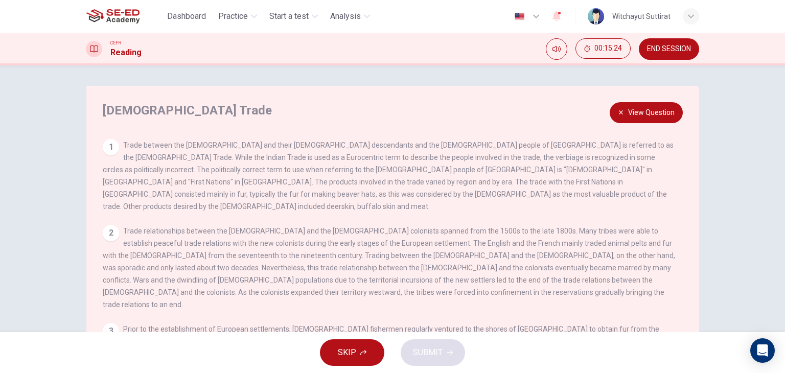
drag, startPoint x: 210, startPoint y: 174, endPoint x: 417, endPoint y: 199, distance: 208.5
click at [417, 199] on span "Trade between the [DEMOGRAPHIC_DATA] and their [DEMOGRAPHIC_DATA] descendants a…" at bounding box center [388, 175] width 571 height 69
drag, startPoint x: 425, startPoint y: 184, endPoint x: 390, endPoint y: 184, distance: 34.7
click at [390, 184] on span "Trade between the [DEMOGRAPHIC_DATA] and their [DEMOGRAPHIC_DATA] descendants a…" at bounding box center [388, 175] width 571 height 69
click at [618, 111] on icon "button" at bounding box center [621, 112] width 6 height 6
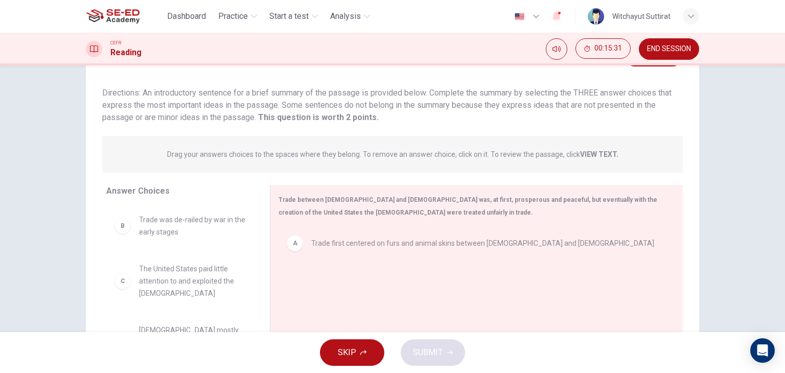
scroll to position [27, 0]
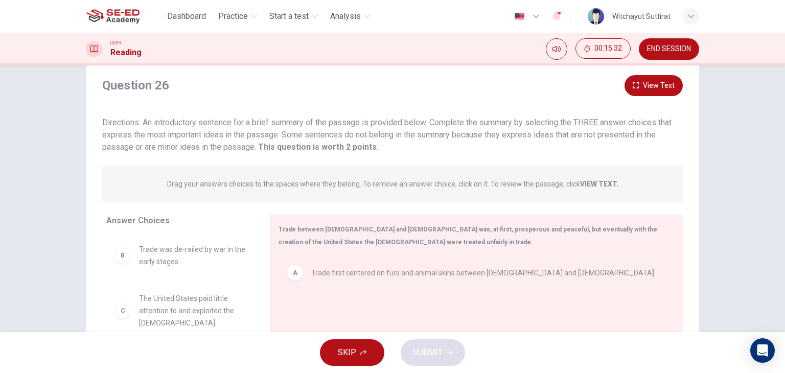
click at [654, 95] on button "View Text" at bounding box center [653, 85] width 58 height 21
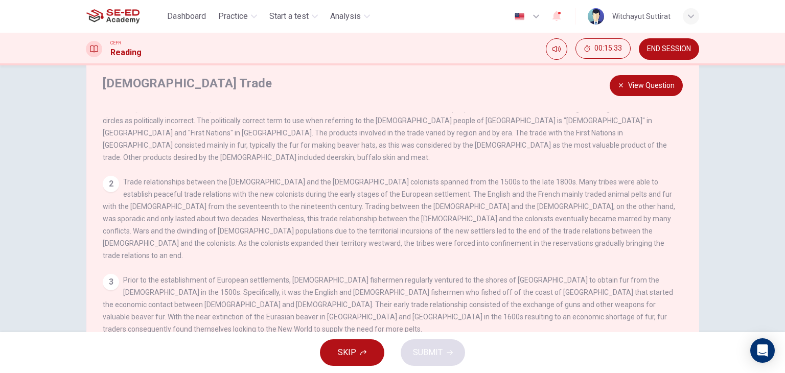
scroll to position [51, 0]
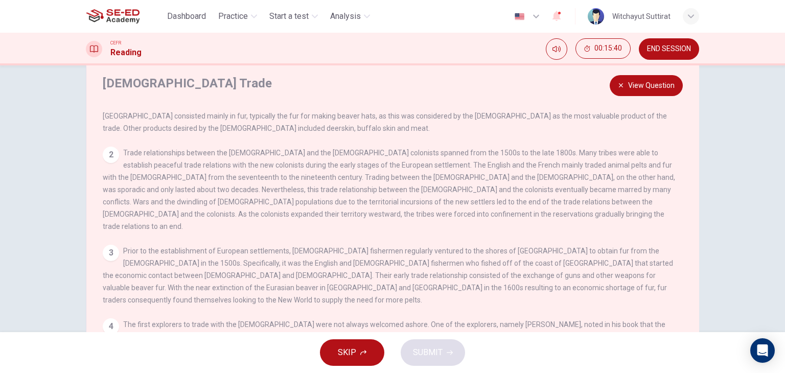
click at [662, 85] on button "View Question" at bounding box center [645, 85] width 73 height 21
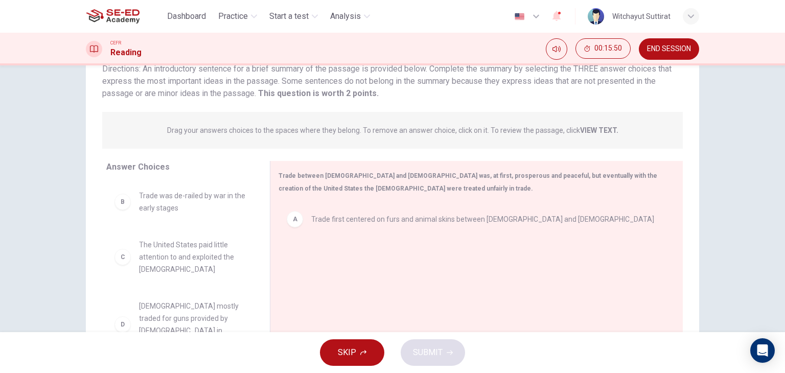
scroll to position [78, 0]
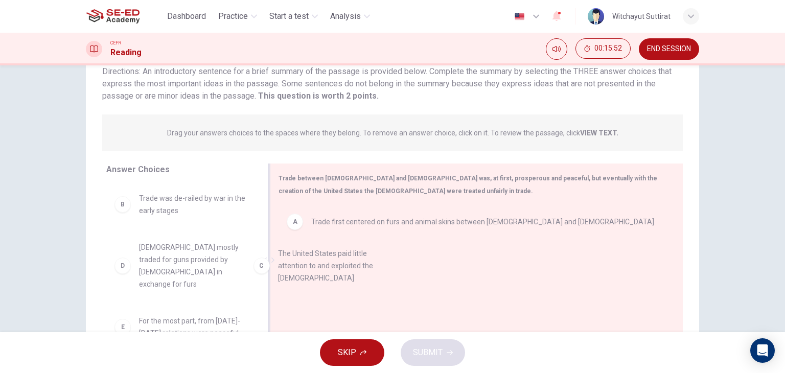
drag, startPoint x: 207, startPoint y: 257, endPoint x: 353, endPoint y: 262, distance: 145.2
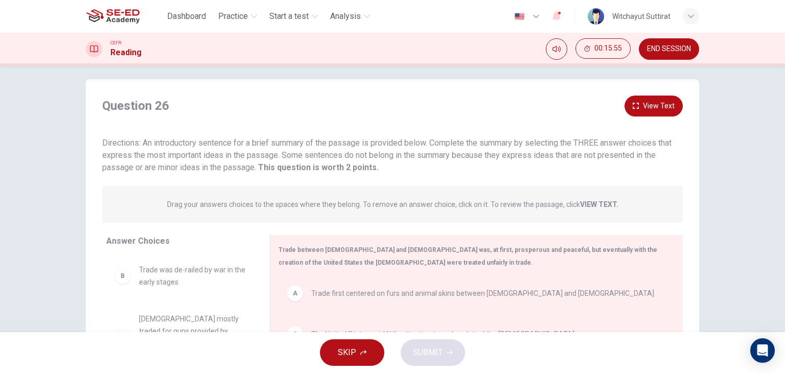
scroll to position [0, 0]
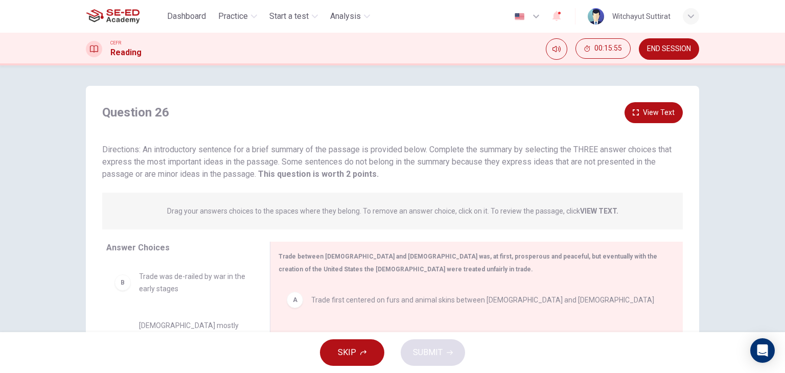
drag, startPoint x: 611, startPoint y: 114, endPoint x: 621, endPoint y: 109, distance: 11.2
click at [611, 113] on div "Question 26 View Text" at bounding box center [392, 112] width 580 height 21
click at [625, 109] on button "View Text" at bounding box center [653, 112] width 58 height 21
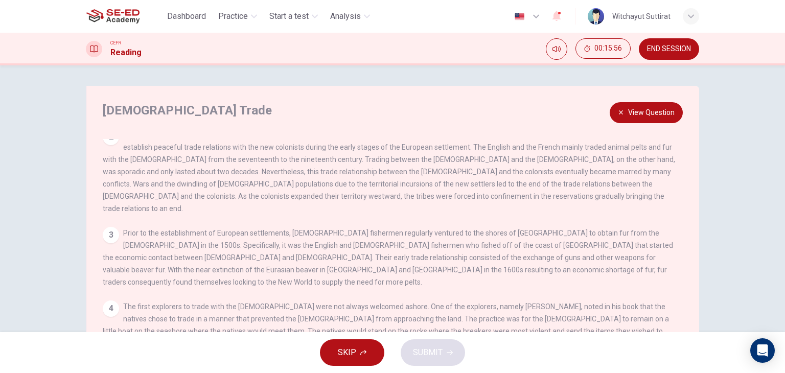
scroll to position [102, 0]
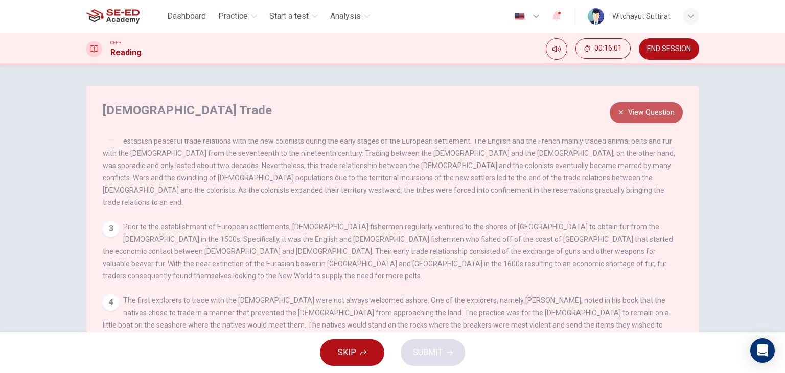
click at [633, 114] on button "View Question" at bounding box center [645, 112] width 73 height 21
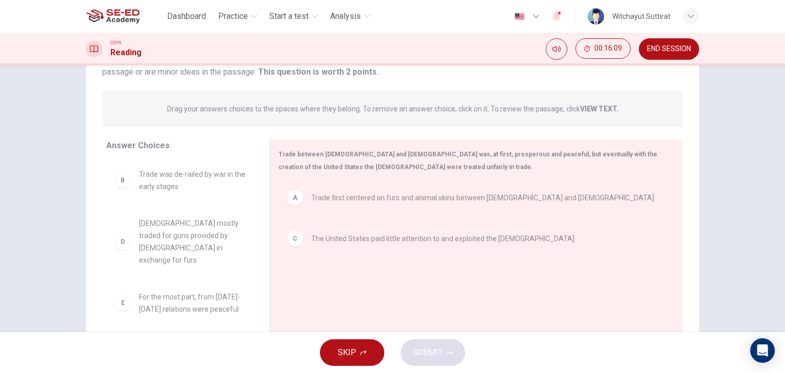
scroll to position [0, 0]
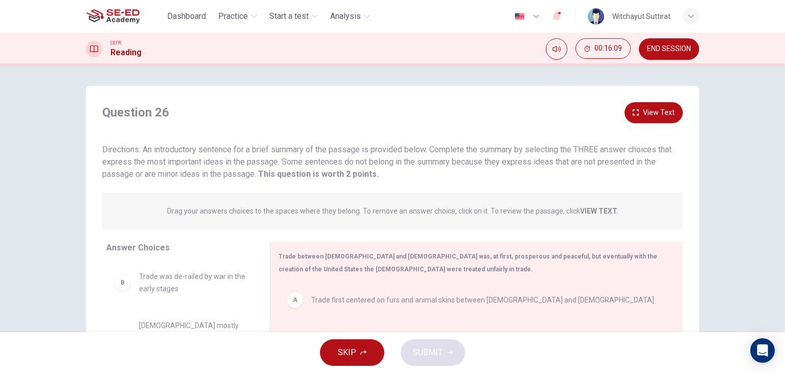
click at [646, 111] on button "View Text" at bounding box center [653, 112] width 58 height 21
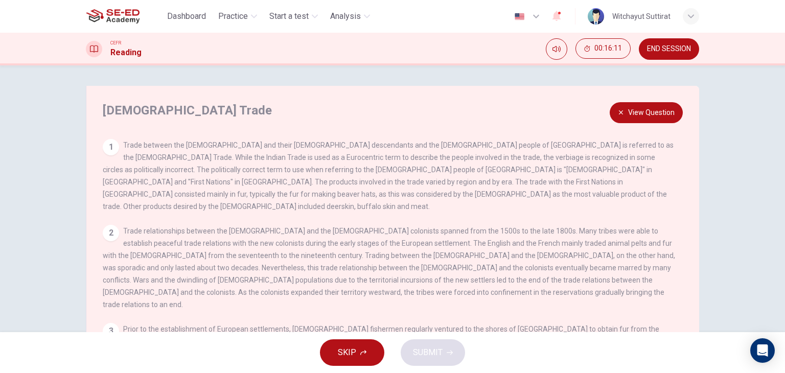
drag, startPoint x: 364, startPoint y: 143, endPoint x: 552, endPoint y: 154, distance: 188.9
click at [552, 154] on div "1 Trade between the [DEMOGRAPHIC_DATA] and their [DEMOGRAPHIC_DATA] descendants…" at bounding box center [389, 176] width 572 height 74
drag, startPoint x: 585, startPoint y: 171, endPoint x: 166, endPoint y: 183, distance: 419.1
click at [166, 183] on span "Trade between the [DEMOGRAPHIC_DATA] and their [DEMOGRAPHIC_DATA] descendants a…" at bounding box center [388, 175] width 571 height 69
drag, startPoint x: 157, startPoint y: 184, endPoint x: 307, endPoint y: 144, distance: 155.0
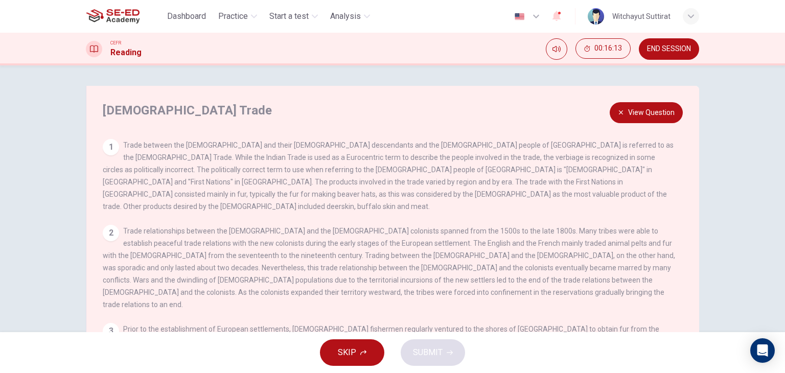
click at [307, 144] on span "Trade between the [DEMOGRAPHIC_DATA] and their [DEMOGRAPHIC_DATA] descendants a…" at bounding box center [388, 175] width 571 height 69
drag, startPoint x: 255, startPoint y: 159, endPoint x: 424, endPoint y: 154, distance: 168.7
click at [523, 144] on span "Trade between the [DEMOGRAPHIC_DATA] and their [DEMOGRAPHIC_DATA] descendants a…" at bounding box center [388, 175] width 571 height 69
drag, startPoint x: 574, startPoint y: 159, endPoint x: 473, endPoint y: 180, distance: 103.9
click at [548, 165] on div "1 Trade between the [DEMOGRAPHIC_DATA] and their [DEMOGRAPHIC_DATA] descendants…" at bounding box center [389, 176] width 572 height 74
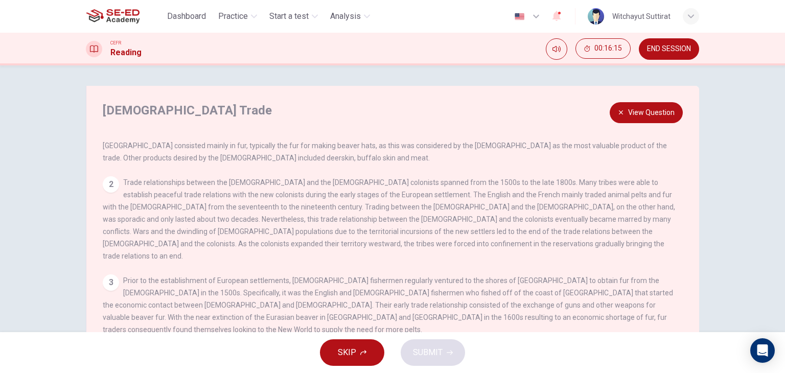
scroll to position [51, 0]
drag, startPoint x: 293, startPoint y: 256, endPoint x: 768, endPoint y: 246, distance: 475.2
click at [768, 246] on div "[DEMOGRAPHIC_DATA] Trade View Question 1 Trade between the [DEMOGRAPHIC_DATA] a…" at bounding box center [392, 198] width 785 height 267
click at [629, 119] on button "View Question" at bounding box center [645, 112] width 73 height 21
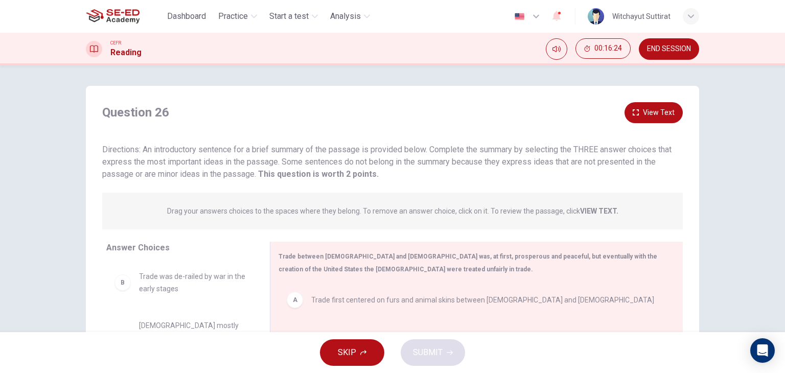
scroll to position [0, 0]
click at [640, 111] on button "View Text" at bounding box center [653, 112] width 58 height 21
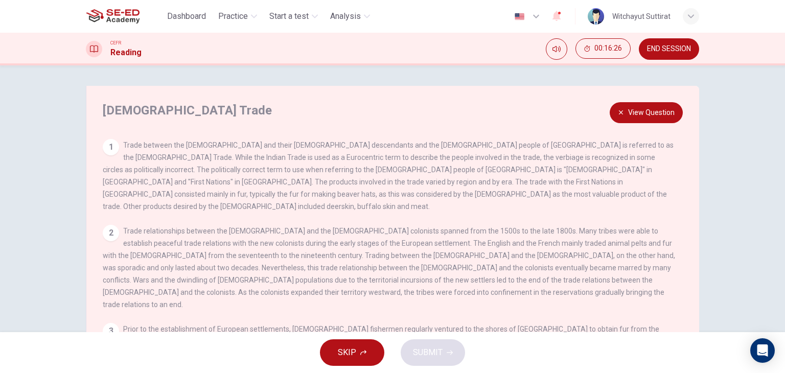
click at [638, 111] on button "View Question" at bounding box center [645, 112] width 73 height 21
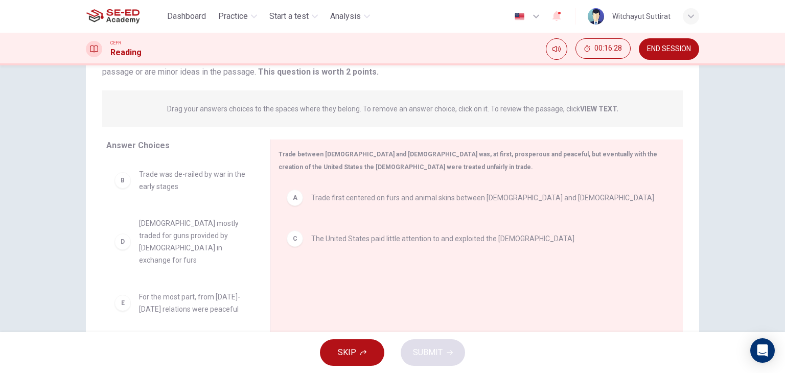
scroll to position [3, 0]
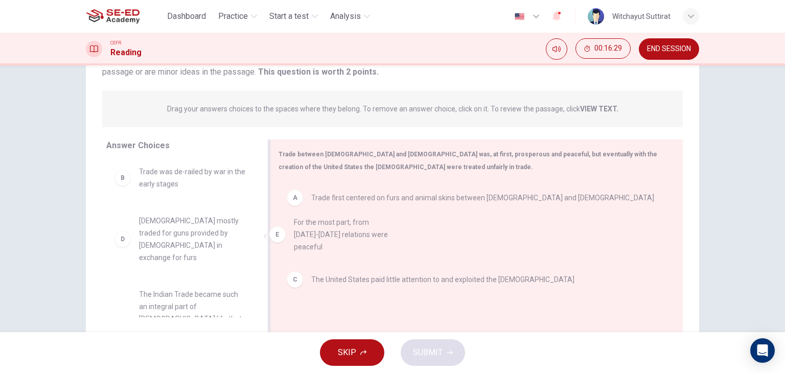
drag, startPoint x: 129, startPoint y: 294, endPoint x: 290, endPoint y: 231, distance: 172.8
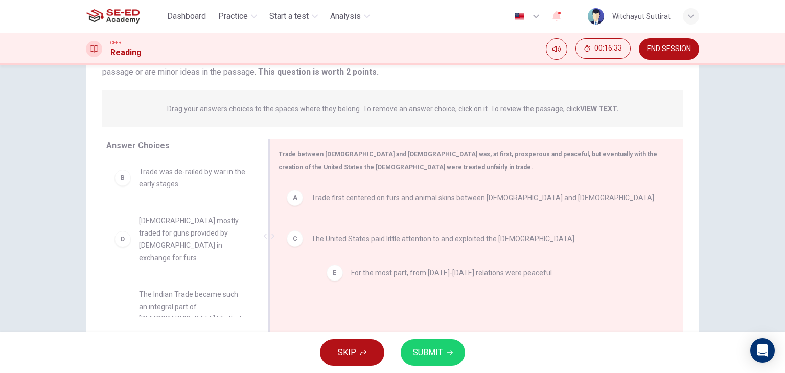
drag, startPoint x: 293, startPoint y: 281, endPoint x: 335, endPoint y: 274, distance: 43.0
click at [417, 347] on span "SUBMIT" at bounding box center [428, 352] width 30 height 14
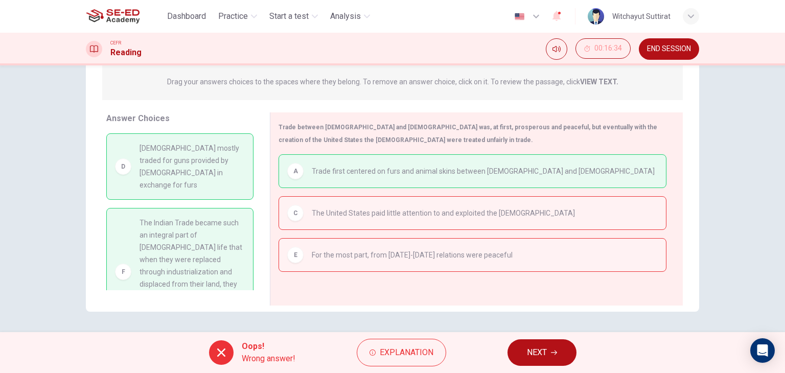
scroll to position [54, 0]
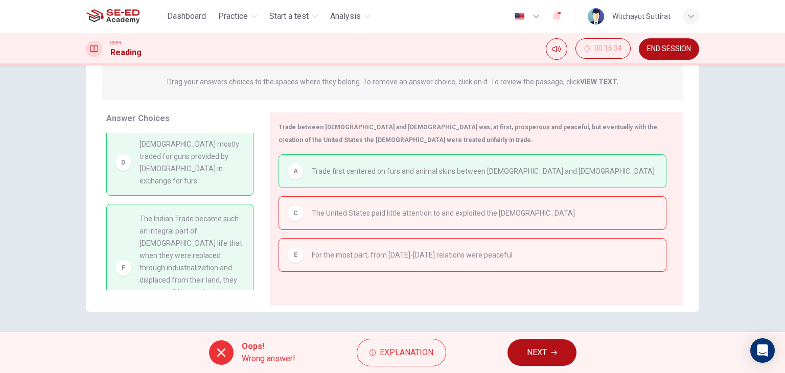
click at [564, 343] on button "NEXT" at bounding box center [541, 352] width 69 height 27
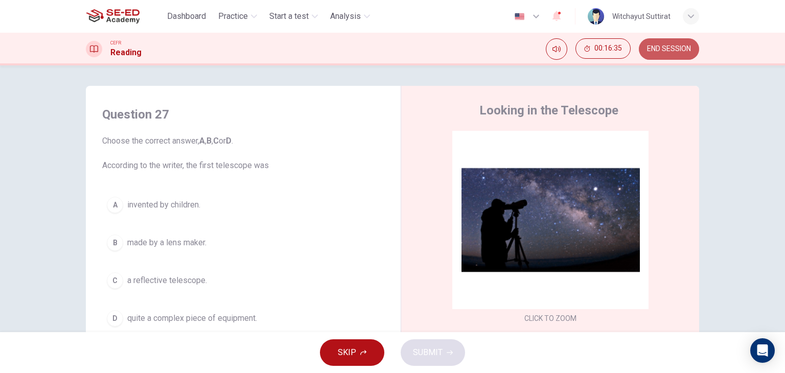
click at [689, 50] on span "END SESSION" at bounding box center [669, 49] width 44 height 8
